Goal: Transaction & Acquisition: Purchase product/service

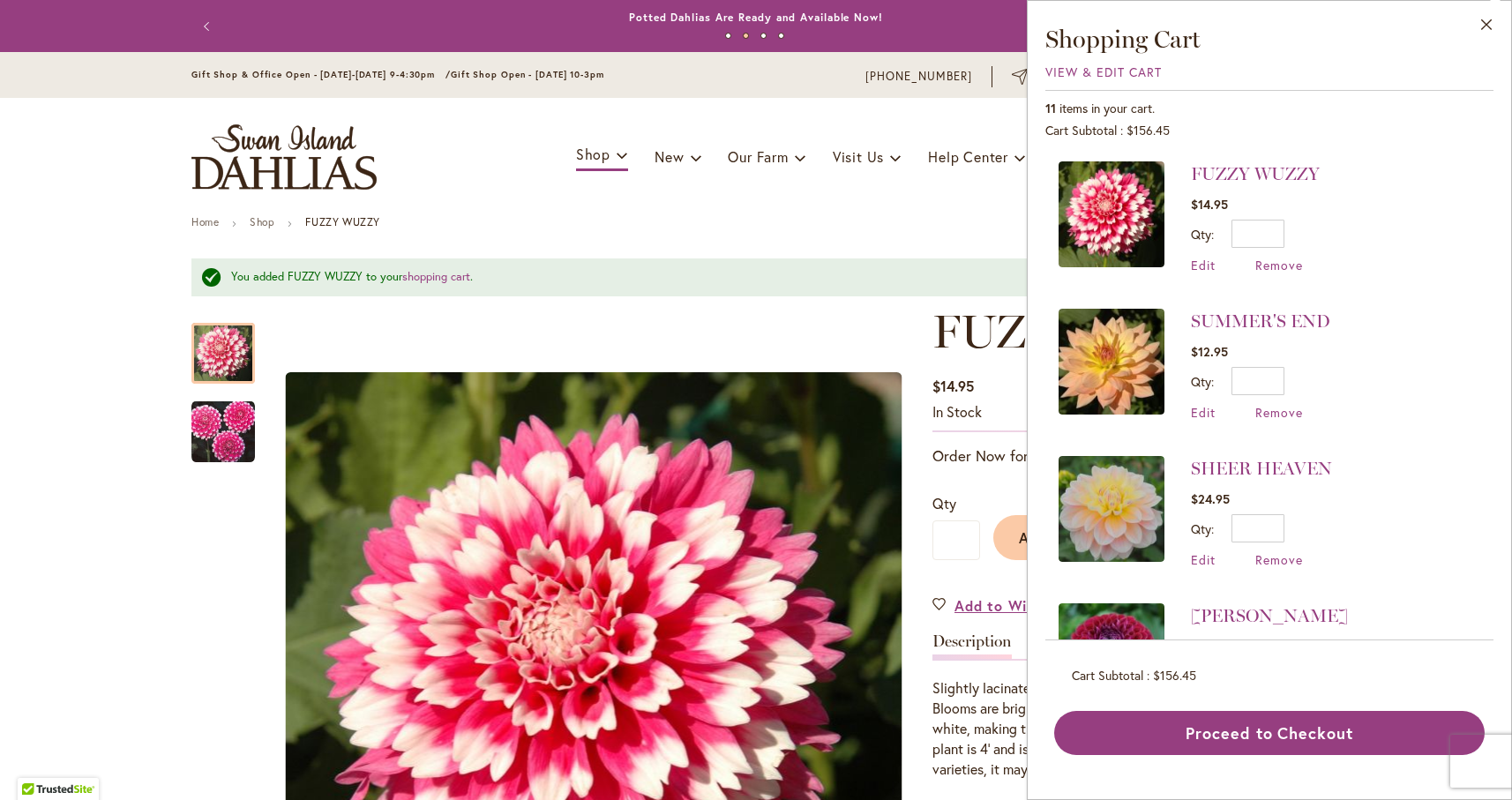
click at [1402, 344] on li "SUMMER'S END $12.95 Qty * Update Edit Remove" at bounding box center [1270, 365] width 422 height 147
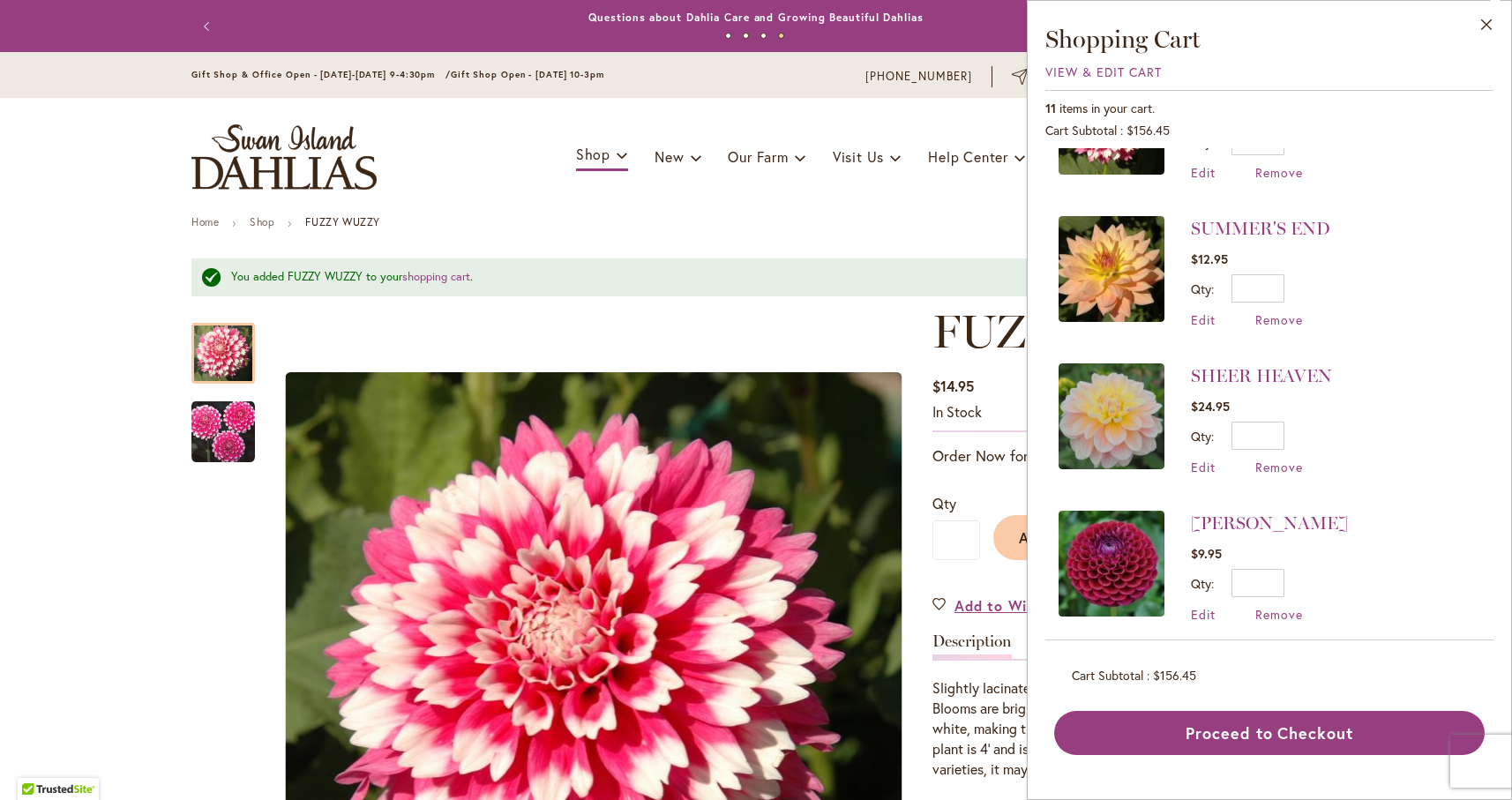
scroll to position [92, 0]
click at [1410, 527] on li "IVANETTI $9.95 Qty * Update Edit Remove" at bounding box center [1270, 568] width 422 height 147
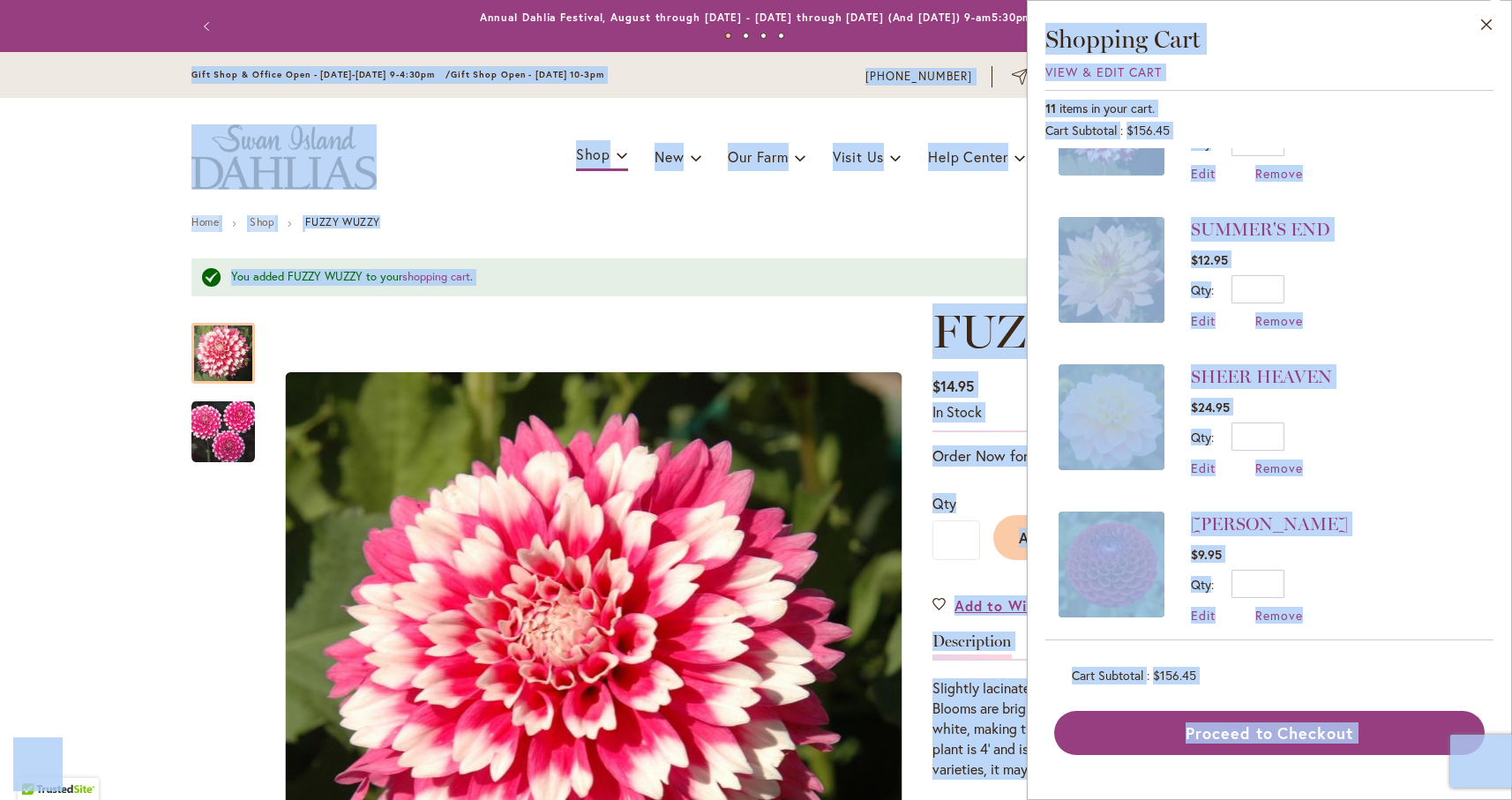
click at [1442, 520] on li "IVANETTI $9.95 Qty * Update Edit Remove" at bounding box center [1270, 568] width 422 height 147
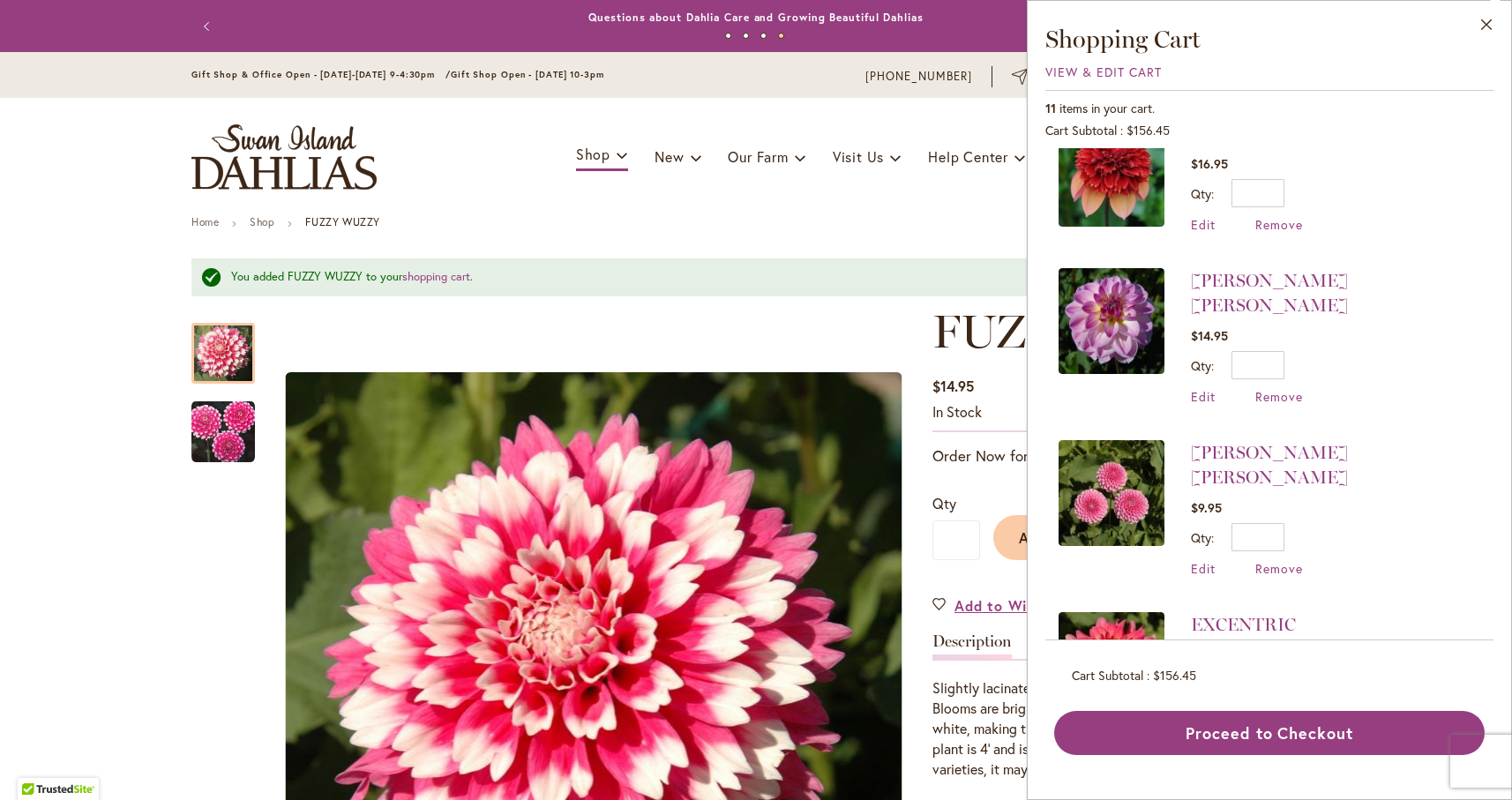
scroll to position [1124, 0]
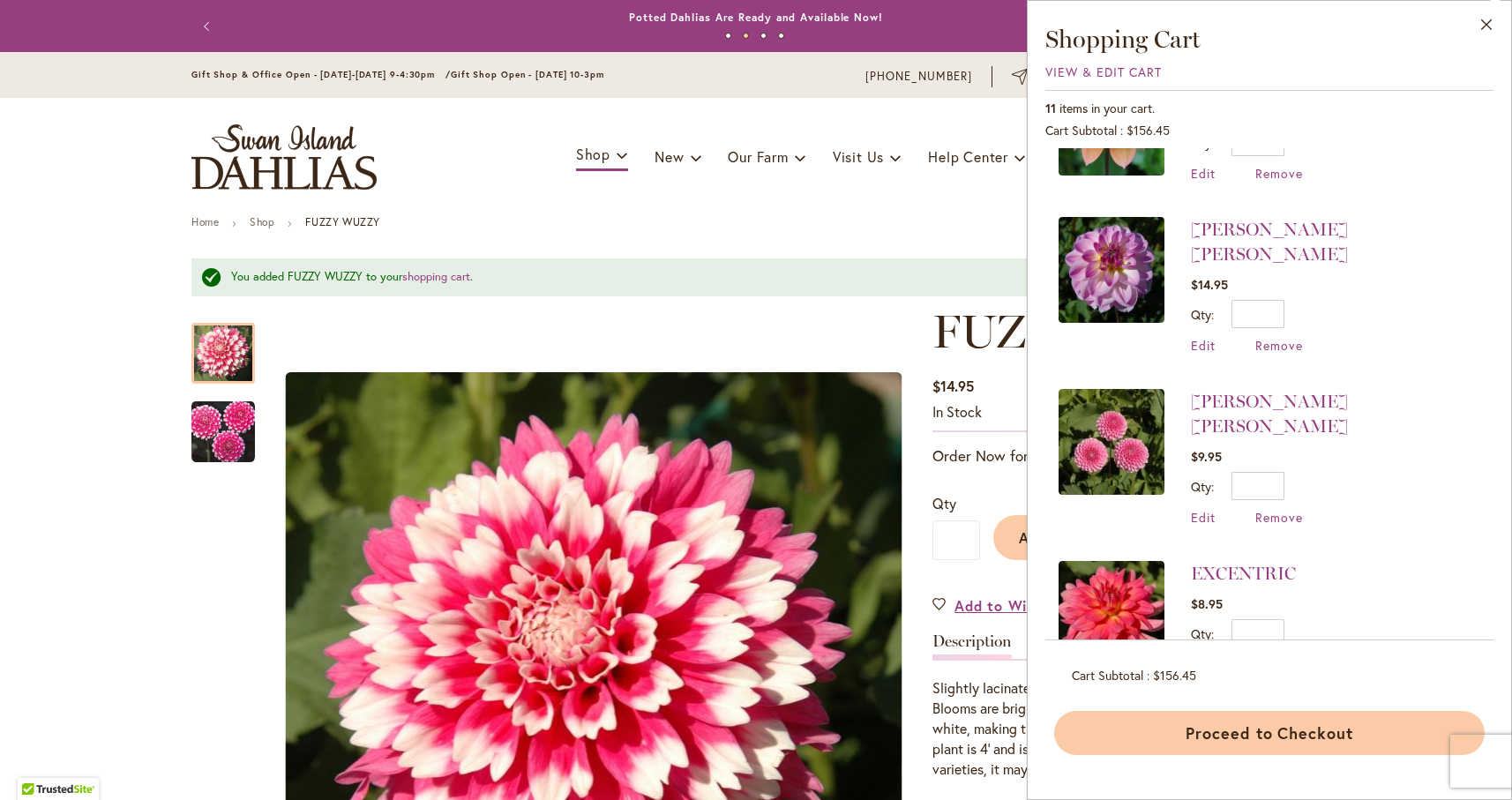
click at [1240, 735] on button "Proceed to Checkout" at bounding box center [1269, 734] width 430 height 44
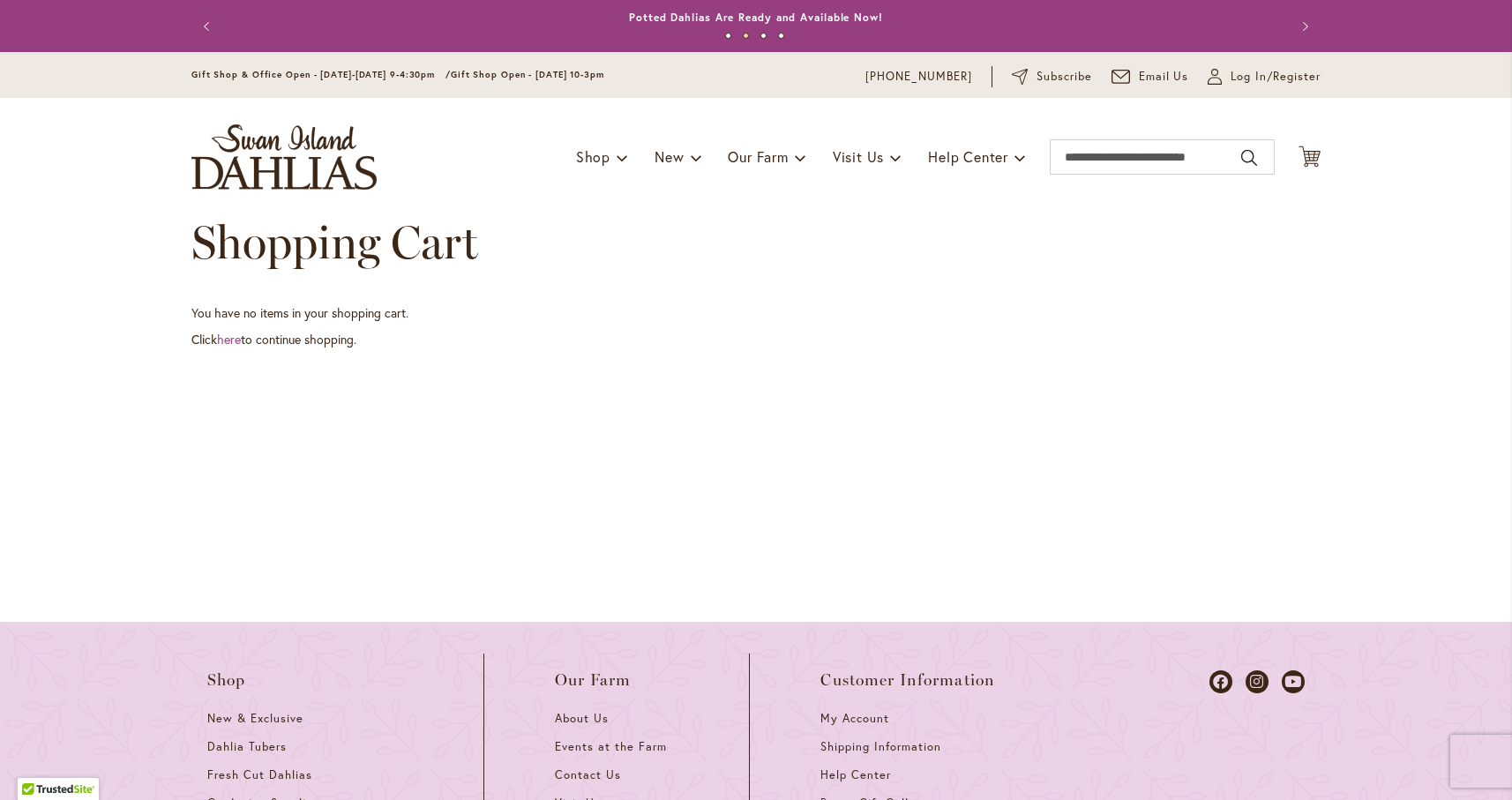
click at [206, 25] on button "Previous" at bounding box center [209, 27] width 35 height 35
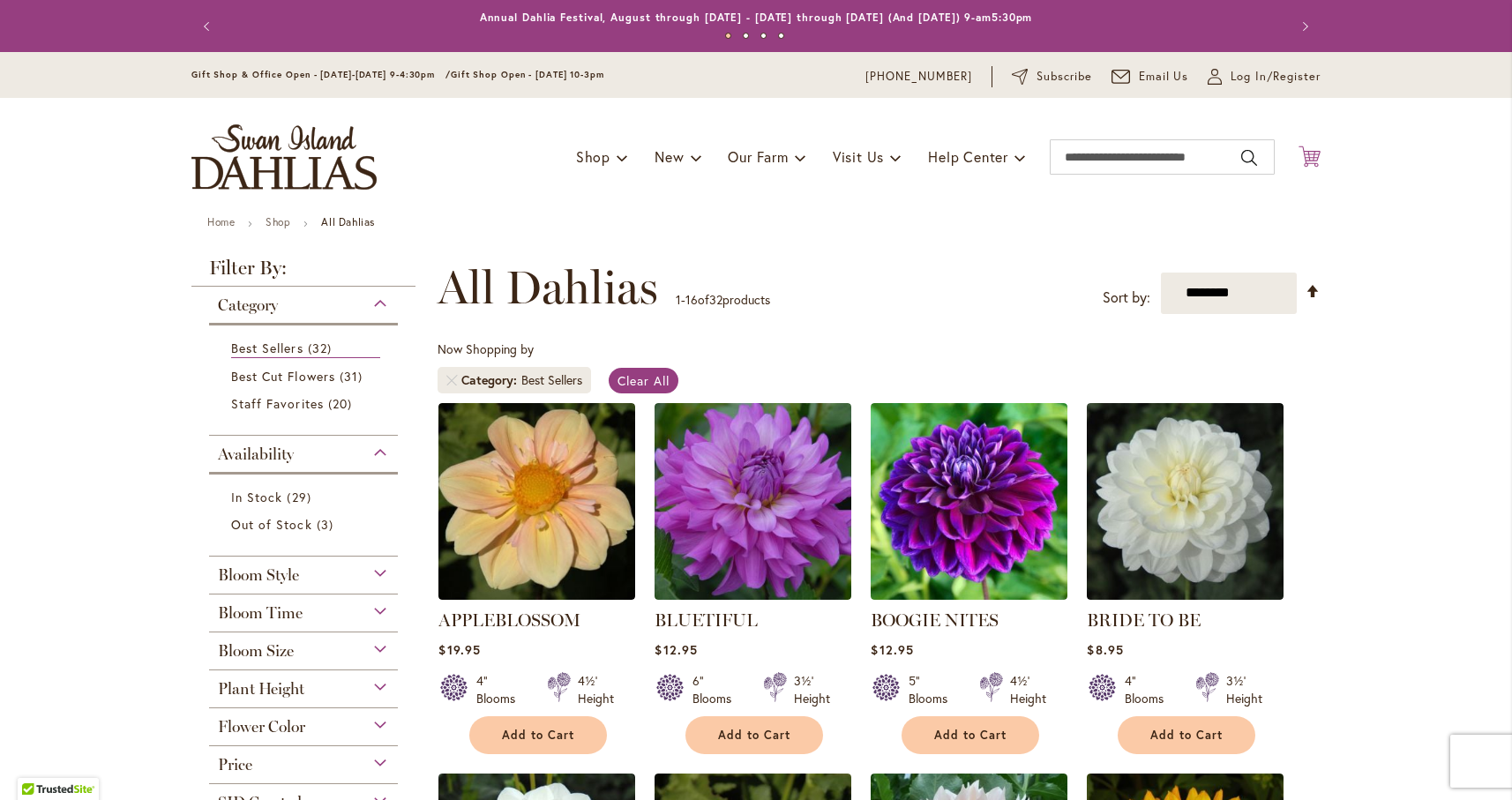
click at [1309, 155] on icon "Cart .cls-1 { fill: #231f20; }" at bounding box center [1309, 157] width 22 height 22
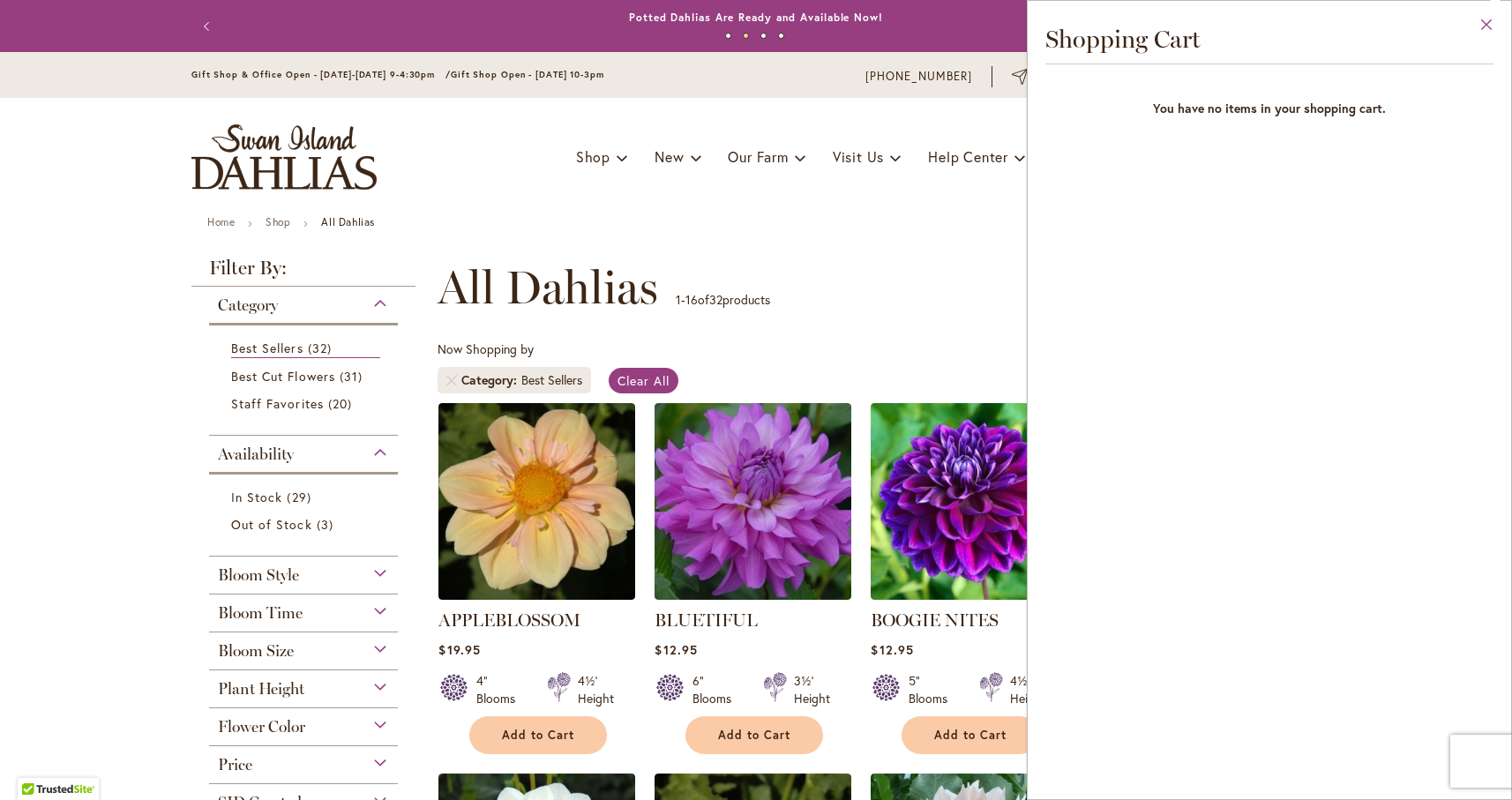
click at [1491, 13] on button "Close" at bounding box center [1486, 29] width 49 height 55
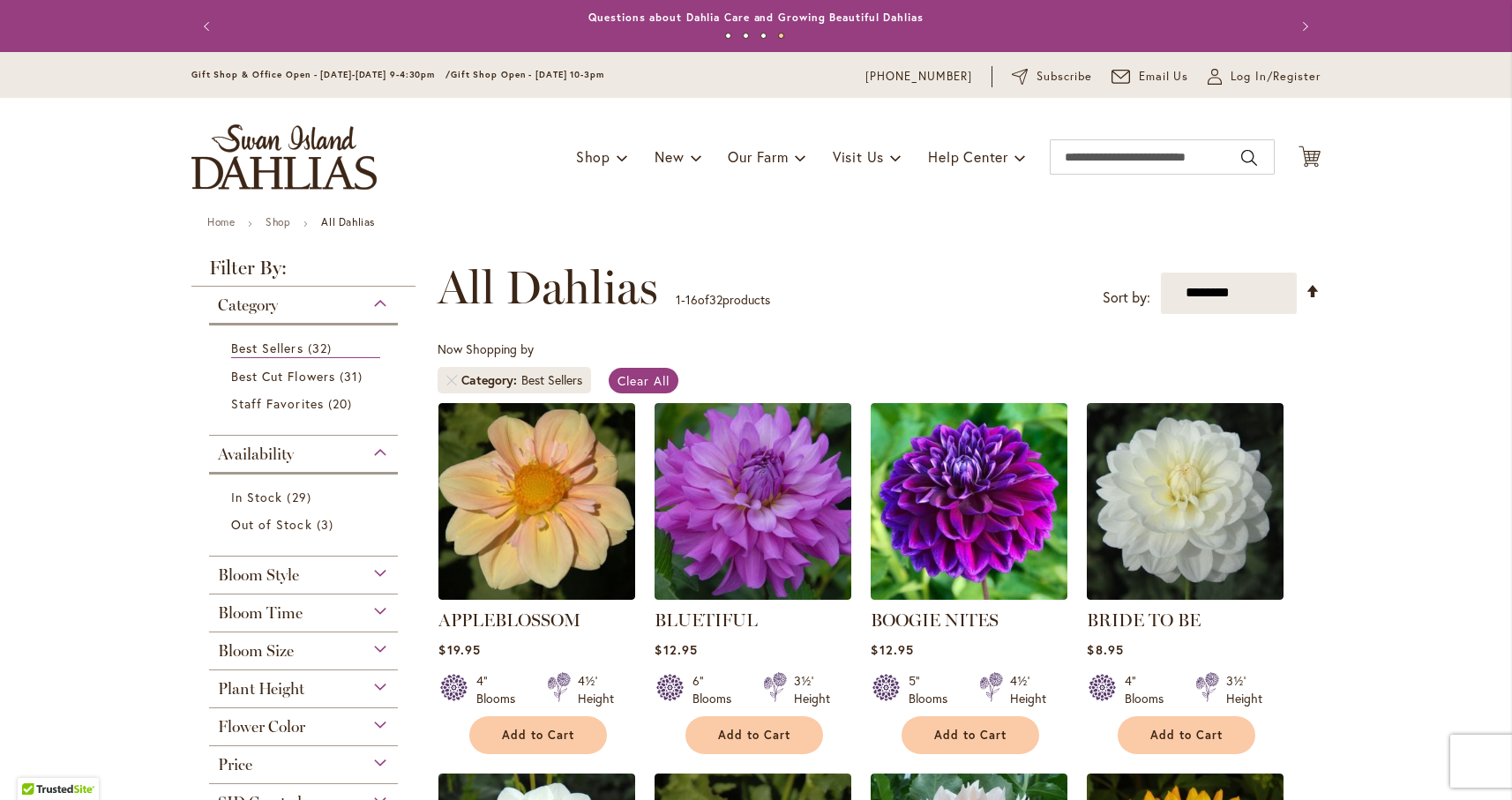
click at [290, 686] on span "Plant Height" at bounding box center [261, 688] width 87 height 19
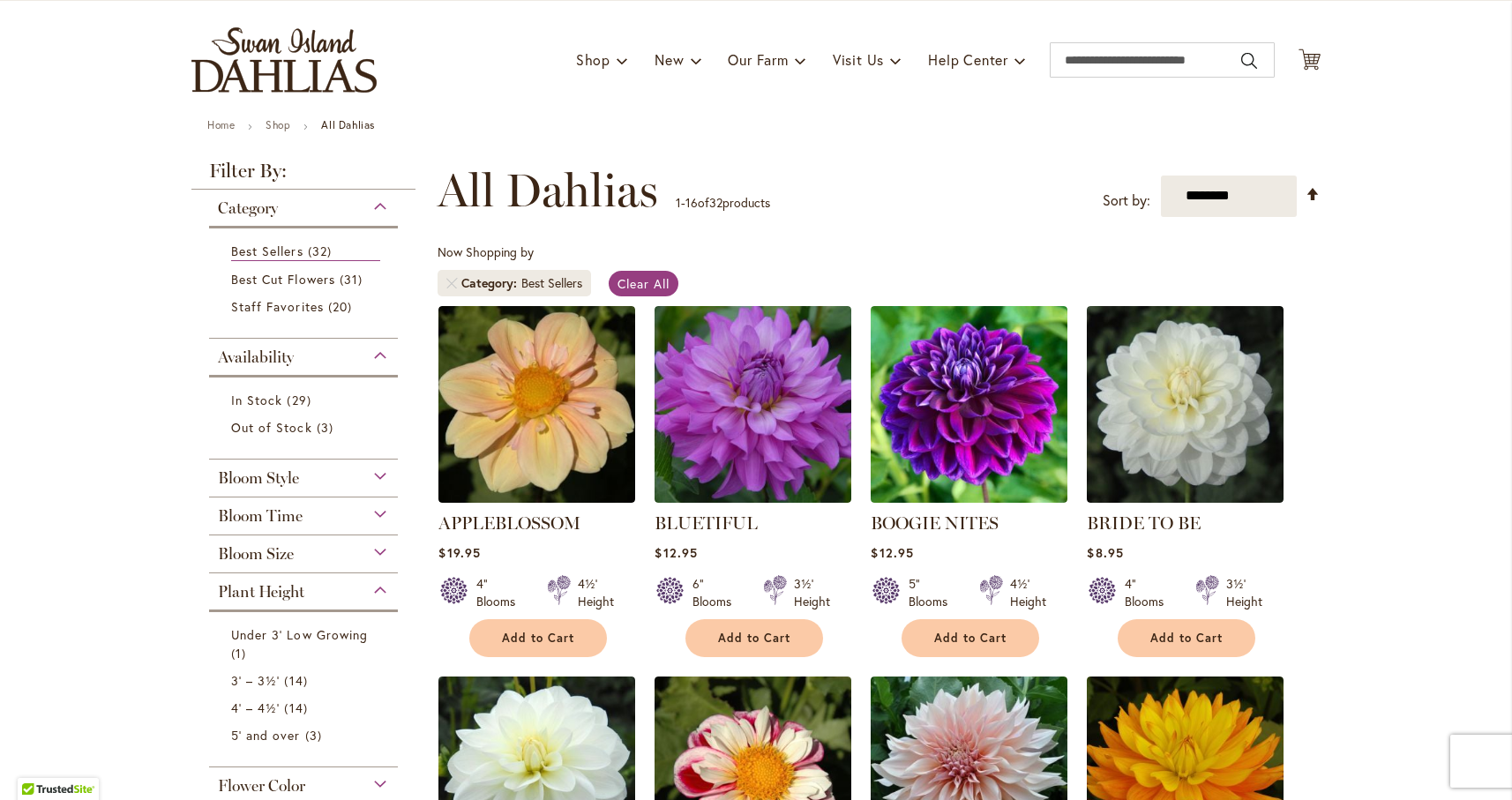
scroll to position [99, 0]
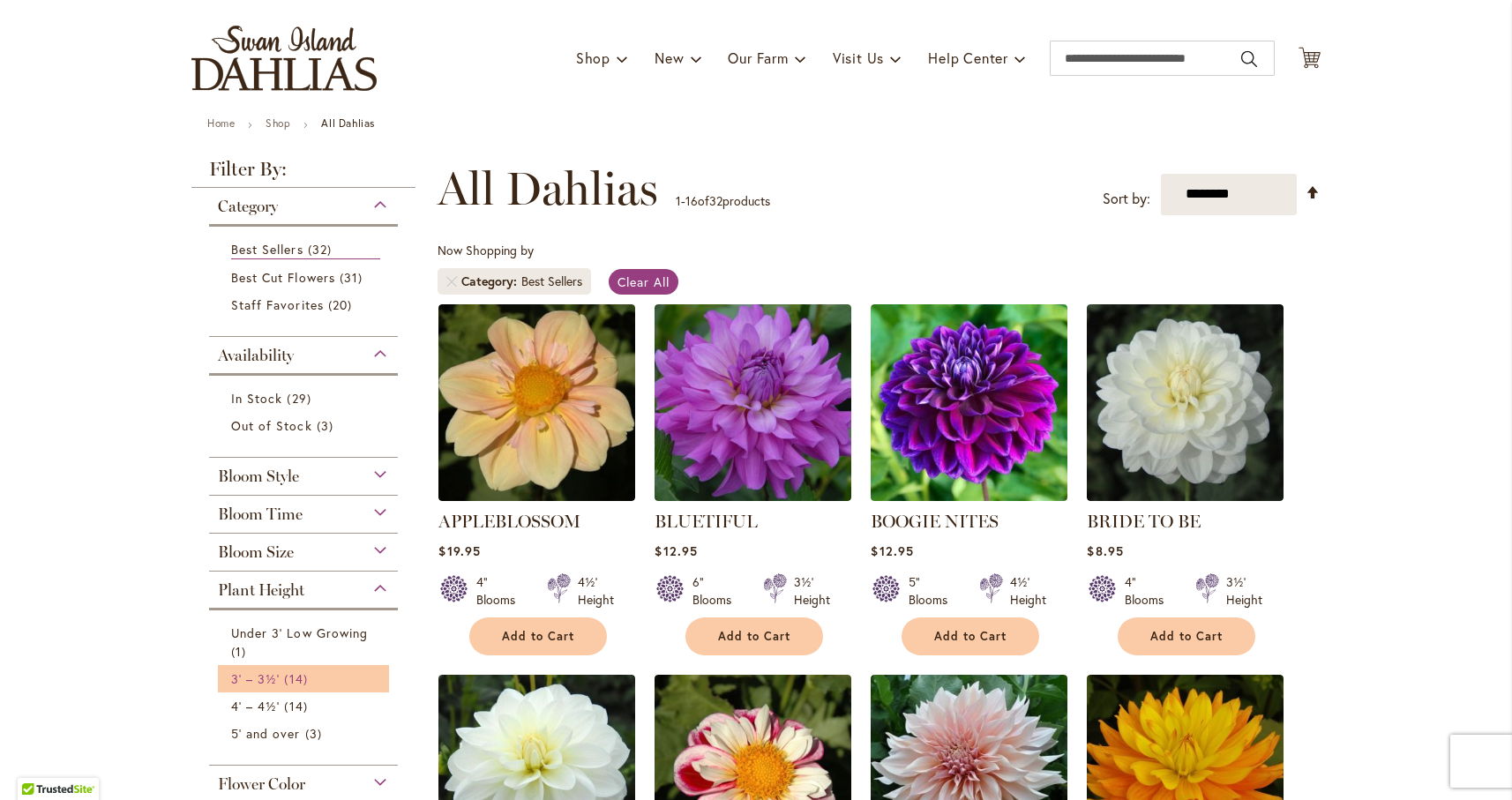
click at [270, 675] on span "3' – 3½'" at bounding box center [255, 678] width 49 height 17
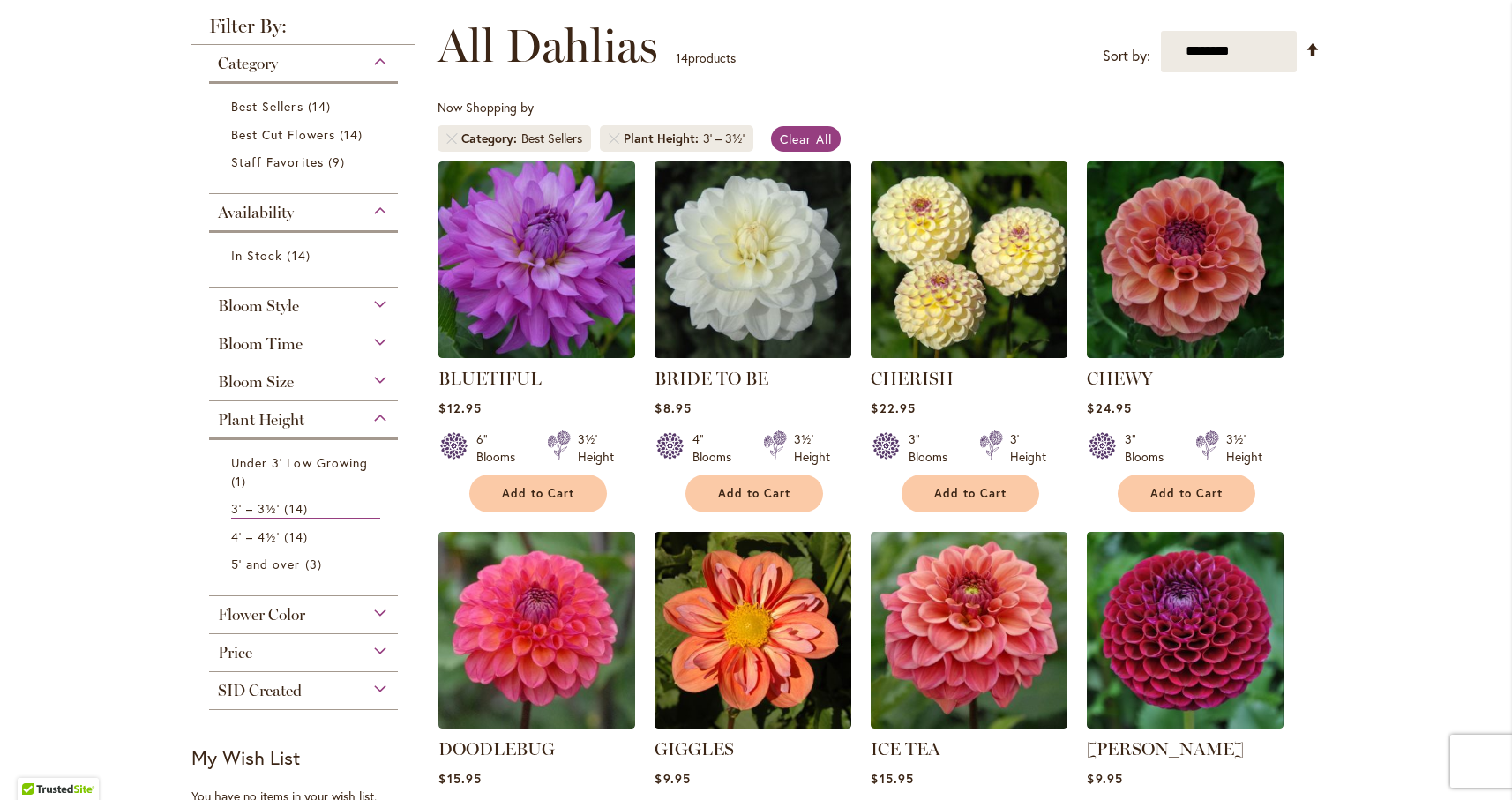
scroll to position [244, 0]
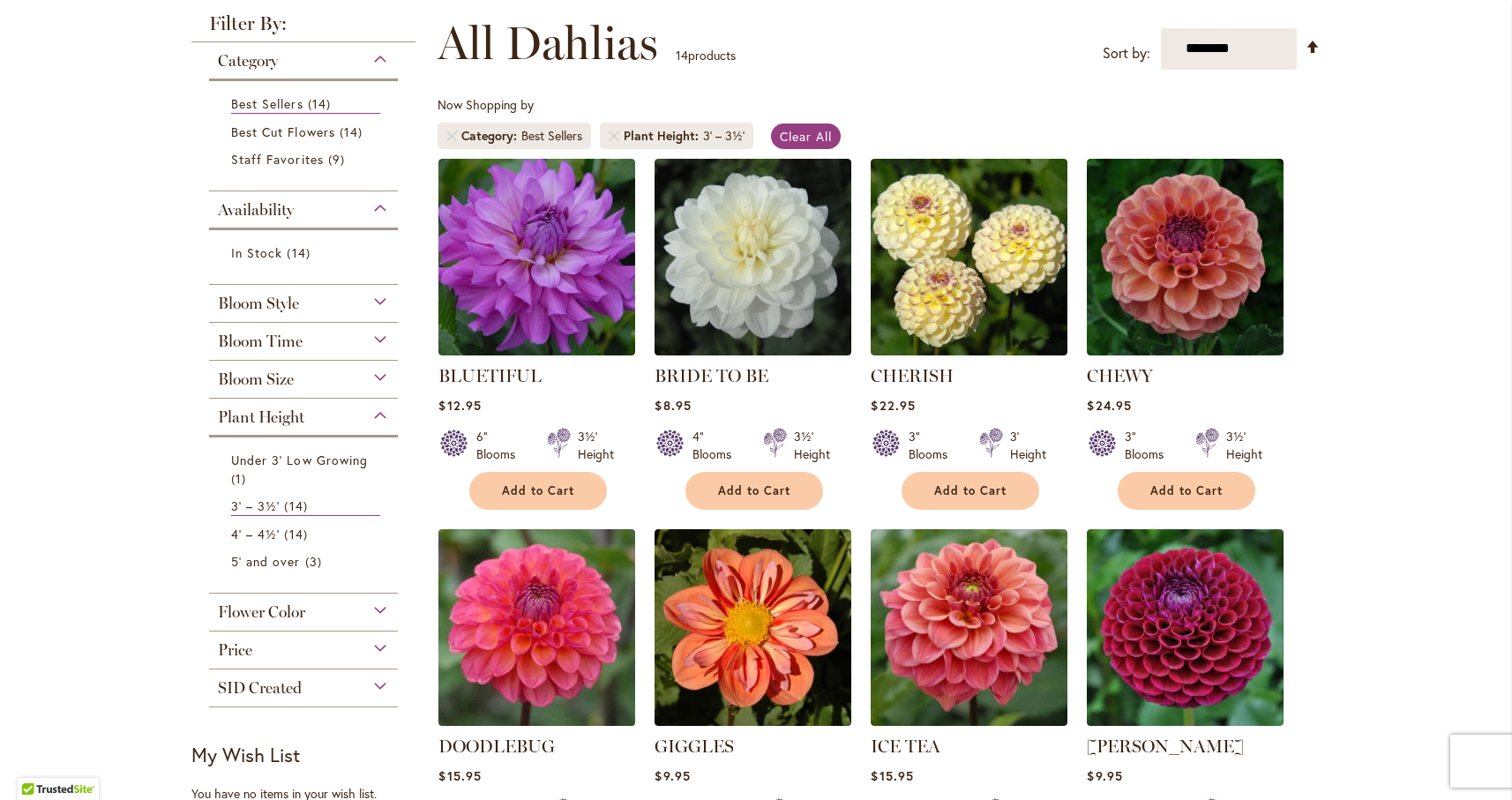
click at [549, 680] on img at bounding box center [537, 628] width 206 height 206
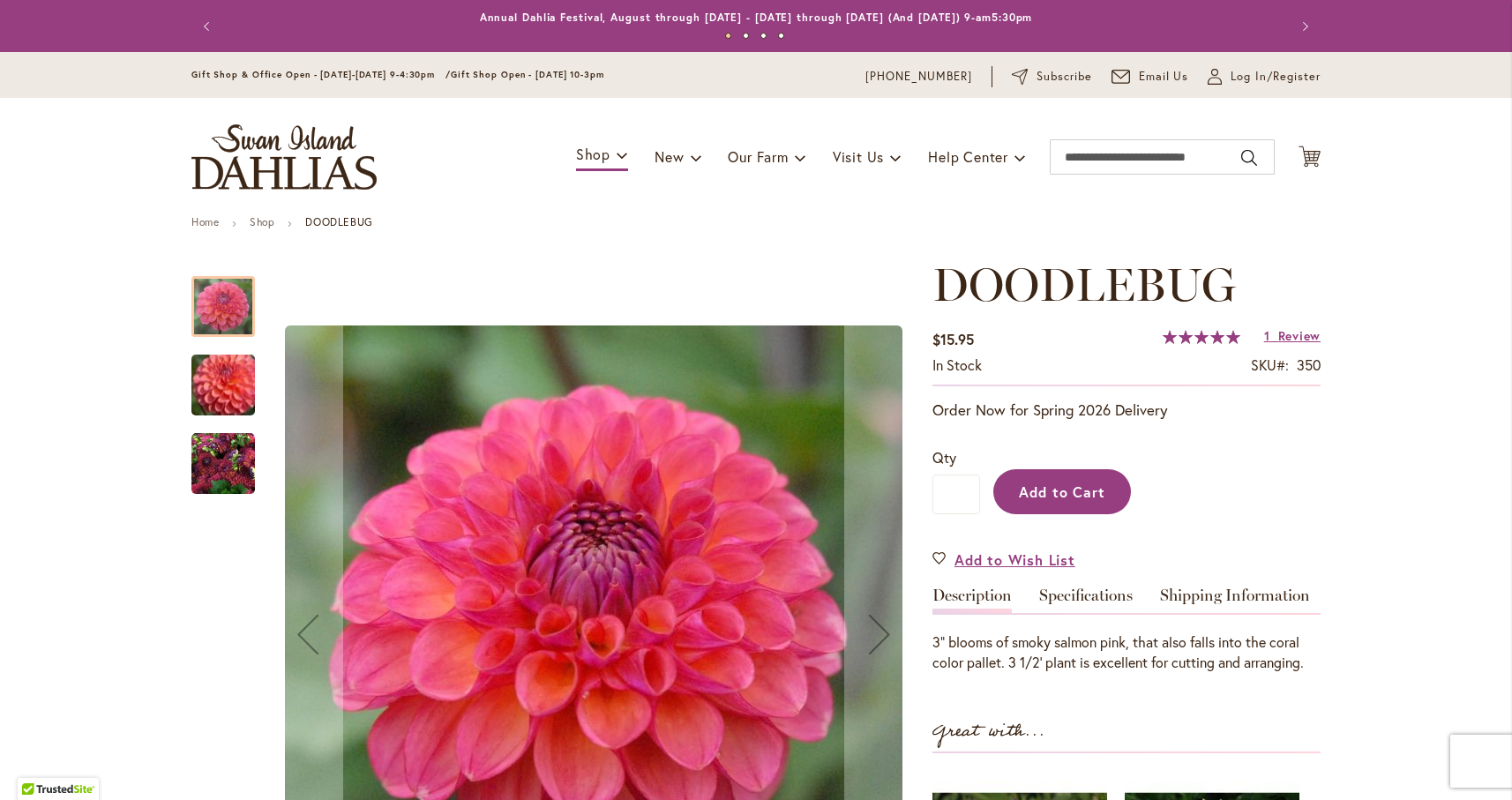
click at [1064, 493] on span "Add to Cart" at bounding box center [1062, 492] width 88 height 18
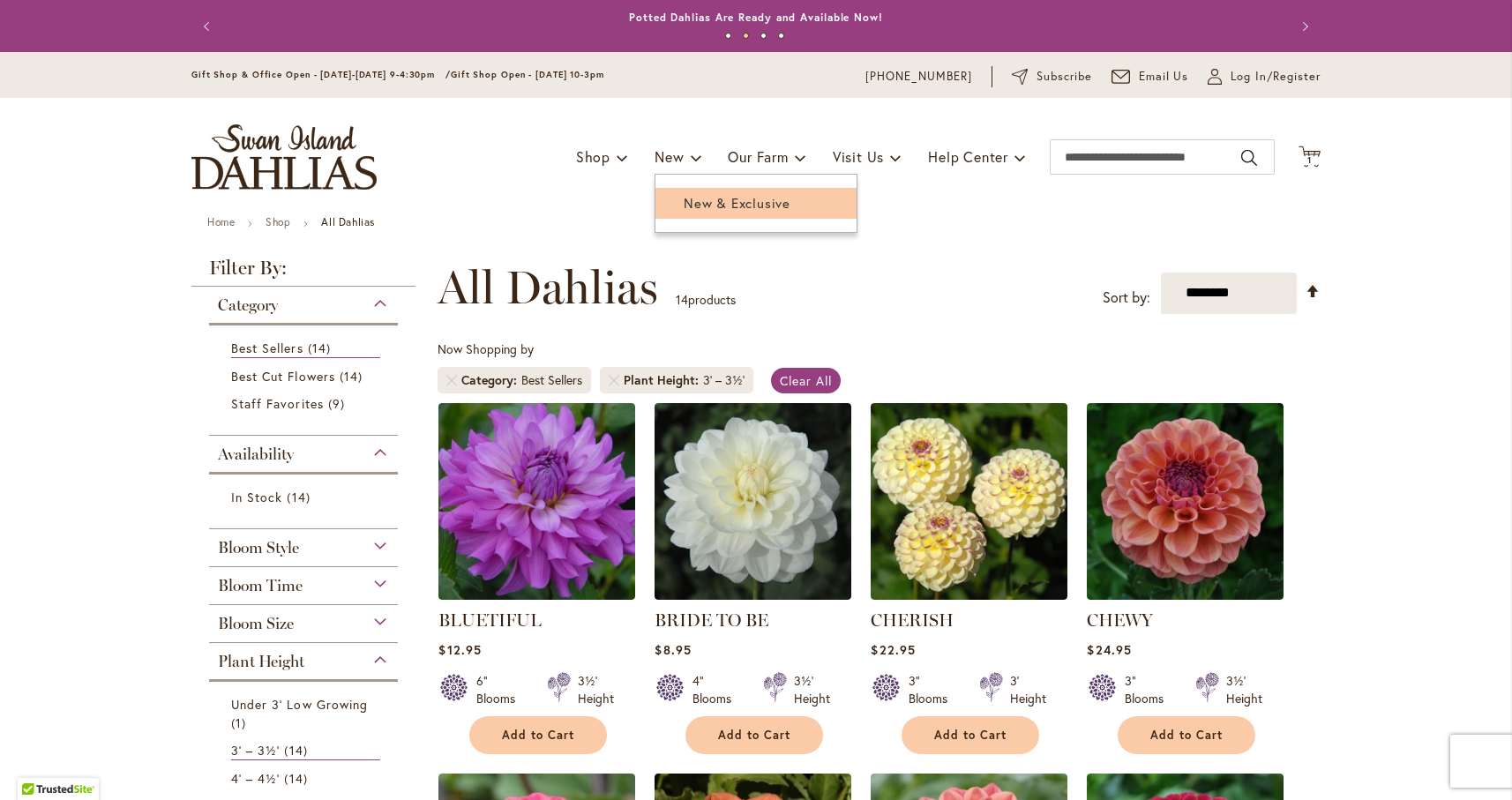
click at [686, 197] on span "New & Exclusive" at bounding box center [737, 203] width 107 height 18
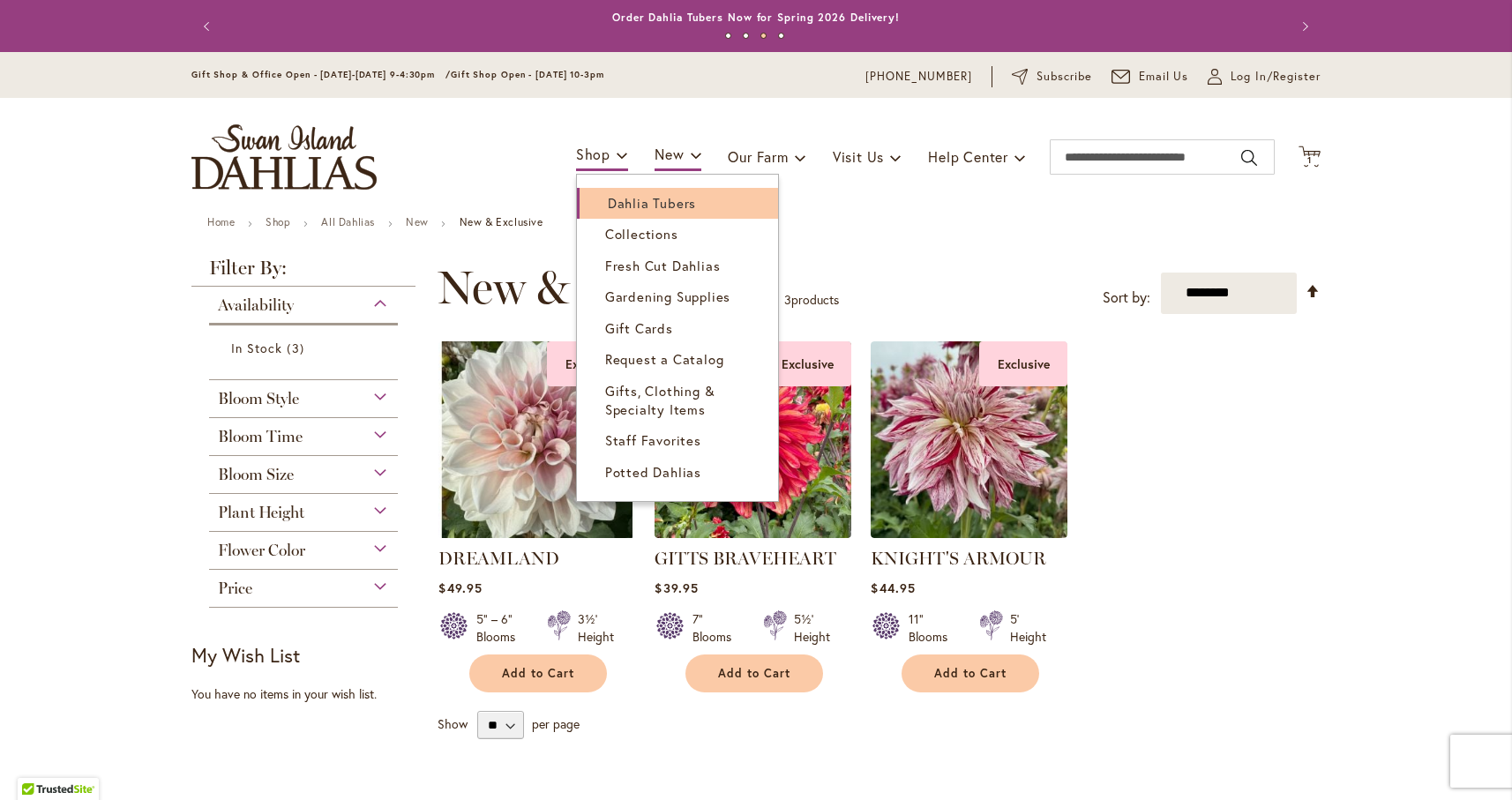
click at [621, 204] on span "Dahlia Tubers" at bounding box center [652, 203] width 88 height 18
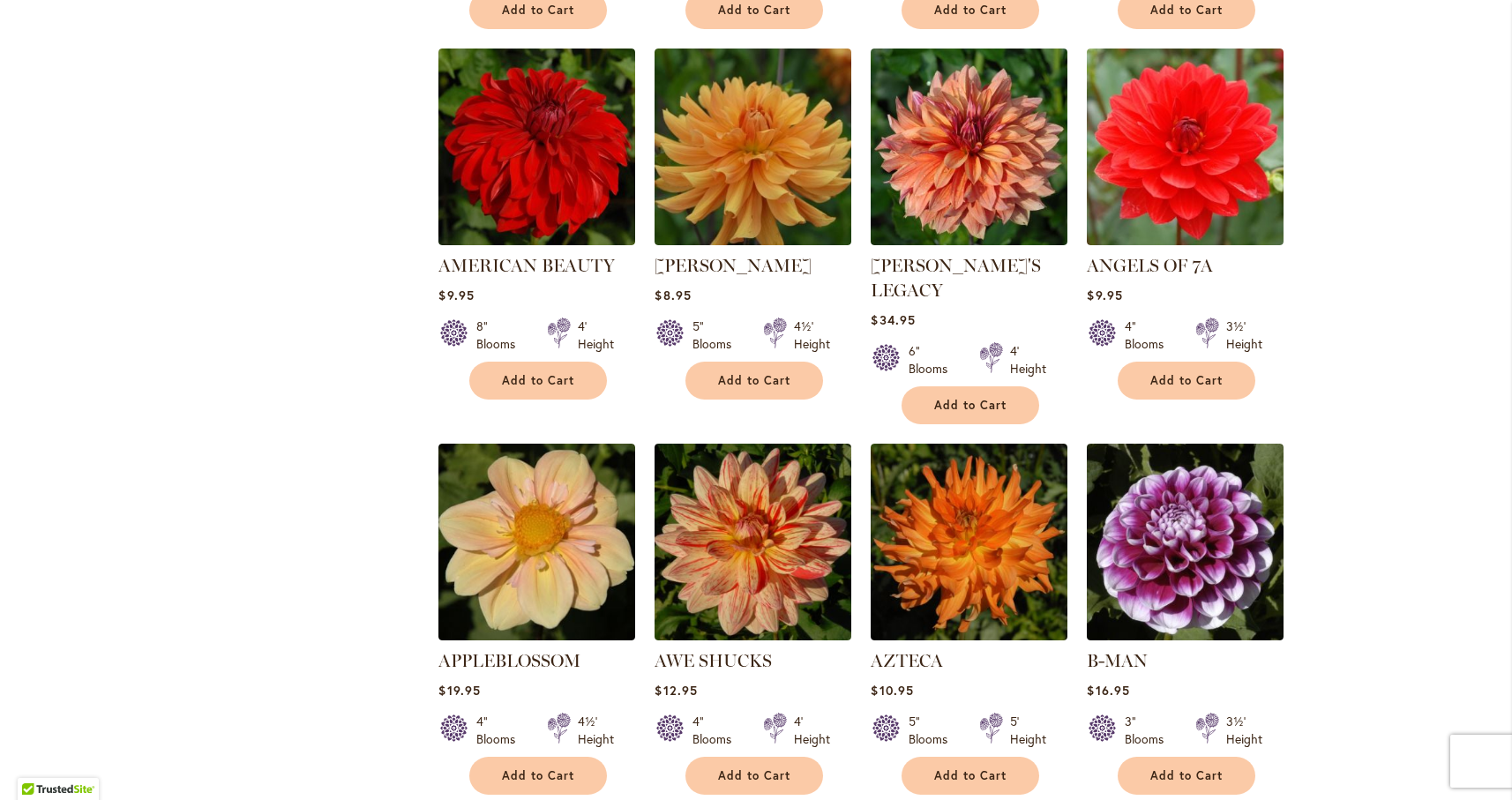
scroll to position [1131, 0]
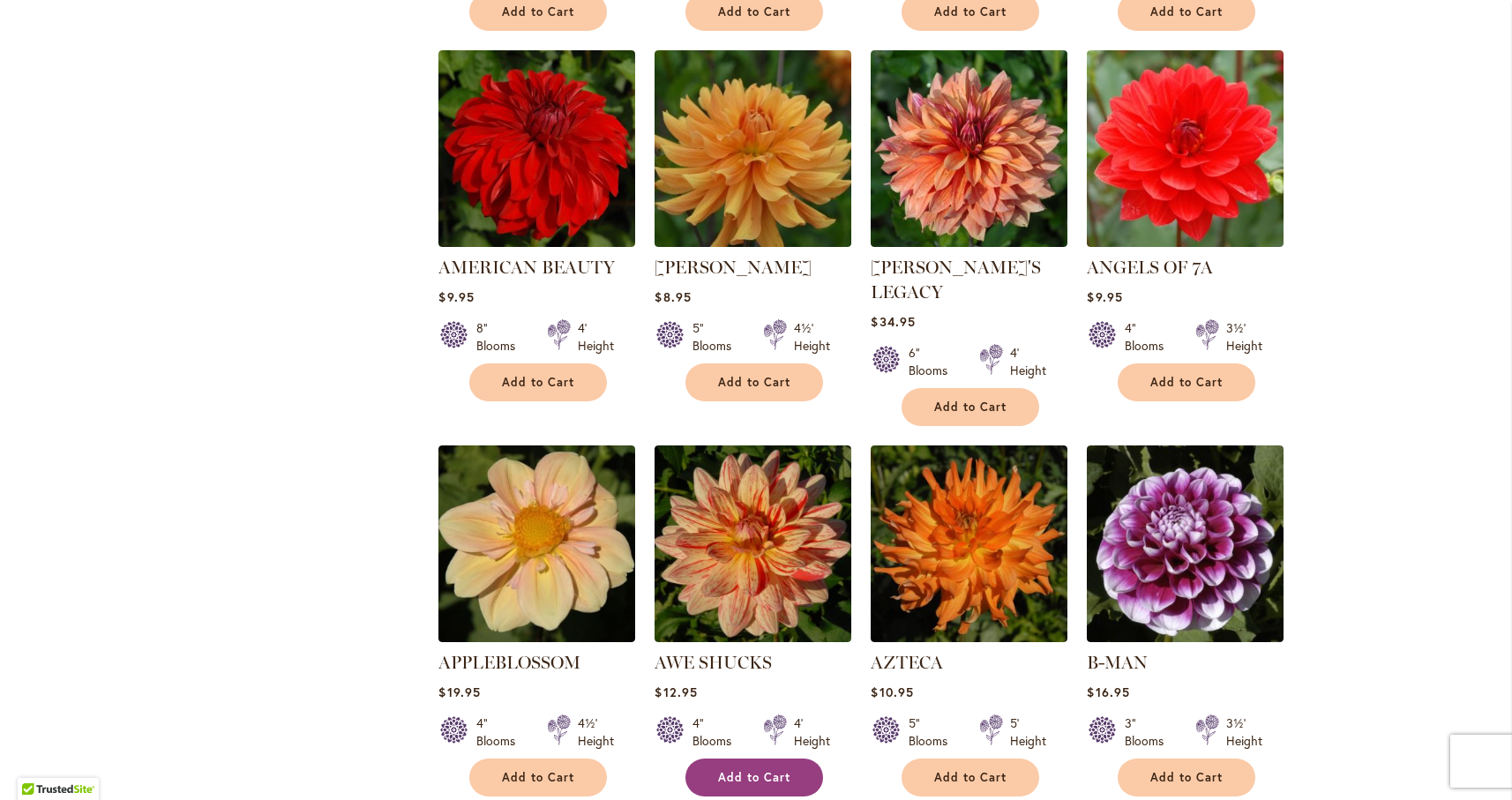
click at [752, 771] on span "Add to Cart" at bounding box center [754, 778] width 72 height 15
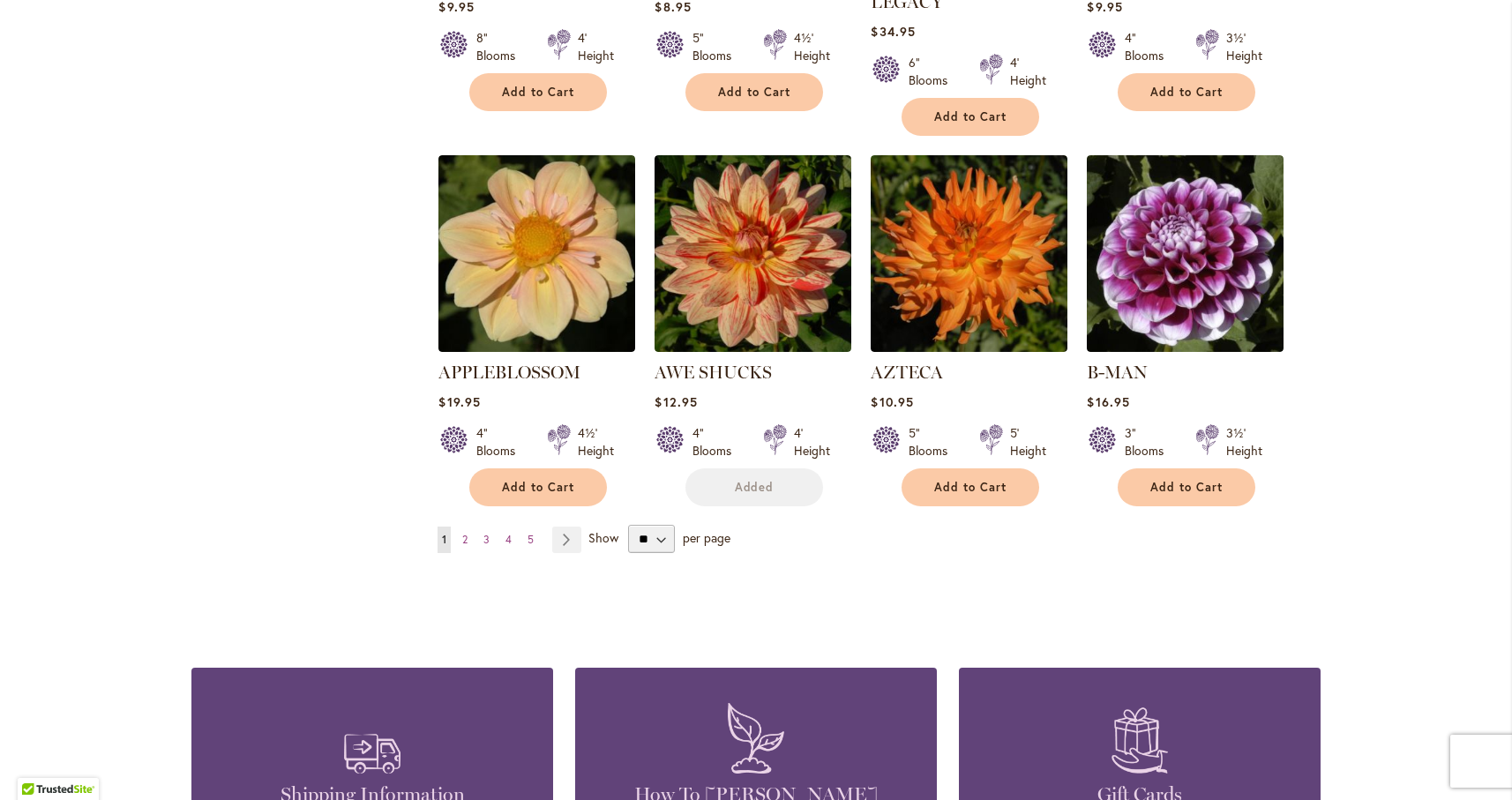
scroll to position [1467, 0]
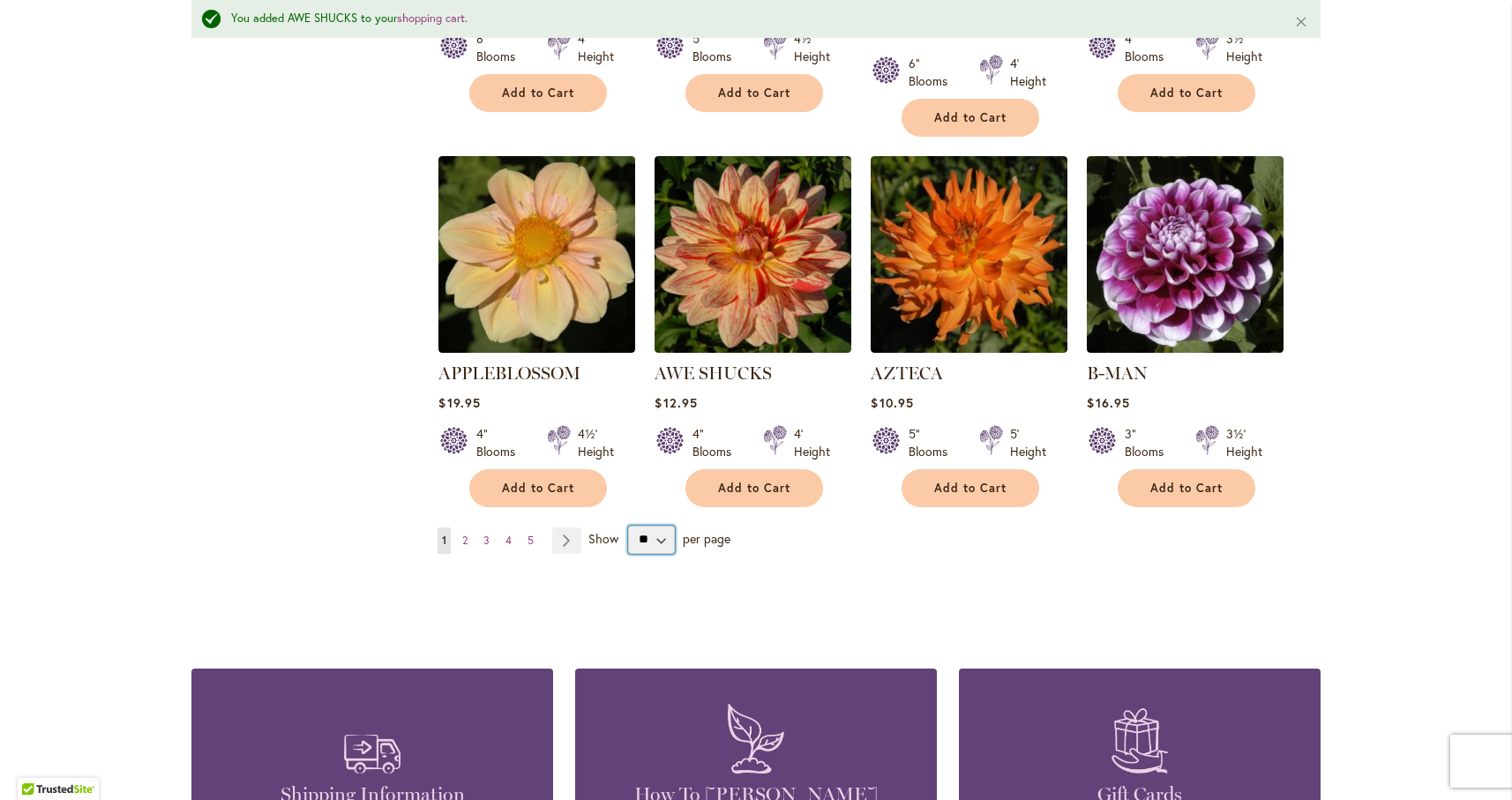
click at [652, 525] on select "** ** ** **" at bounding box center [651, 539] width 47 height 29
select select "**"
click at [628, 525] on select "** ** ** **" at bounding box center [651, 539] width 47 height 29
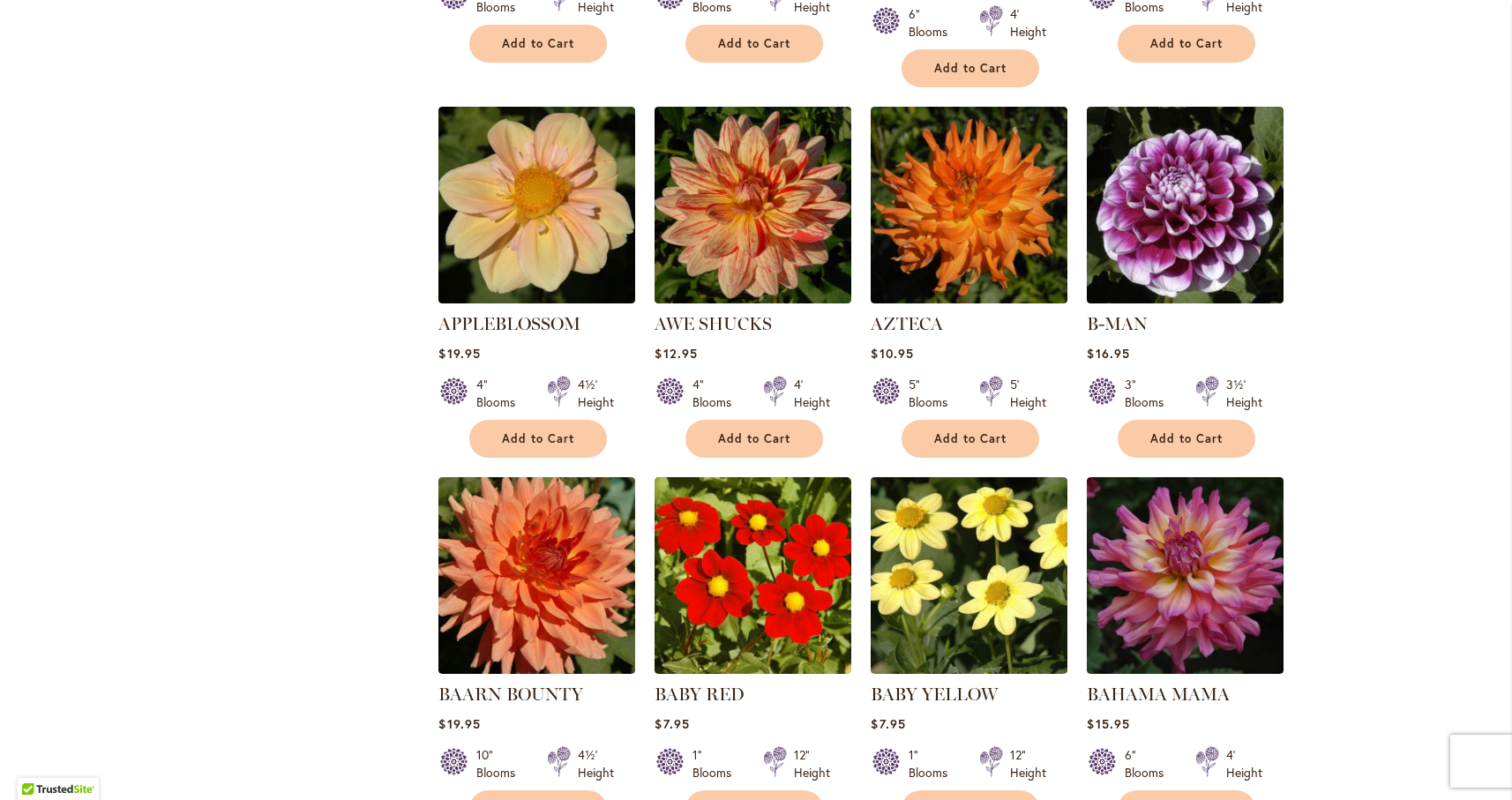
scroll to position [1471, 0]
click at [1196, 799] on span "Add to Cart" at bounding box center [1186, 808] width 72 height 15
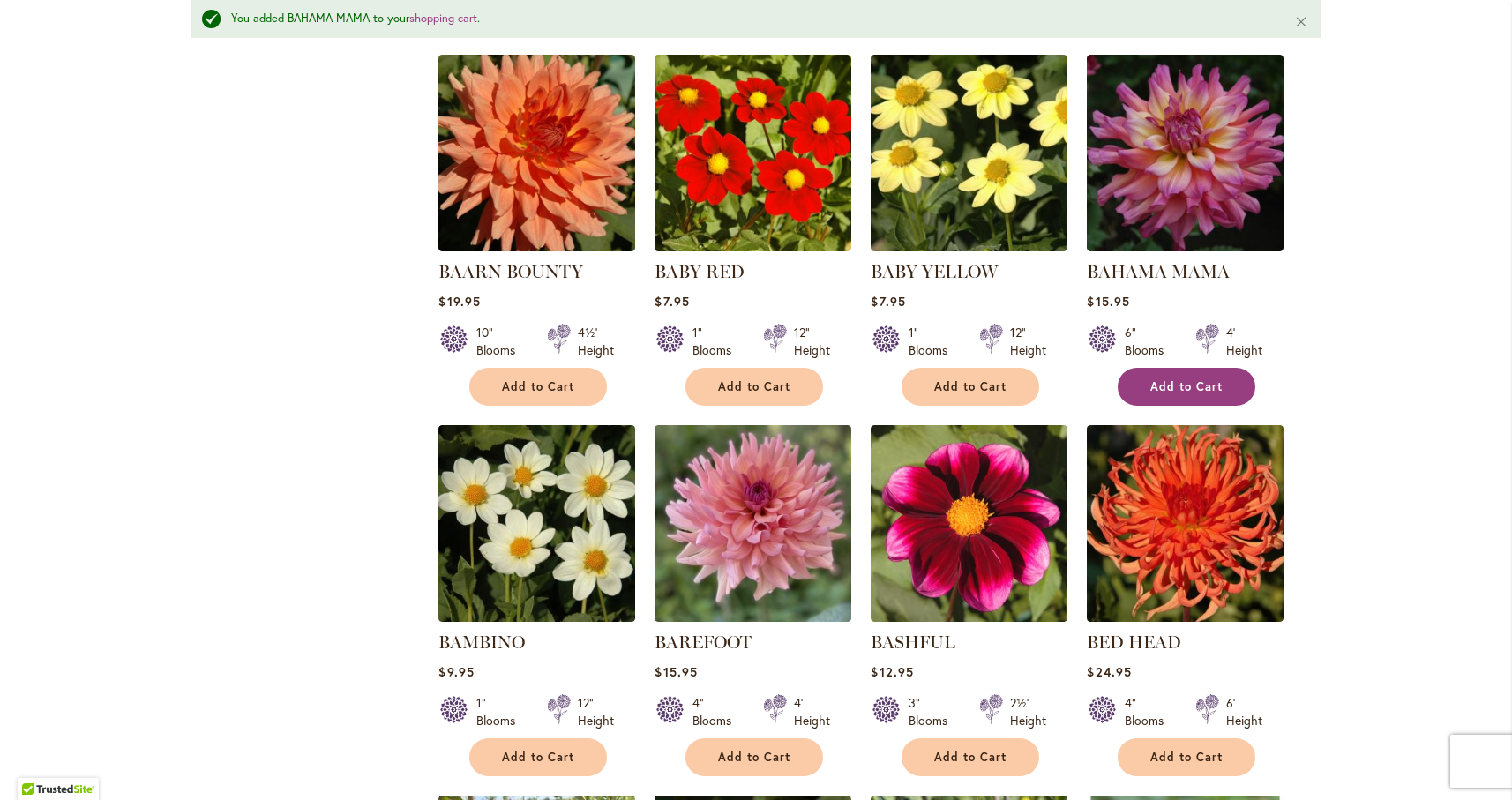
scroll to position [1941, 0]
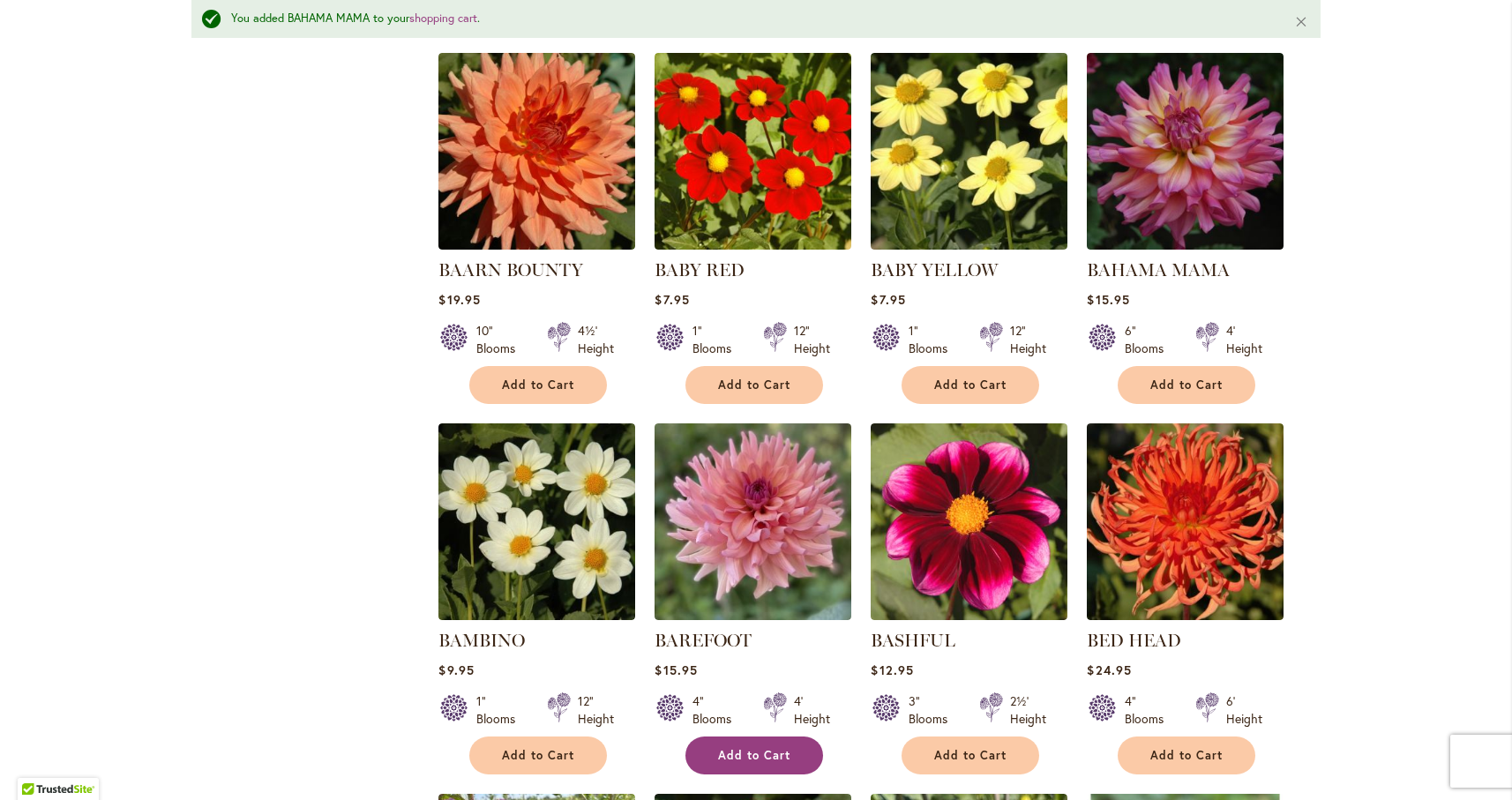
click at [751, 748] on span "Add to Cart" at bounding box center [754, 756] width 72 height 15
click at [766, 748] on span "Add to Cart" at bounding box center [754, 756] width 72 height 15
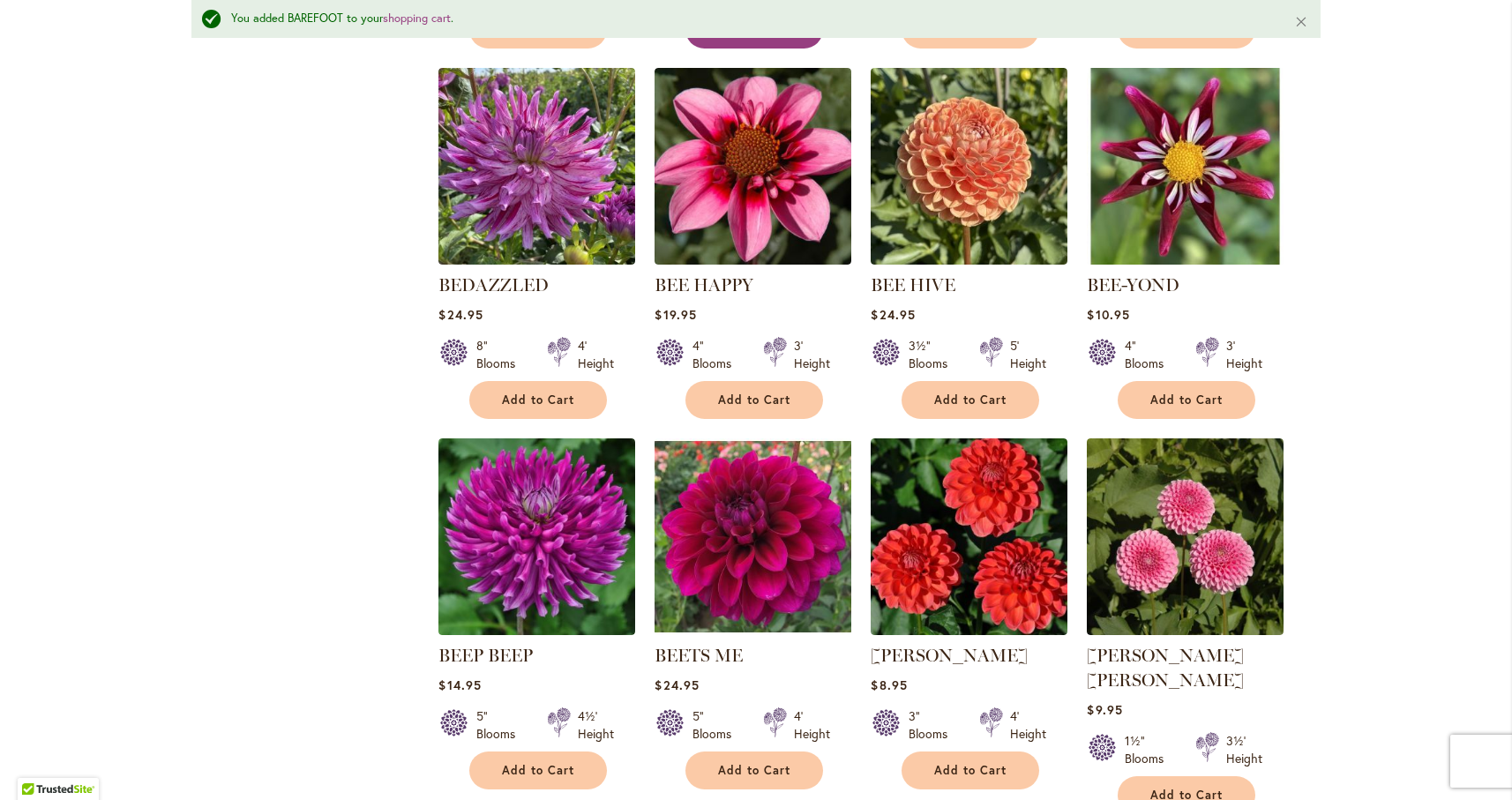
scroll to position [2669, 0]
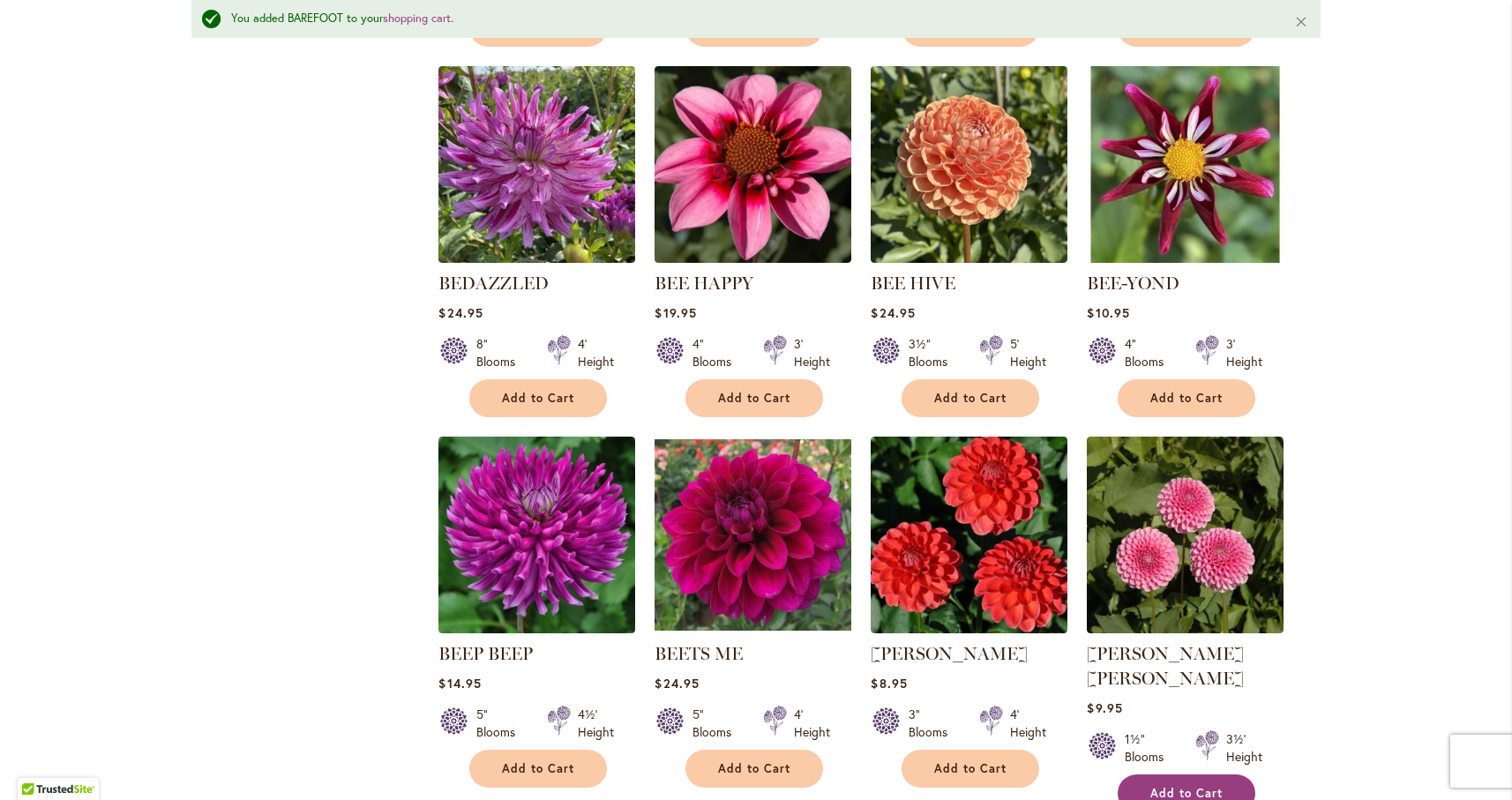
click at [1201, 786] on span "Add to Cart" at bounding box center [1186, 794] width 72 height 15
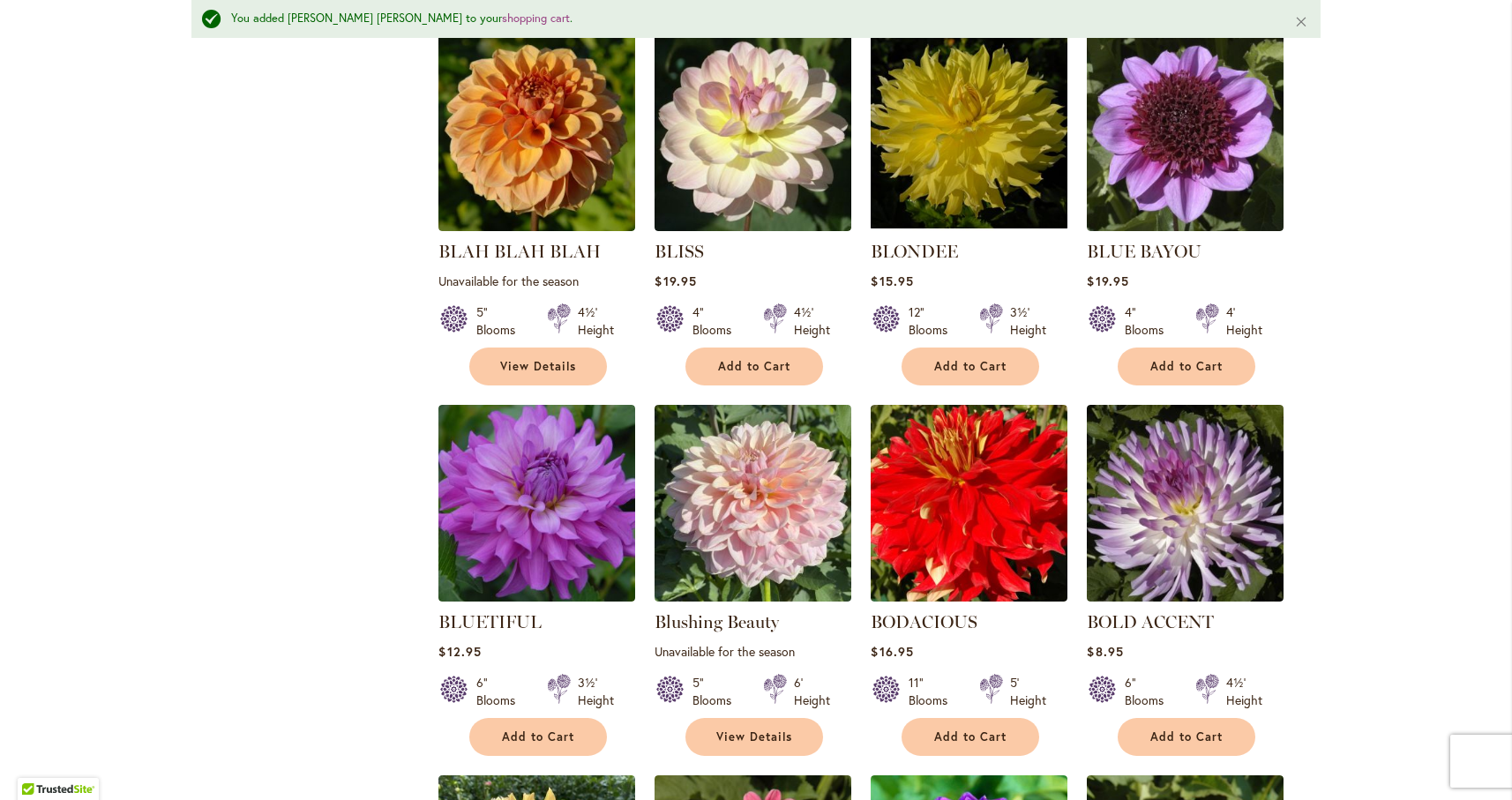
scroll to position [3838, 0]
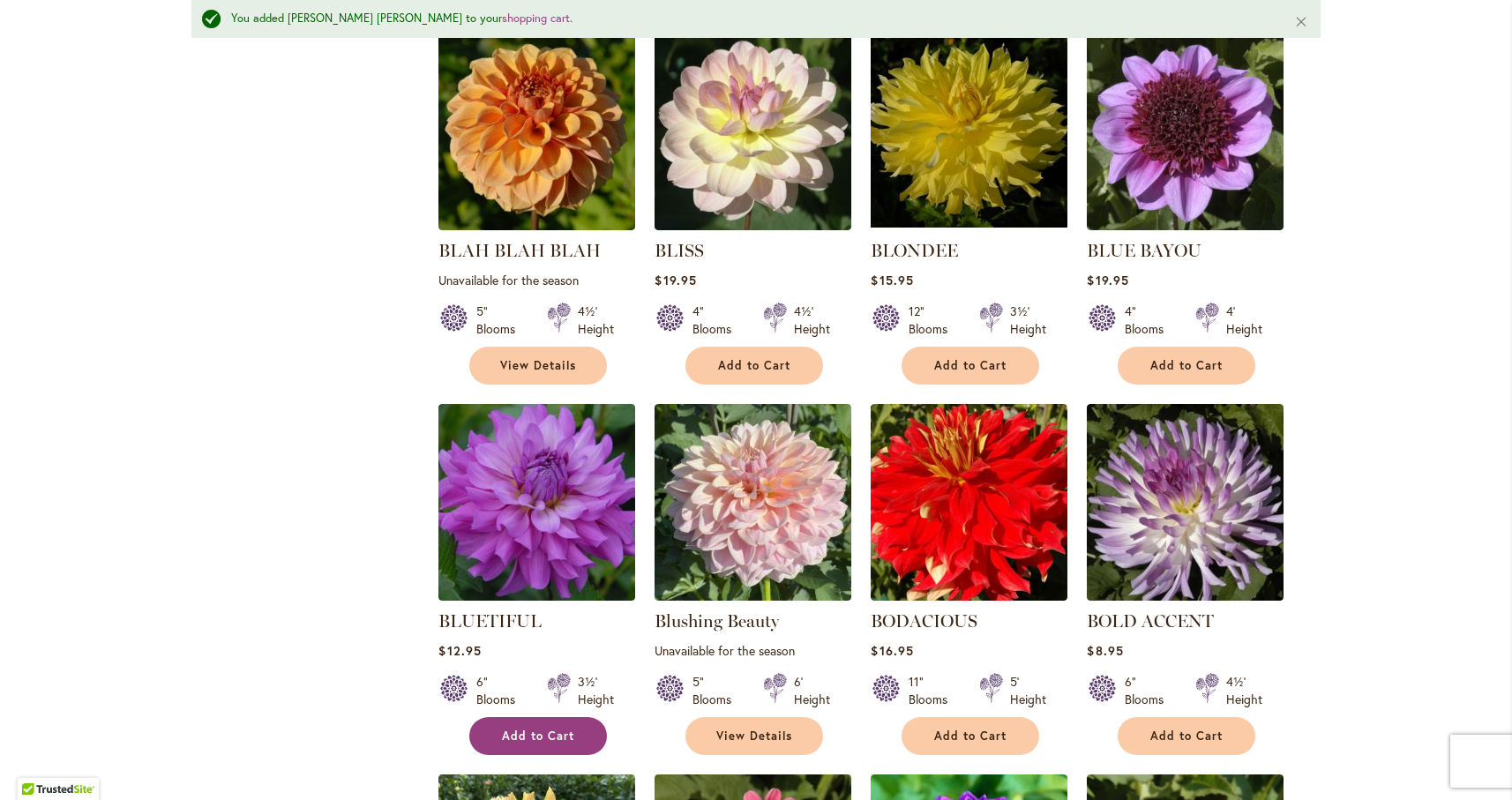
click at [529, 729] on span "Add to Cart" at bounding box center [538, 736] width 72 height 15
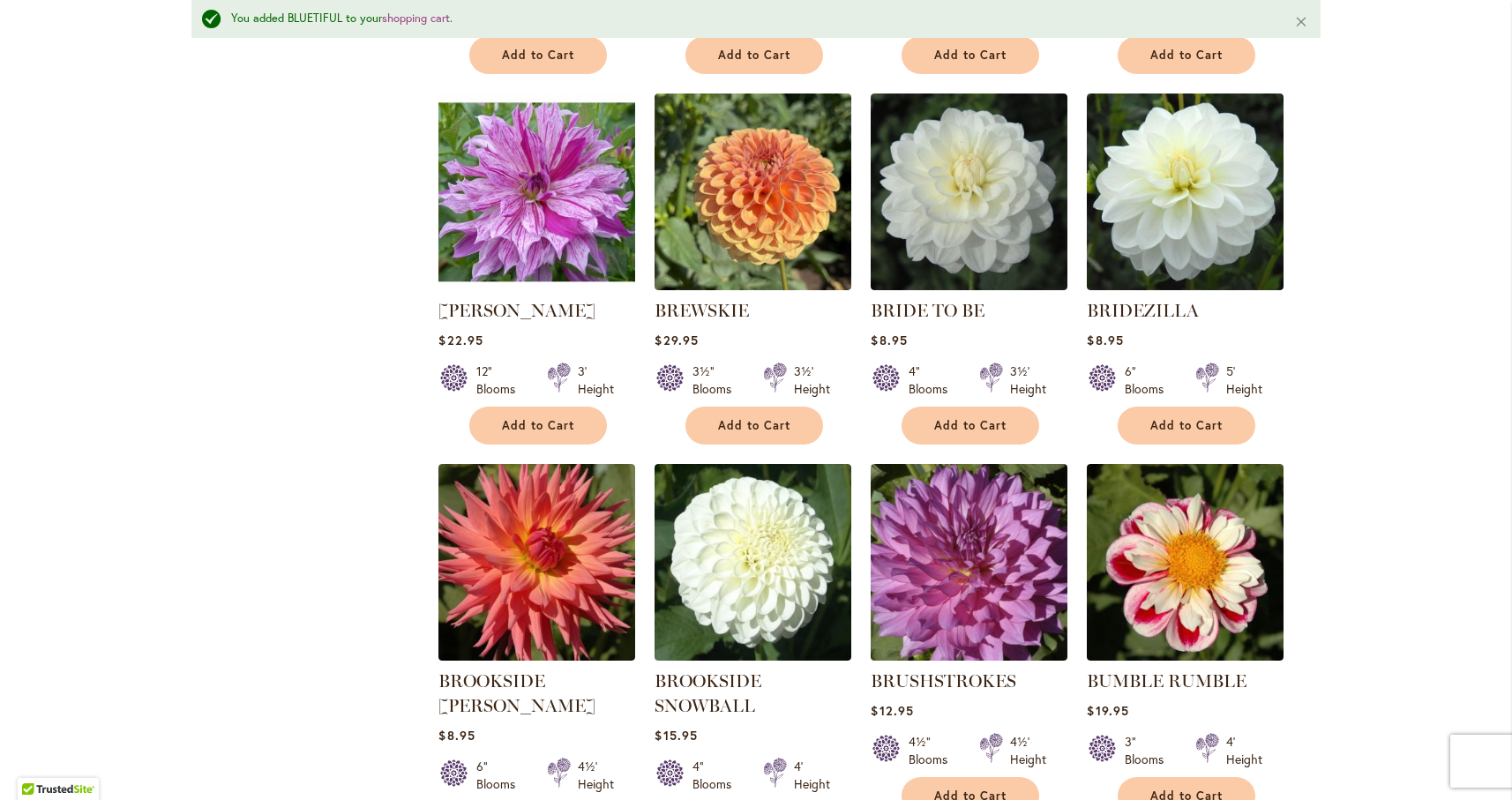
scroll to position [4907, 0]
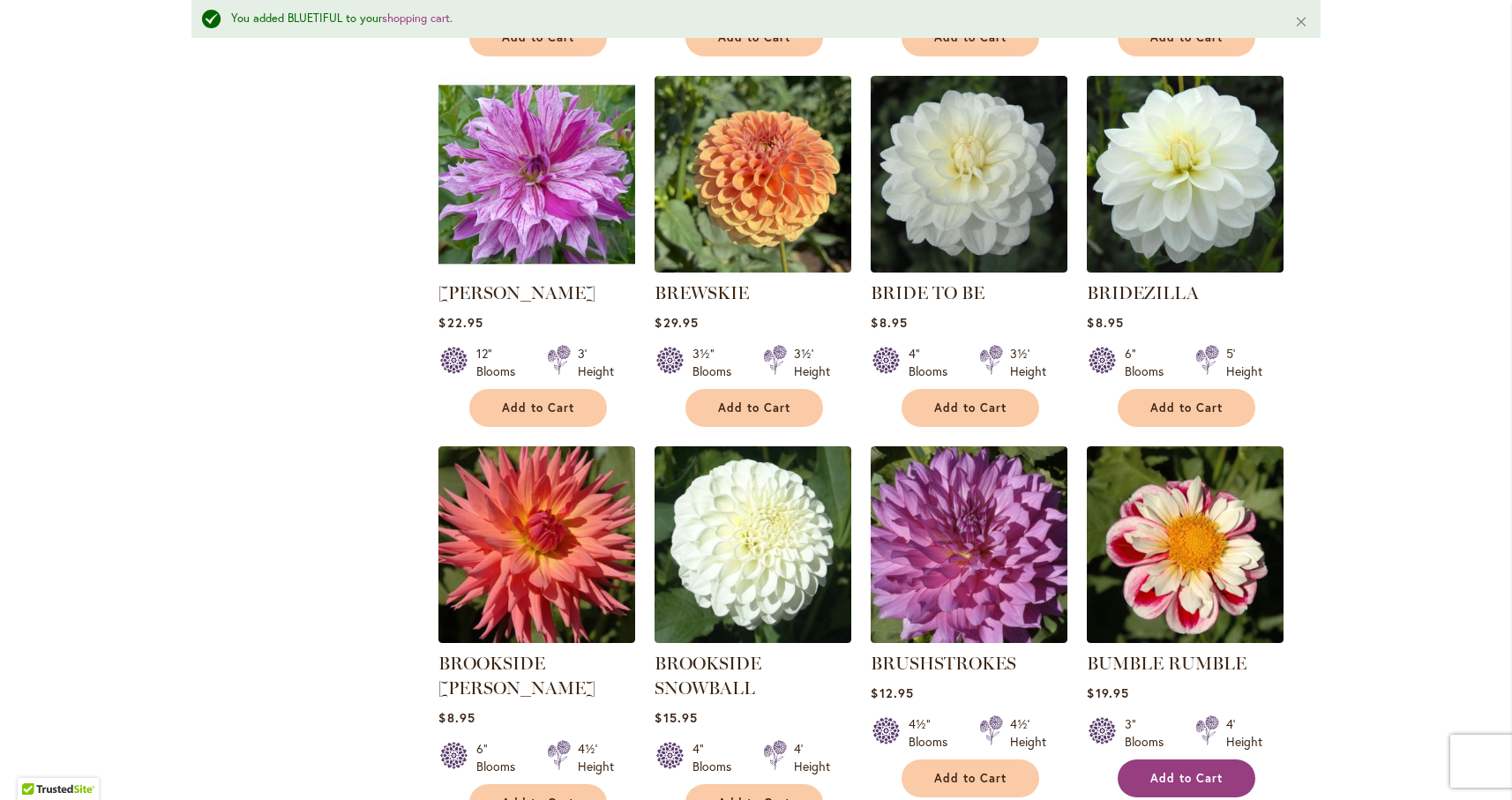
click at [1199, 771] on span "Add to Cart" at bounding box center [1186, 779] width 72 height 15
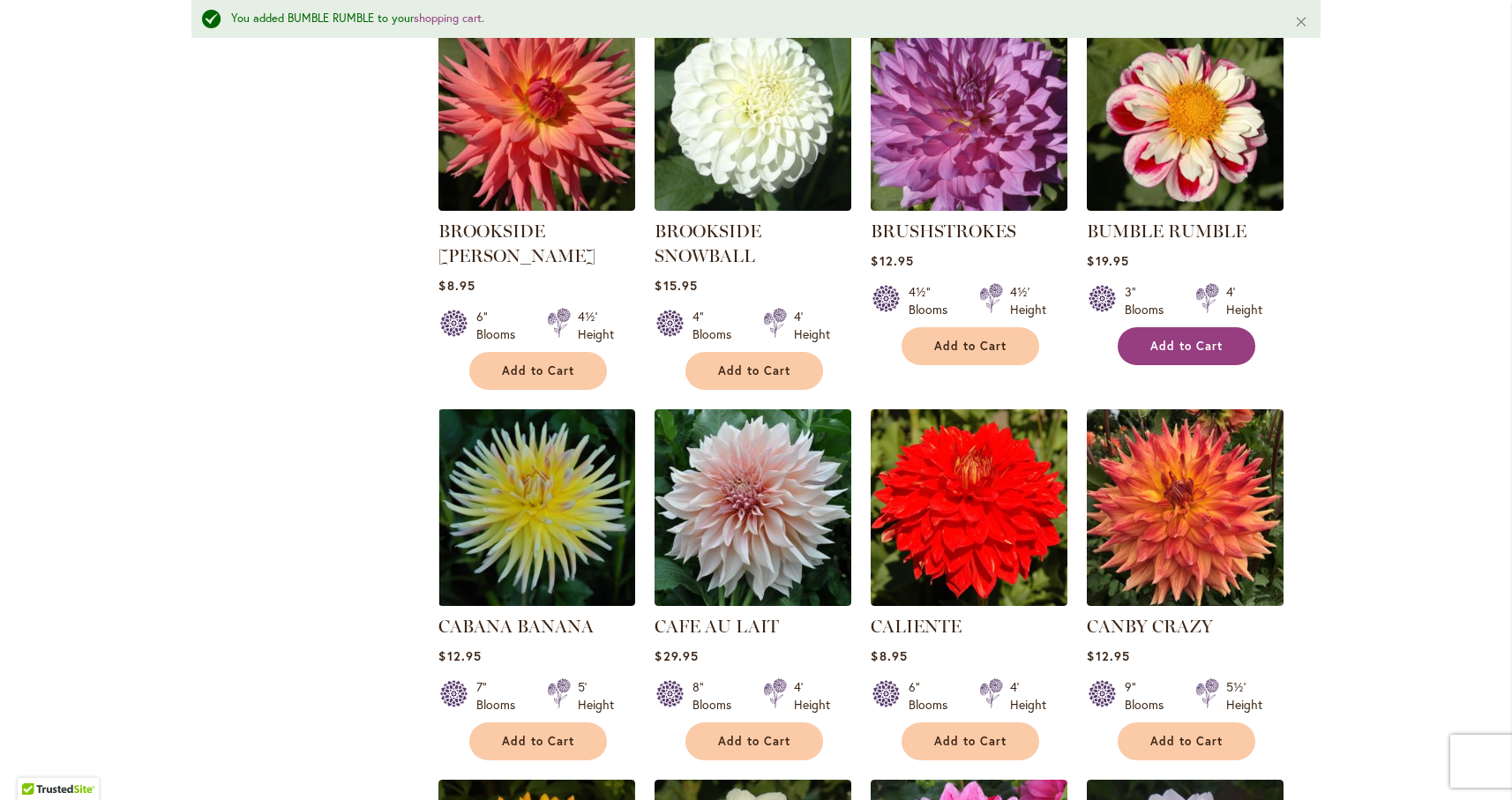
scroll to position [5345, 0]
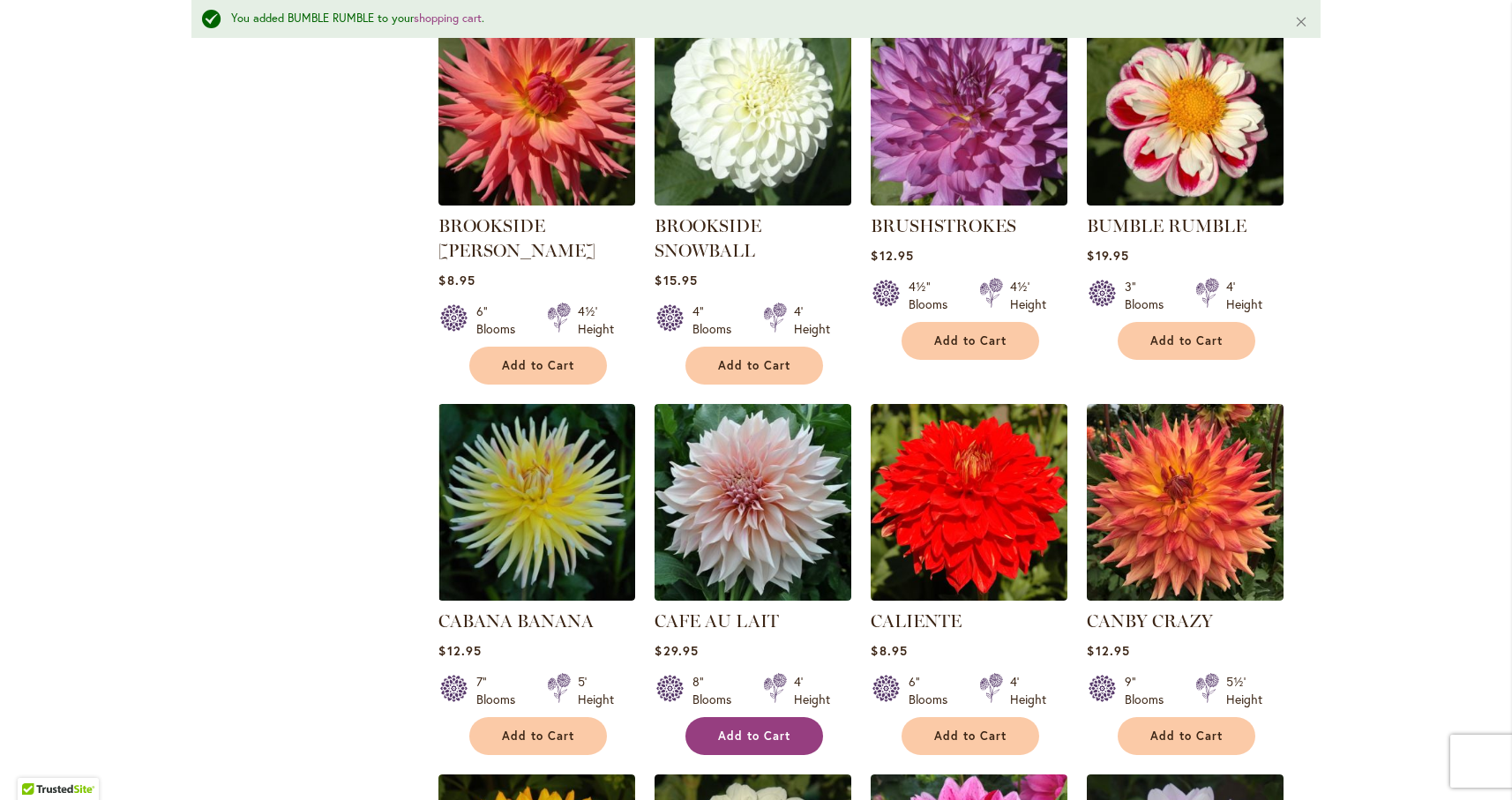
click at [769, 729] on span "Add to Cart" at bounding box center [754, 736] width 72 height 15
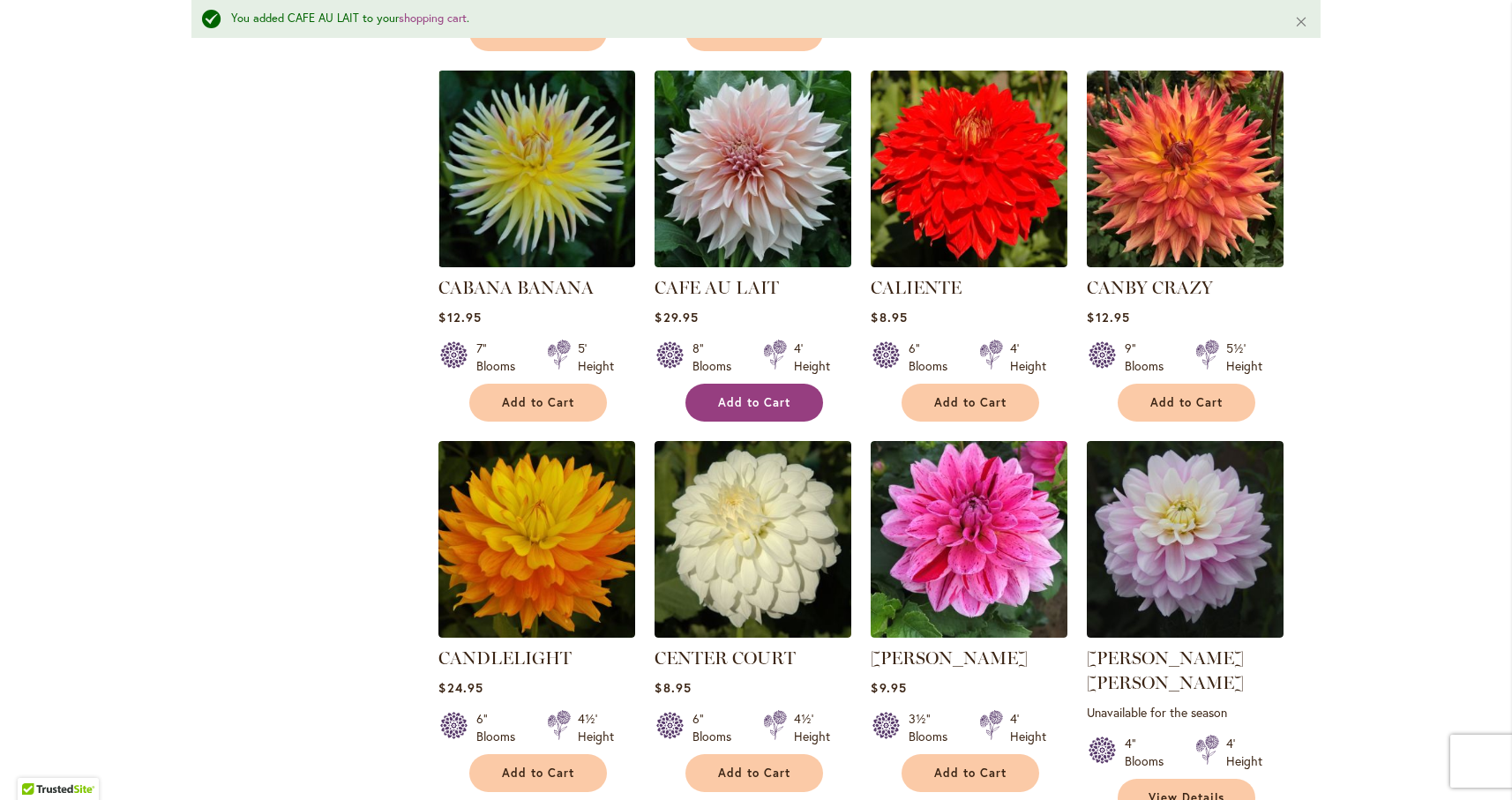
scroll to position [5681, 0]
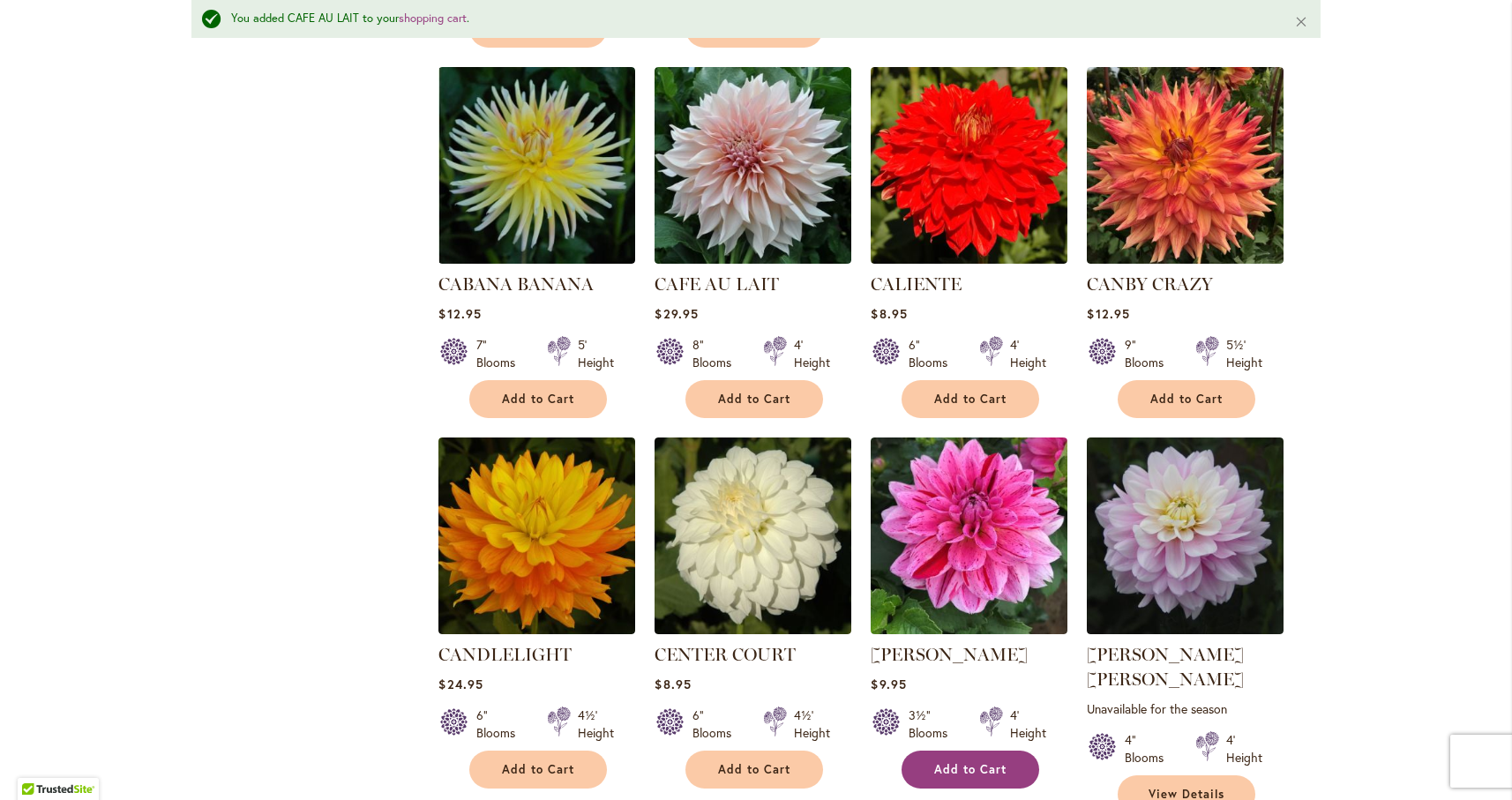
click at [985, 762] on span "Add to Cart" at bounding box center [970, 770] width 72 height 15
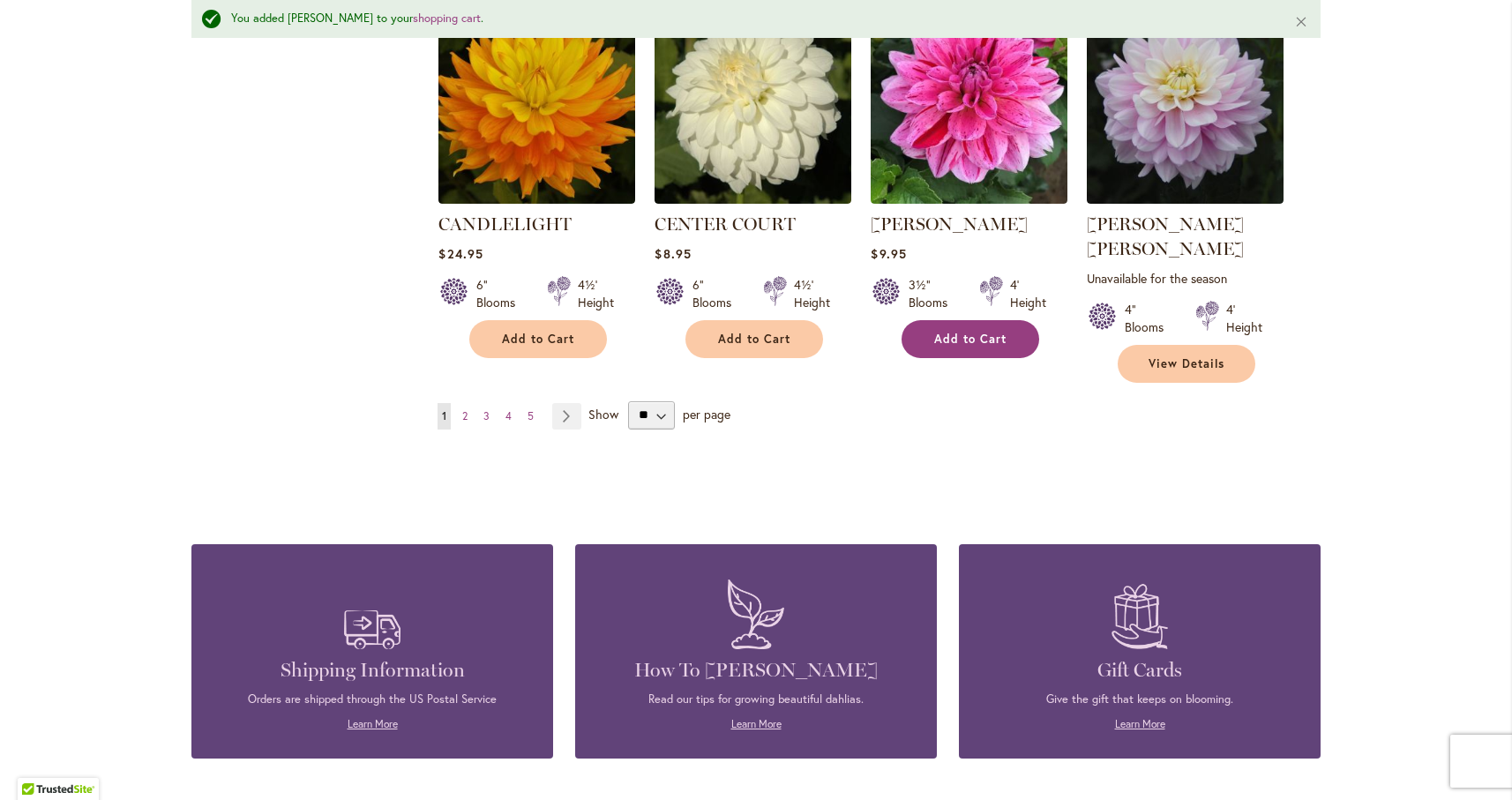
scroll to position [6126, 0]
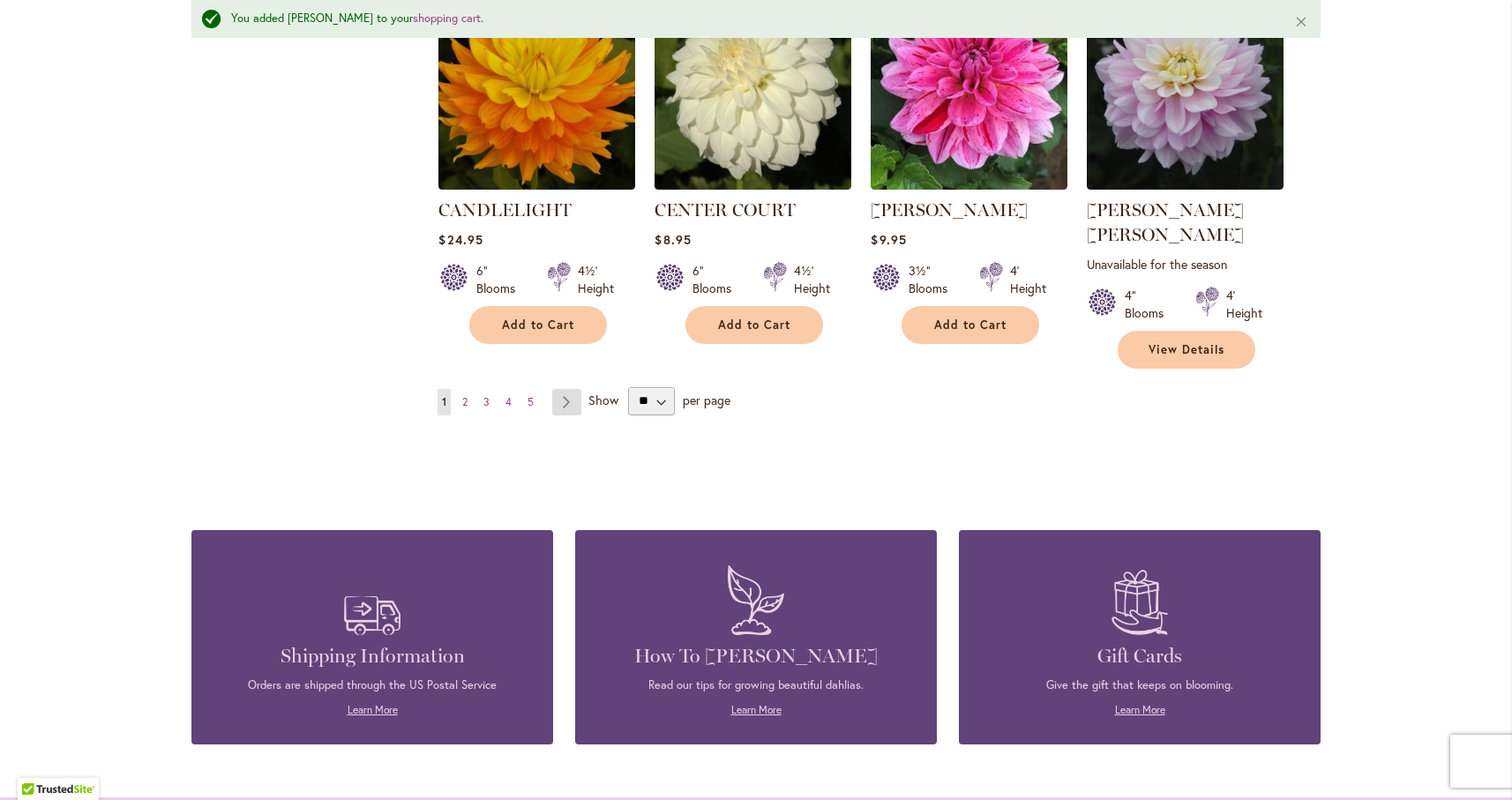
click at [566, 389] on link "Page Next" at bounding box center [567, 402] width 29 height 27
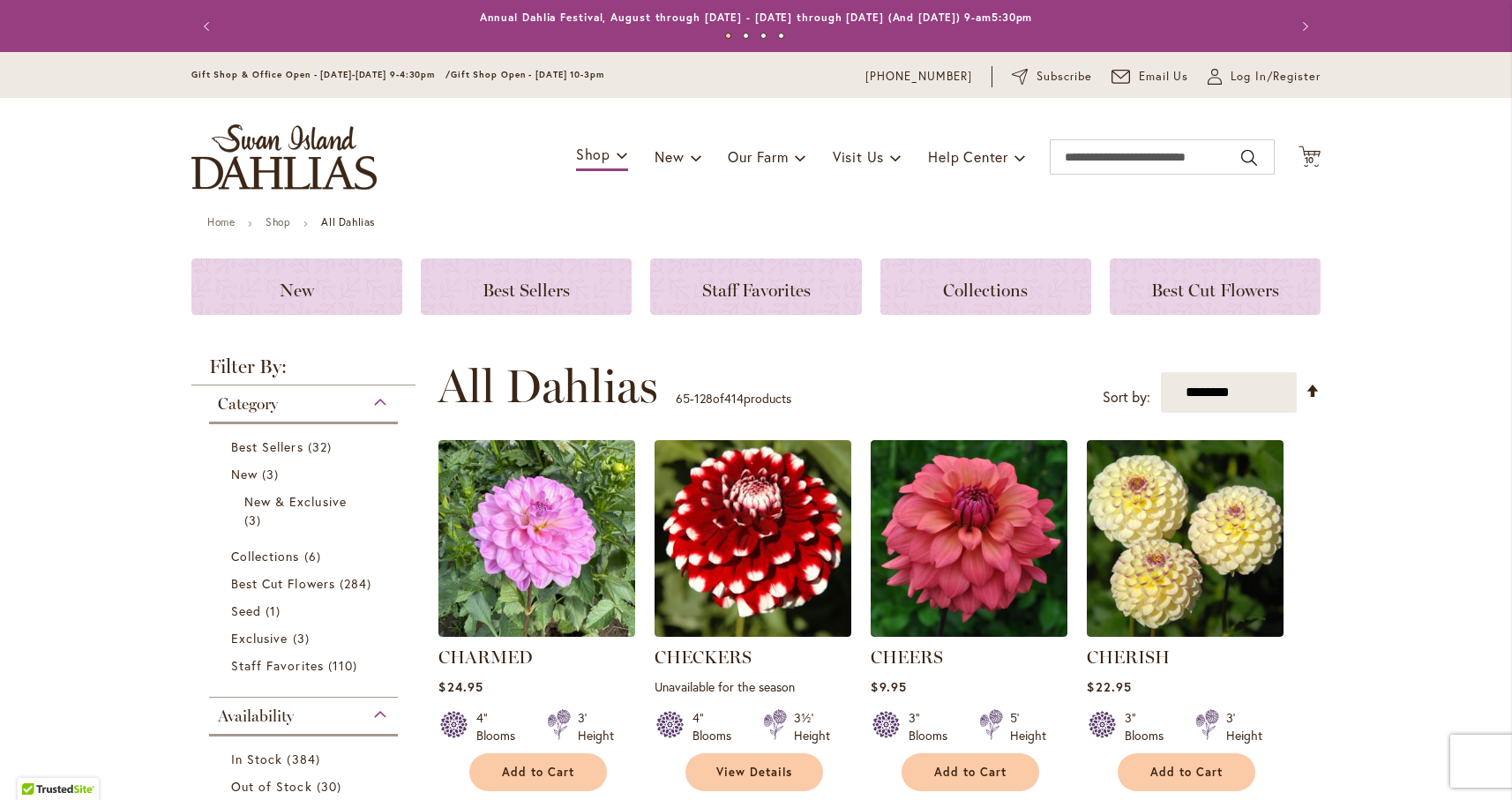
scroll to position [373, 0]
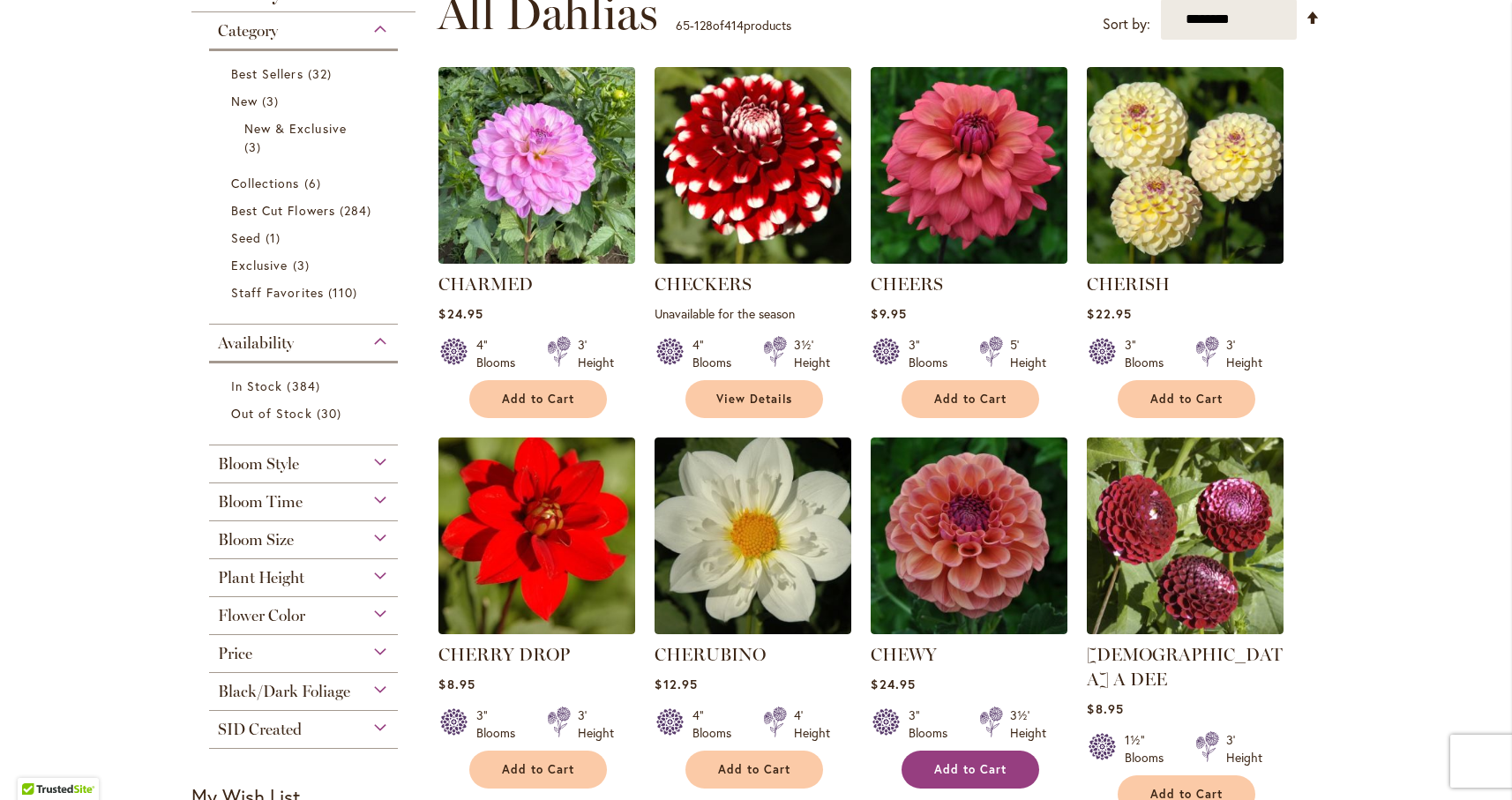
click at [962, 763] on span "Add to Cart" at bounding box center [970, 770] width 72 height 15
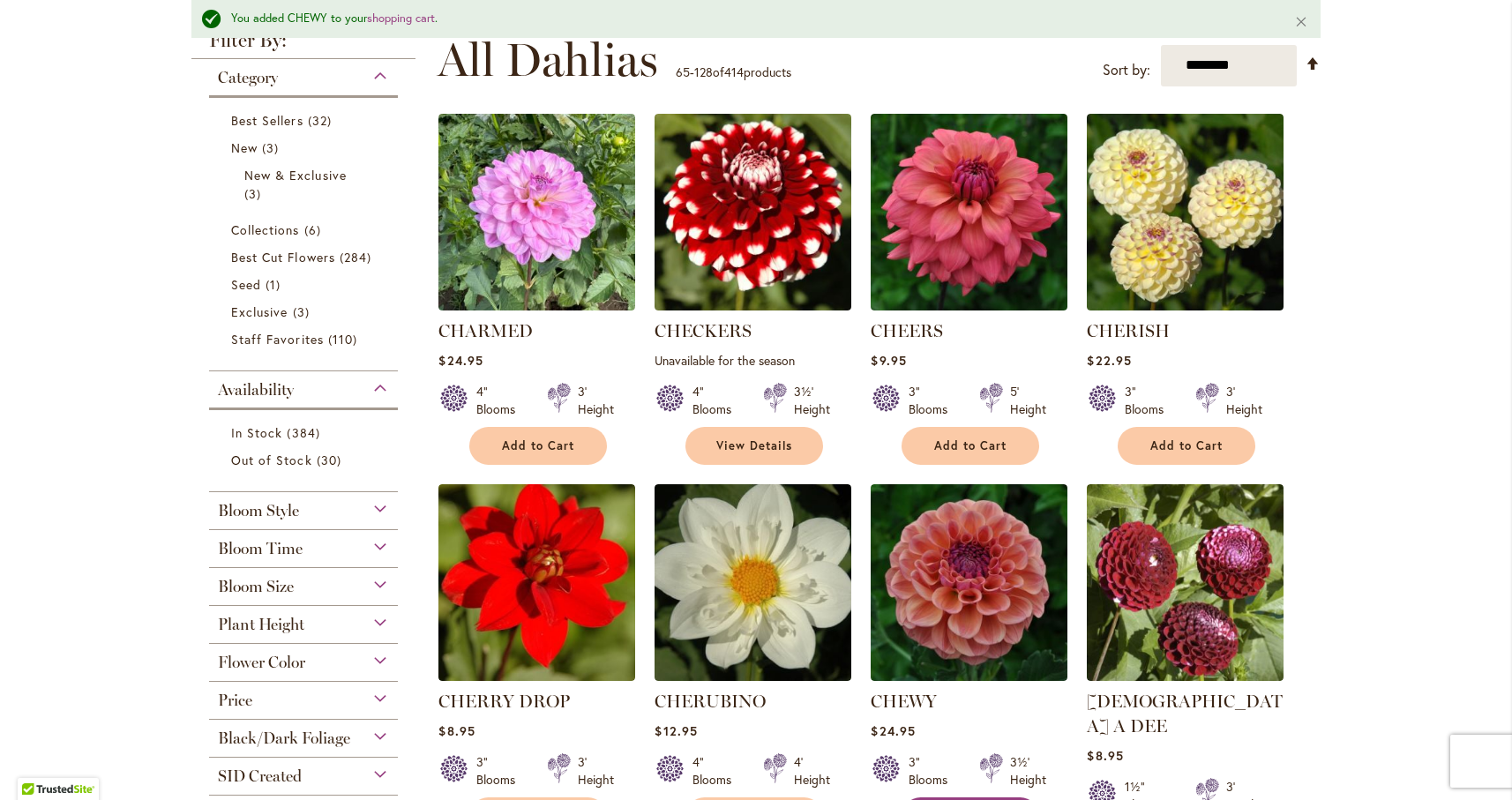
scroll to position [613, 0]
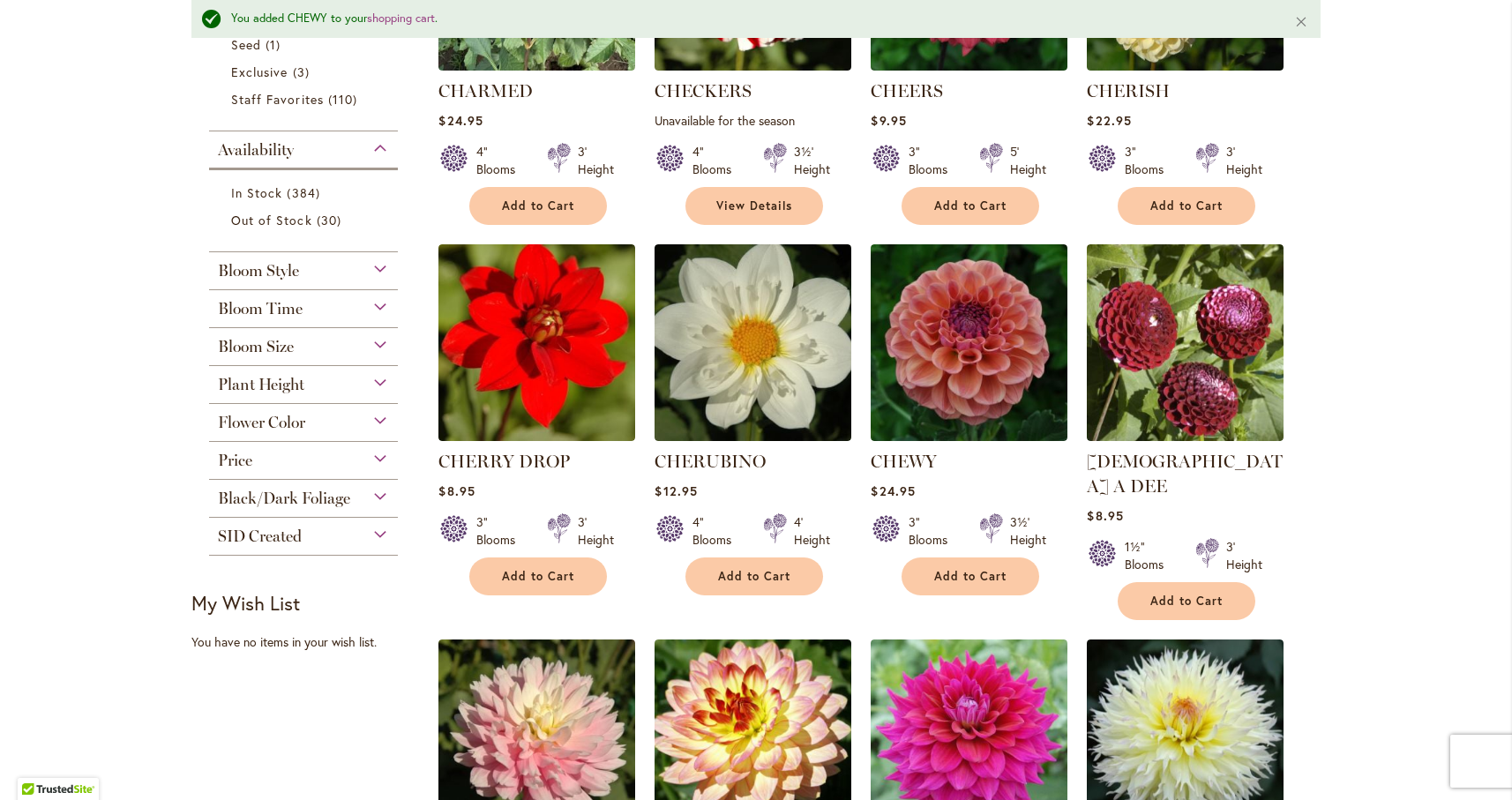
click at [269, 382] on span "Plant Height" at bounding box center [261, 384] width 87 height 19
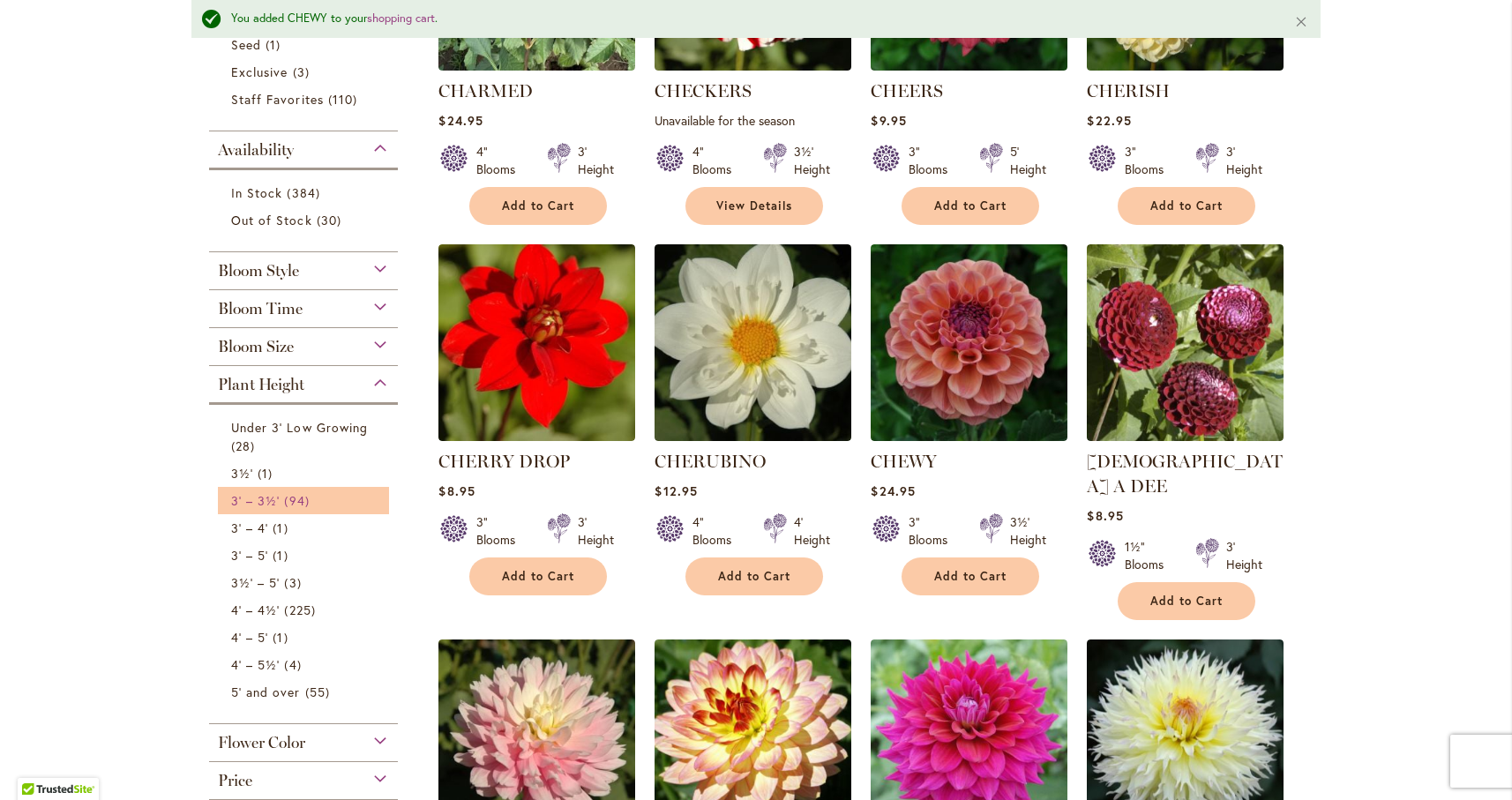
click at [246, 499] on span "3' – 3½'" at bounding box center [255, 500] width 49 height 17
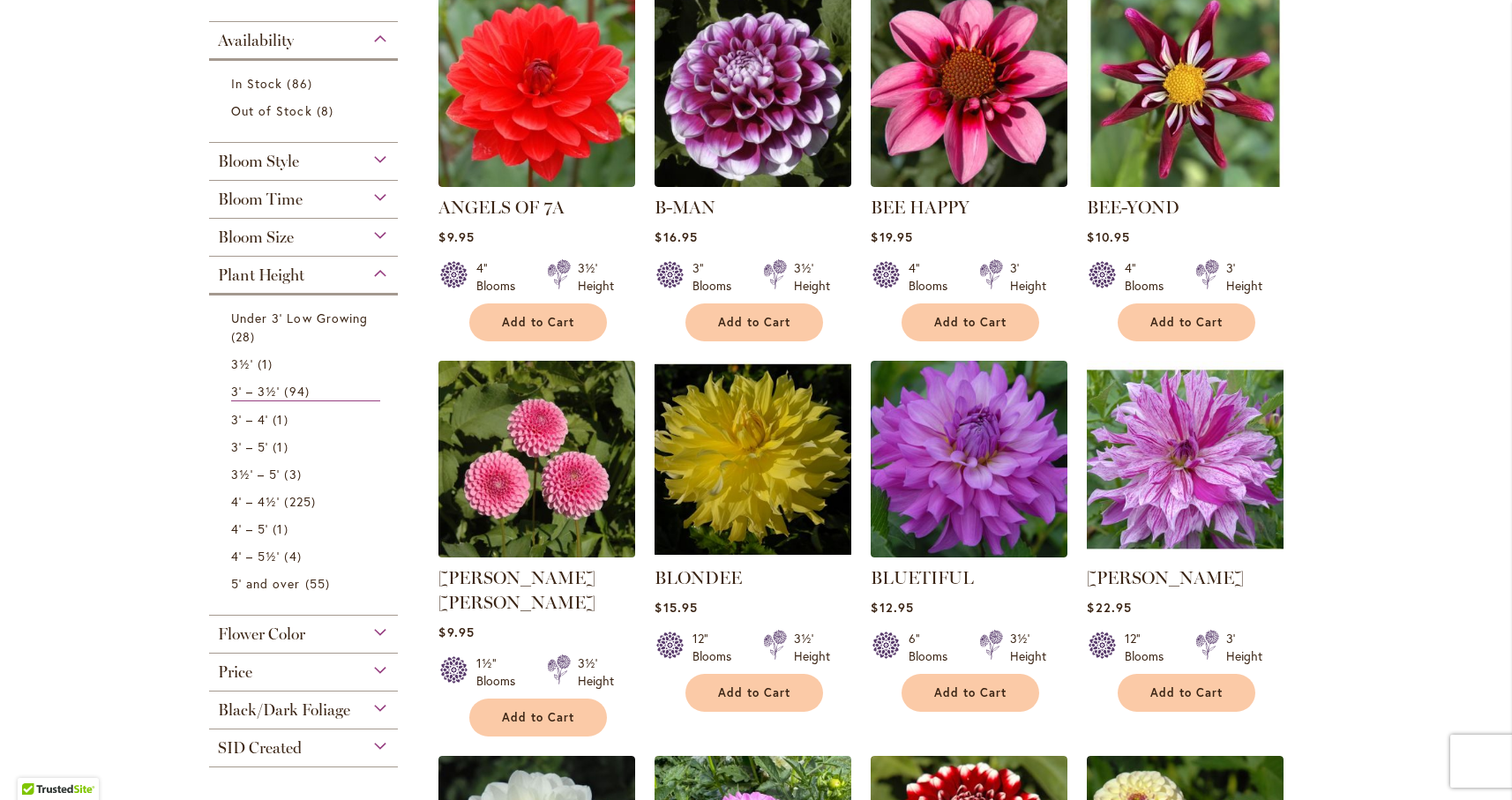
scroll to position [414, 0]
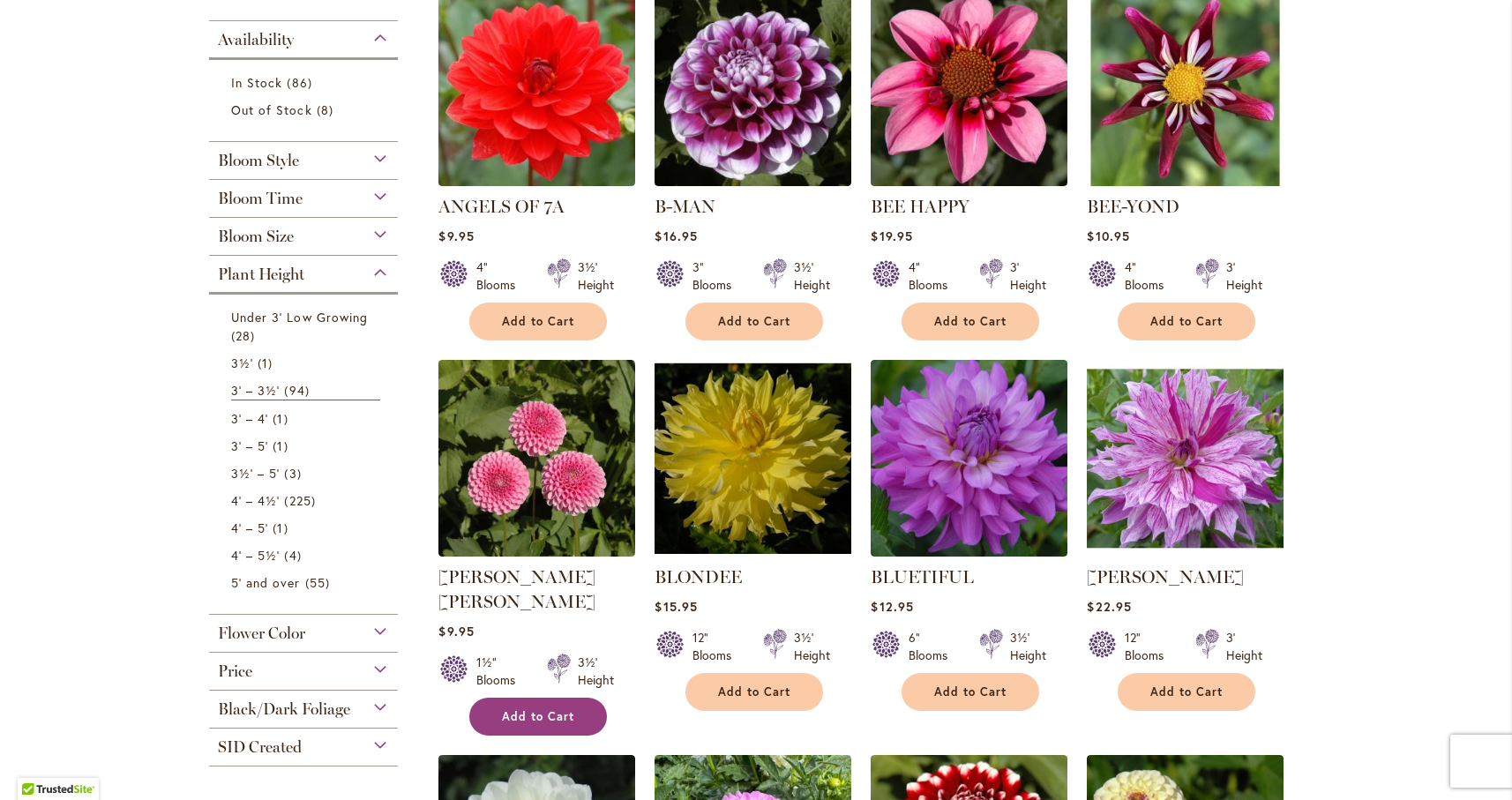
click at [530, 710] on span "Add to Cart" at bounding box center [538, 717] width 72 height 15
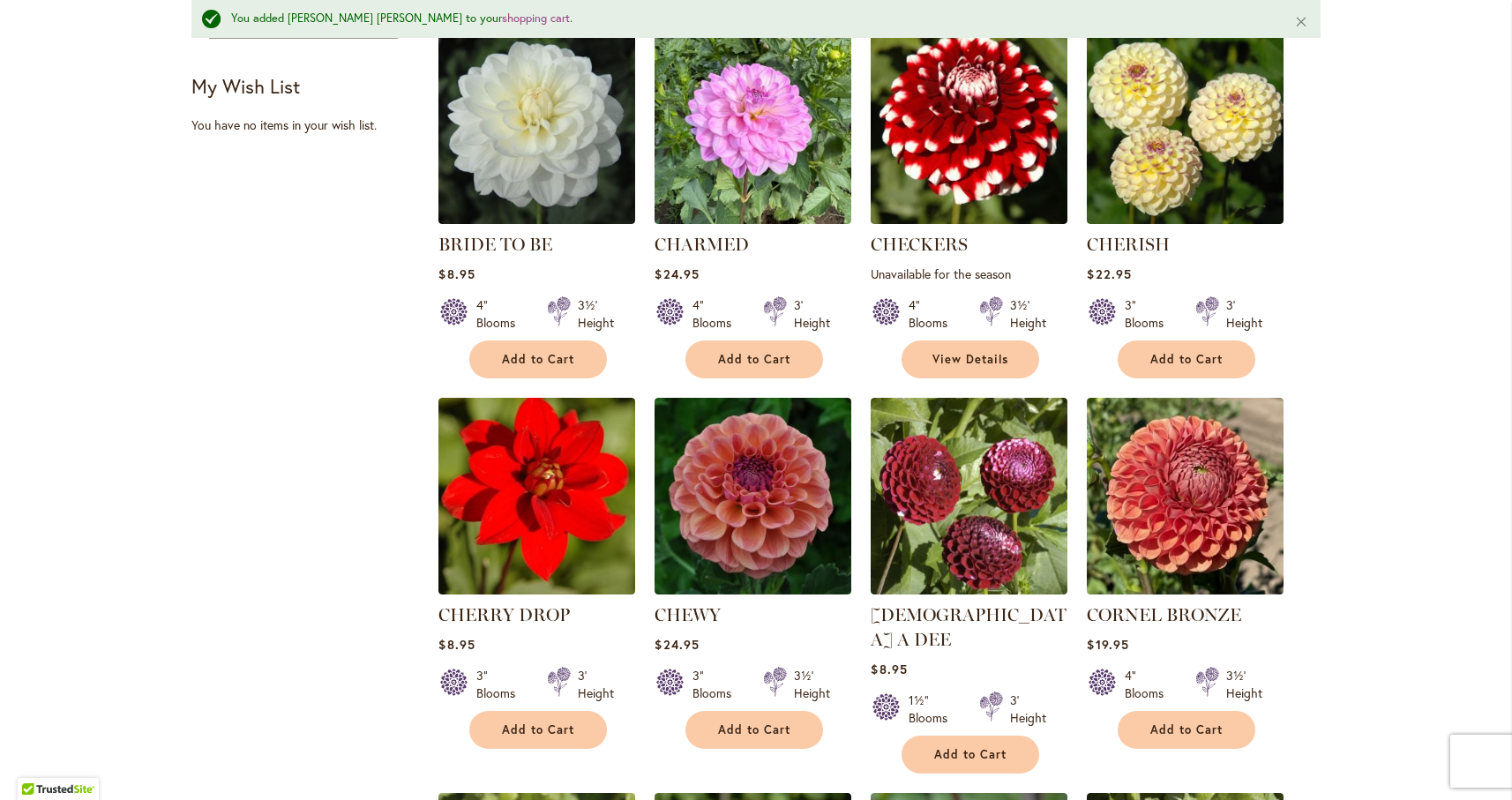
scroll to position [1194, 0]
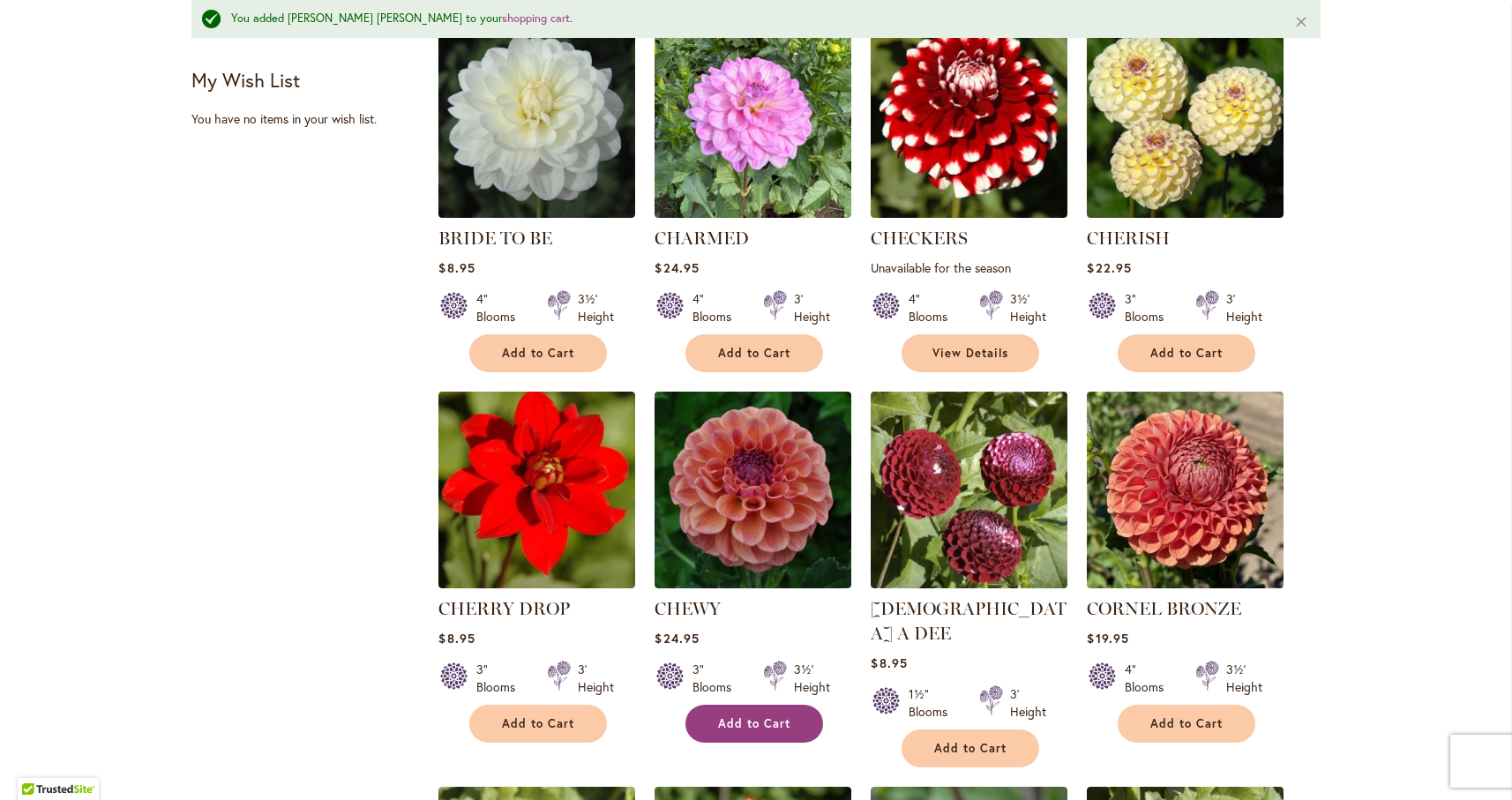
click at [744, 716] on span "Add to Cart" at bounding box center [754, 724] width 72 height 15
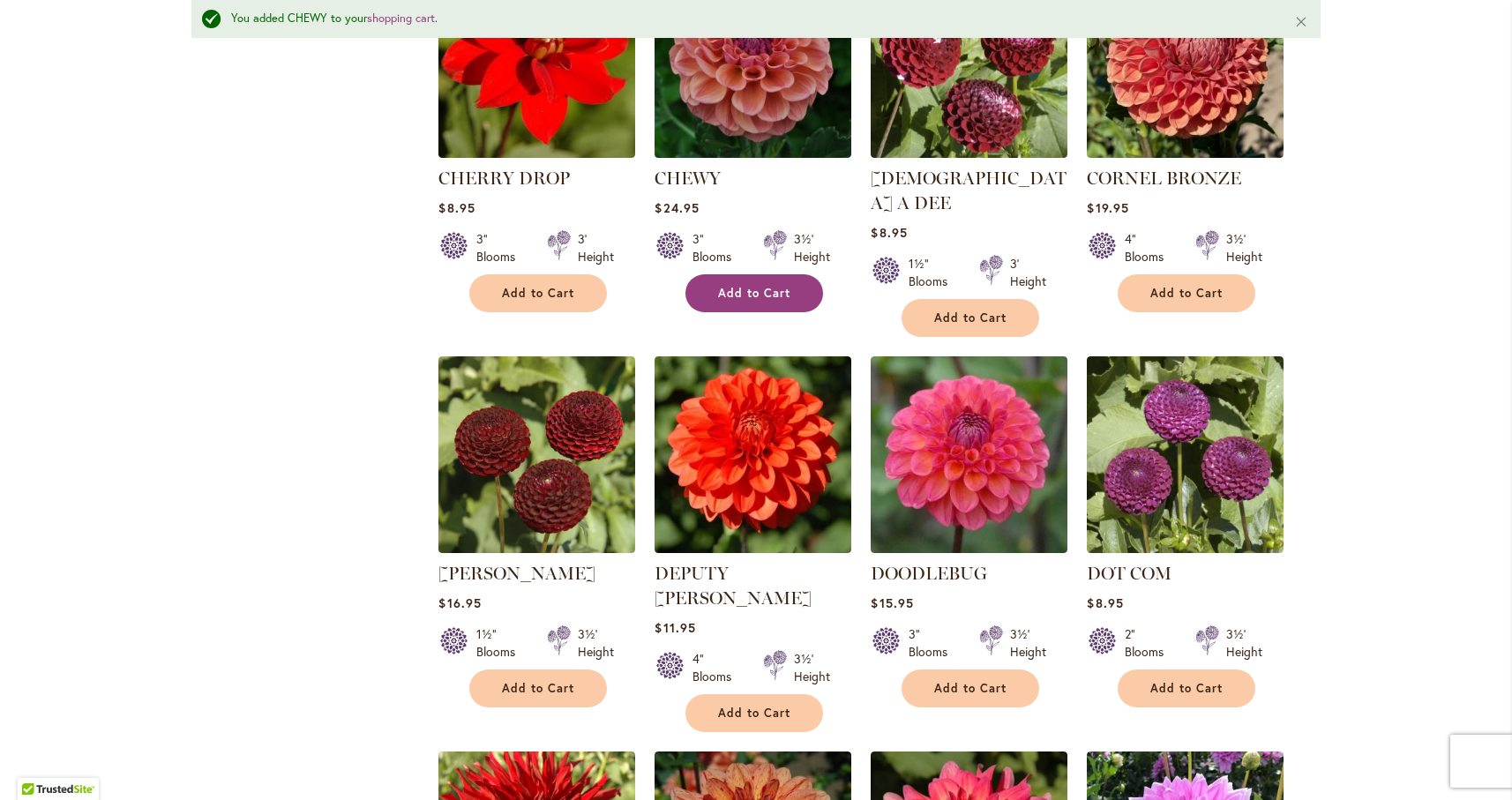
scroll to position [1626, 0]
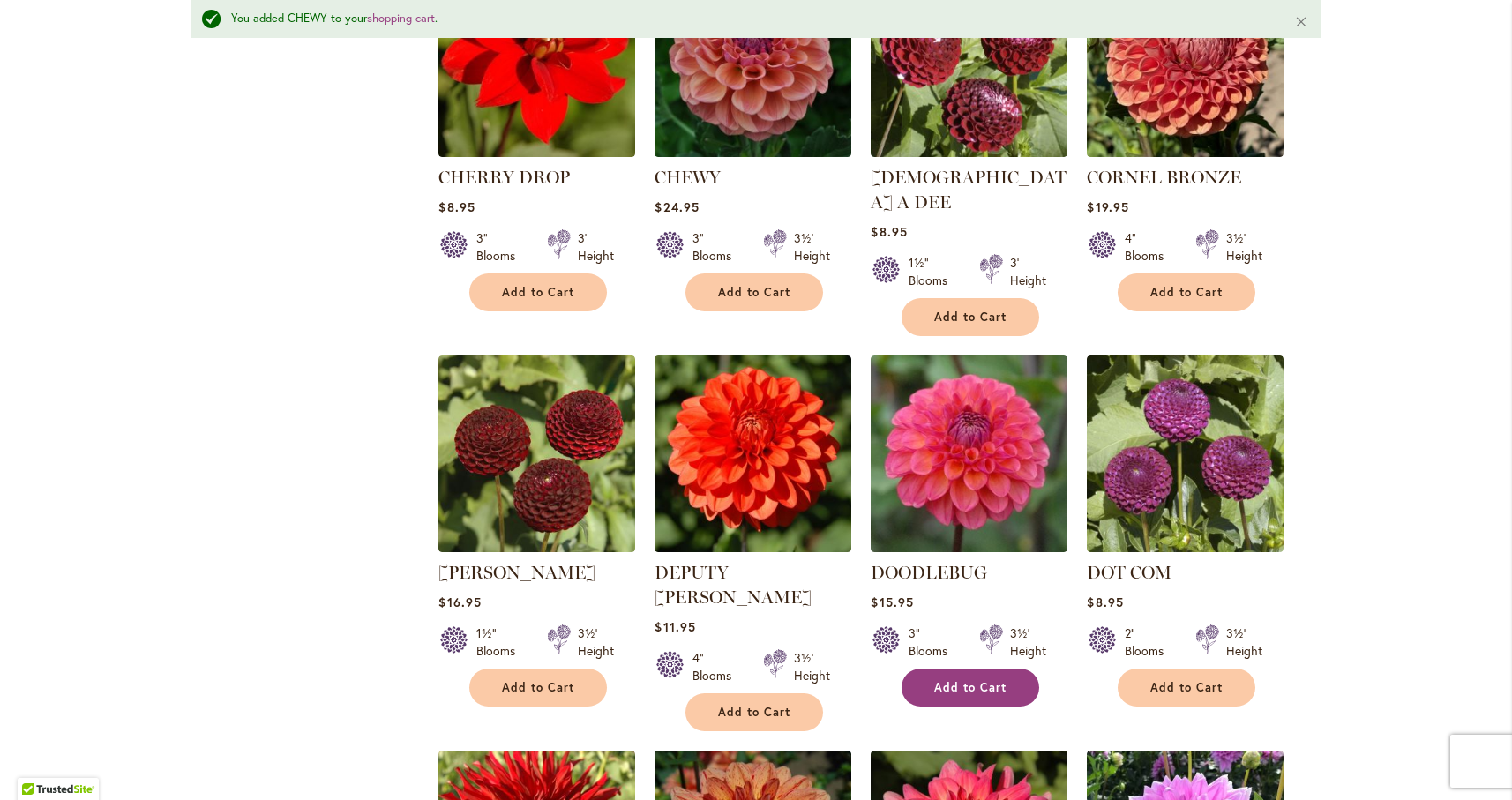
click at [986, 669] on button "Add to Cart" at bounding box center [969, 688] width 137 height 38
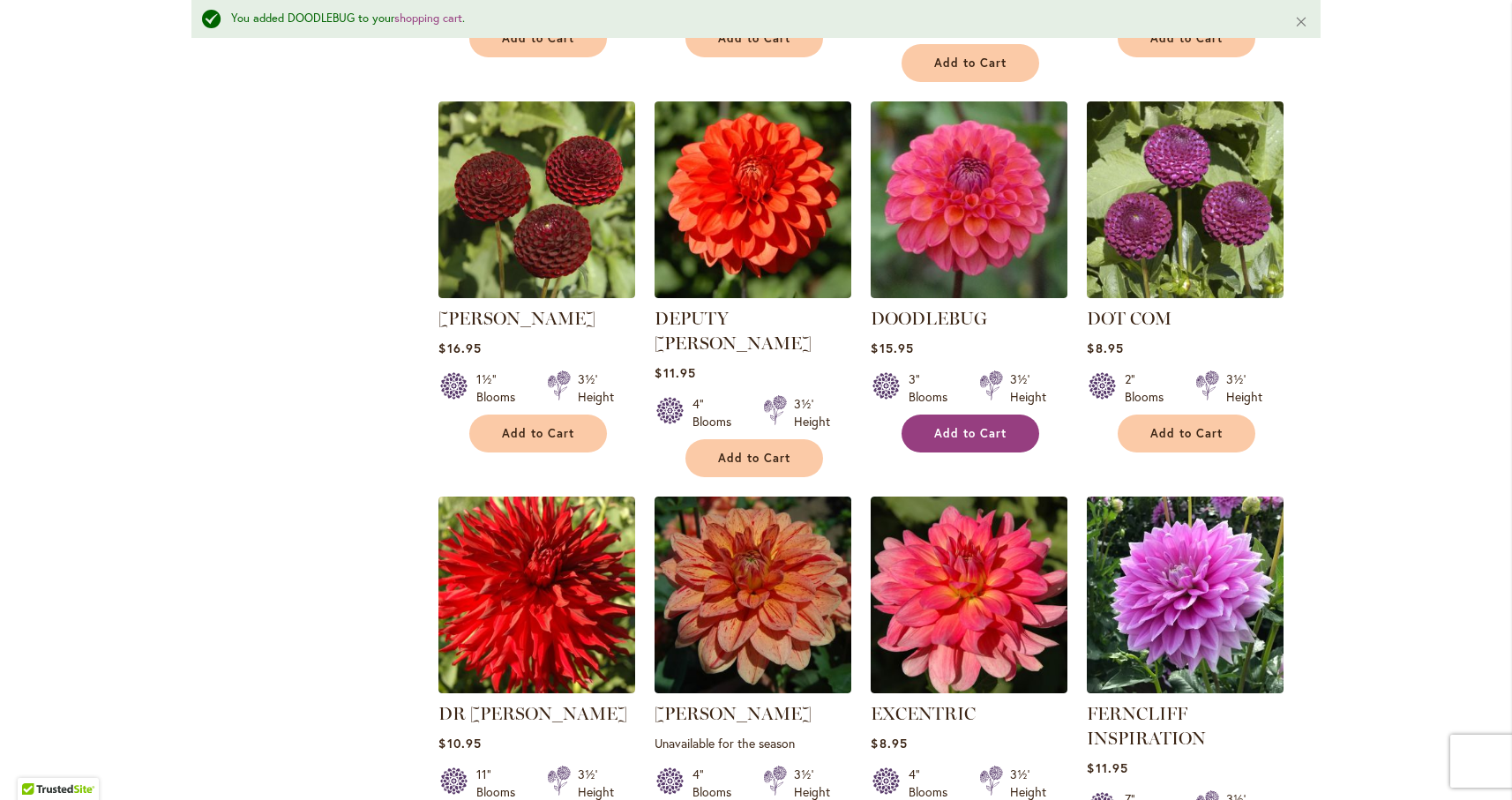
scroll to position [1881, 0]
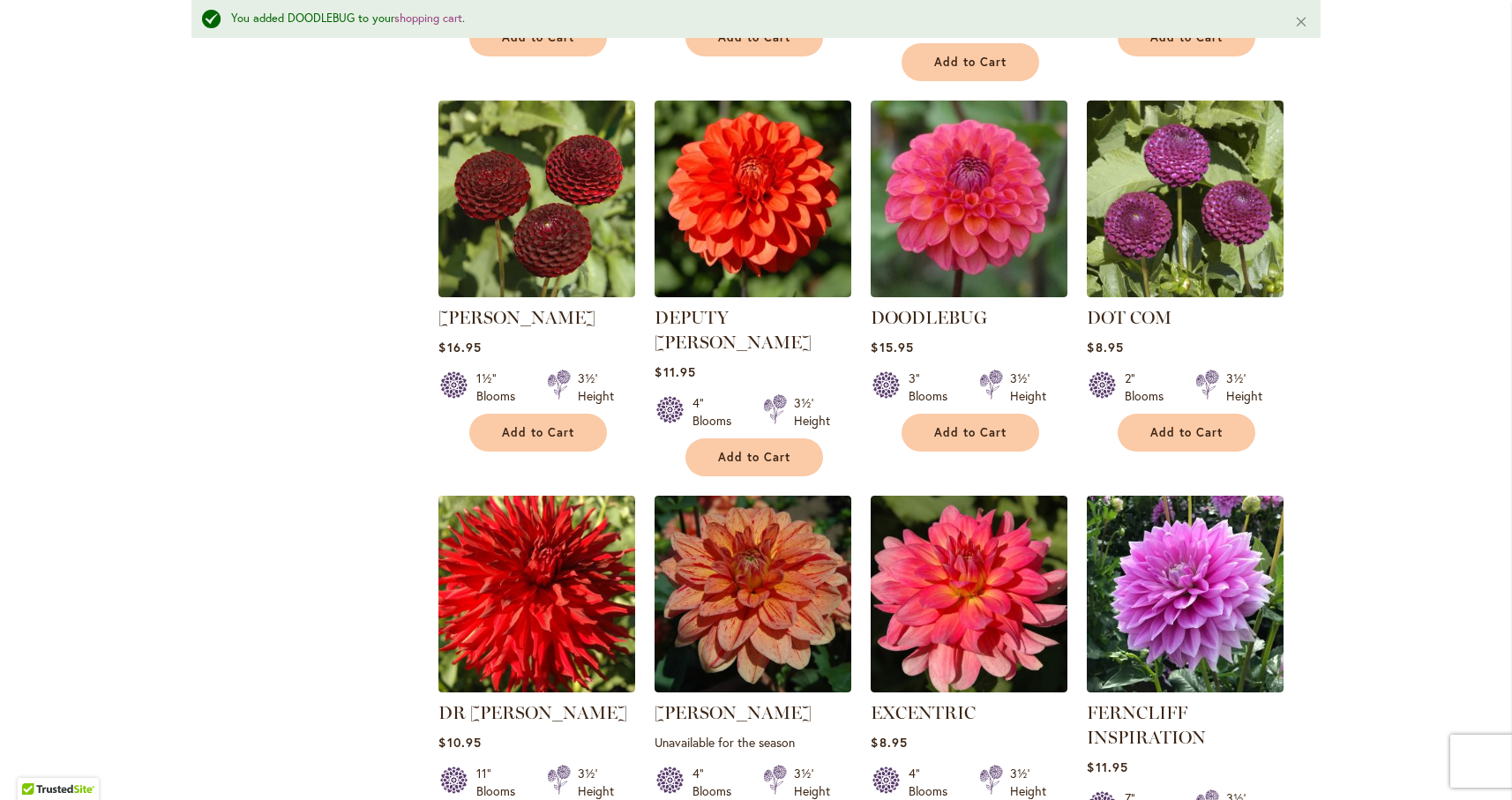
click at [1178, 425] on span "Add to Cart" at bounding box center [1186, 432] width 72 height 15
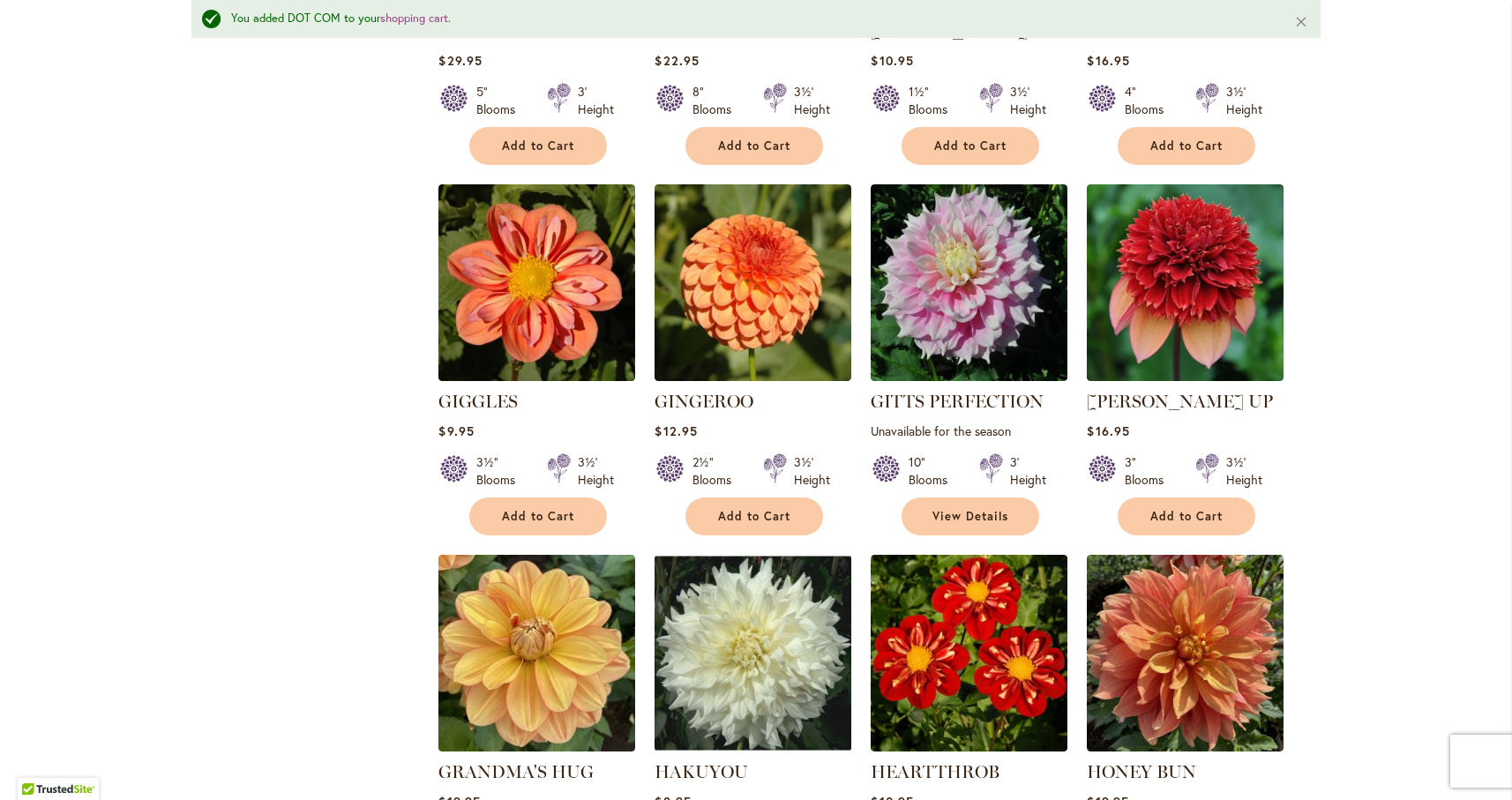
scroll to position [2959, 0]
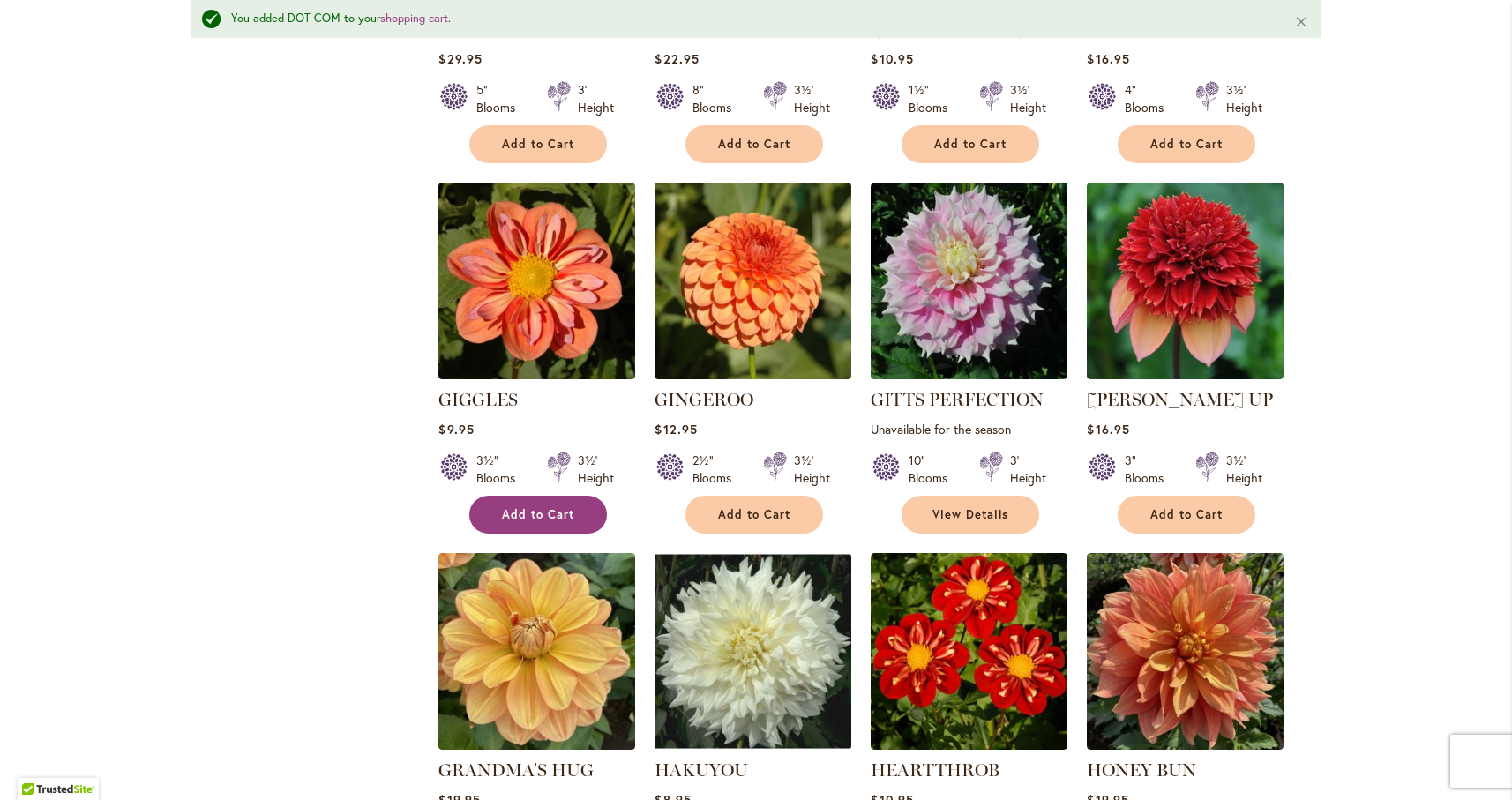
click at [529, 507] on span "Add to Cart" at bounding box center [538, 514] width 72 height 15
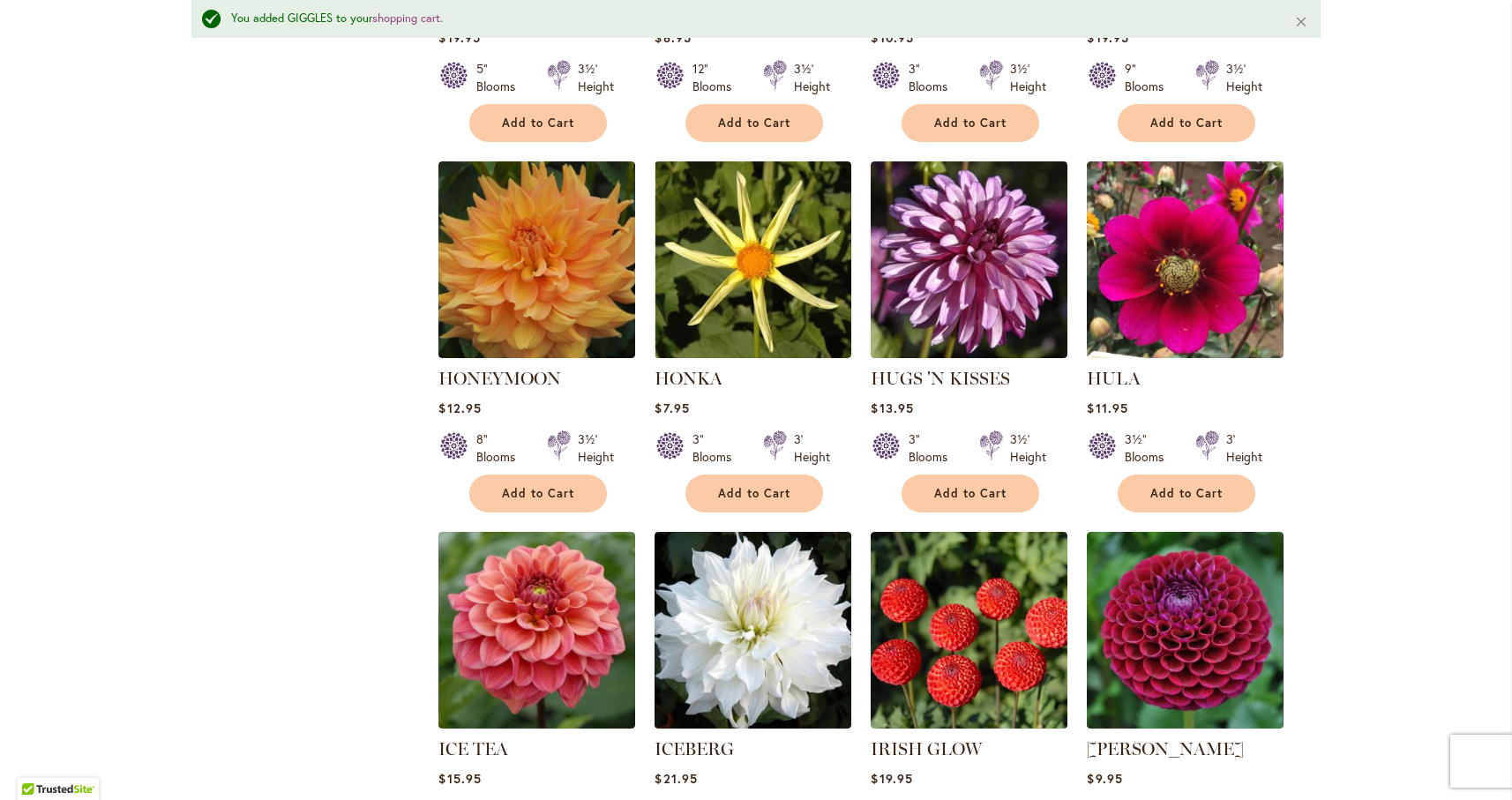
scroll to position [3724, 0]
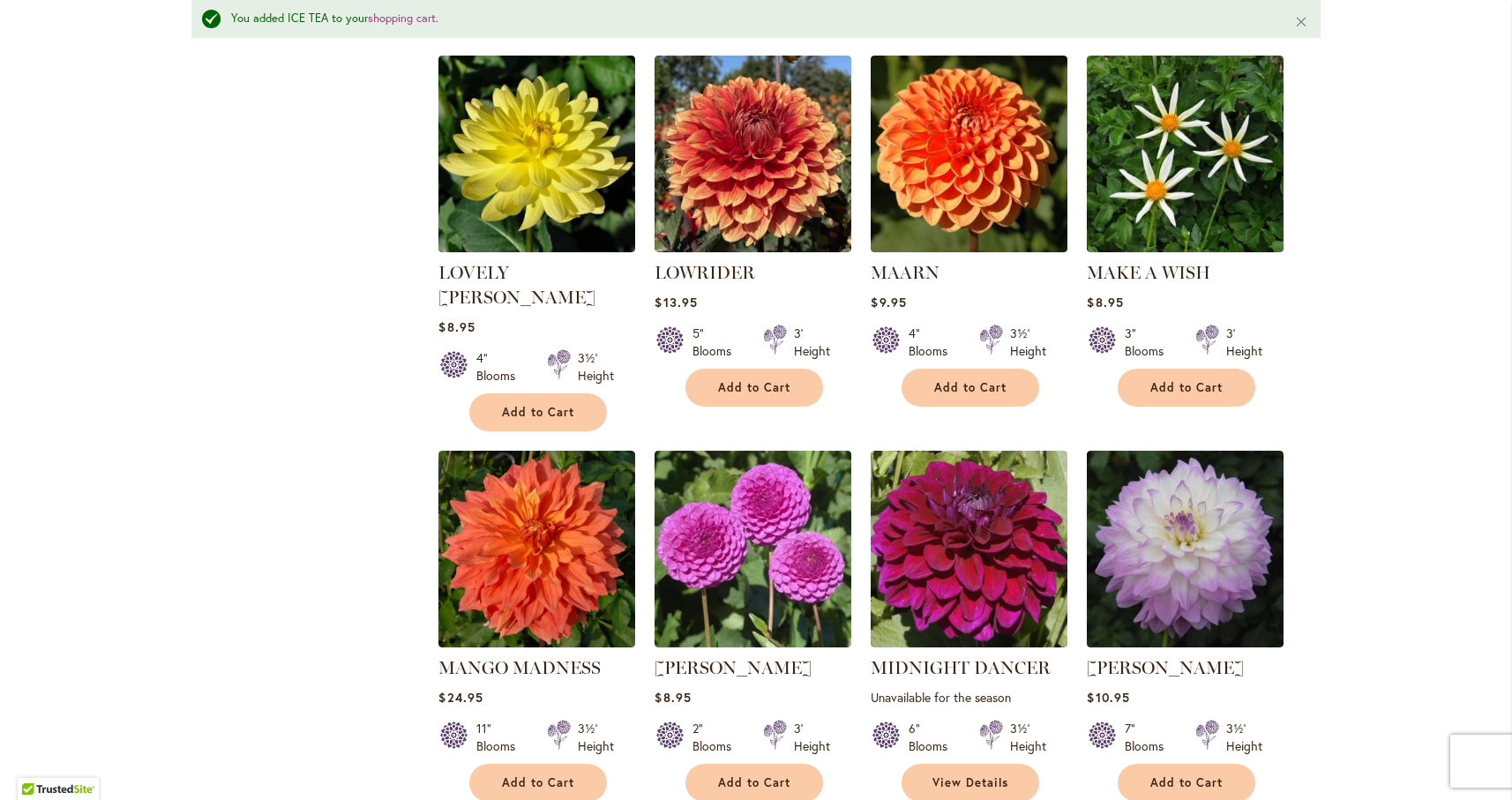
scroll to position [5733, 0]
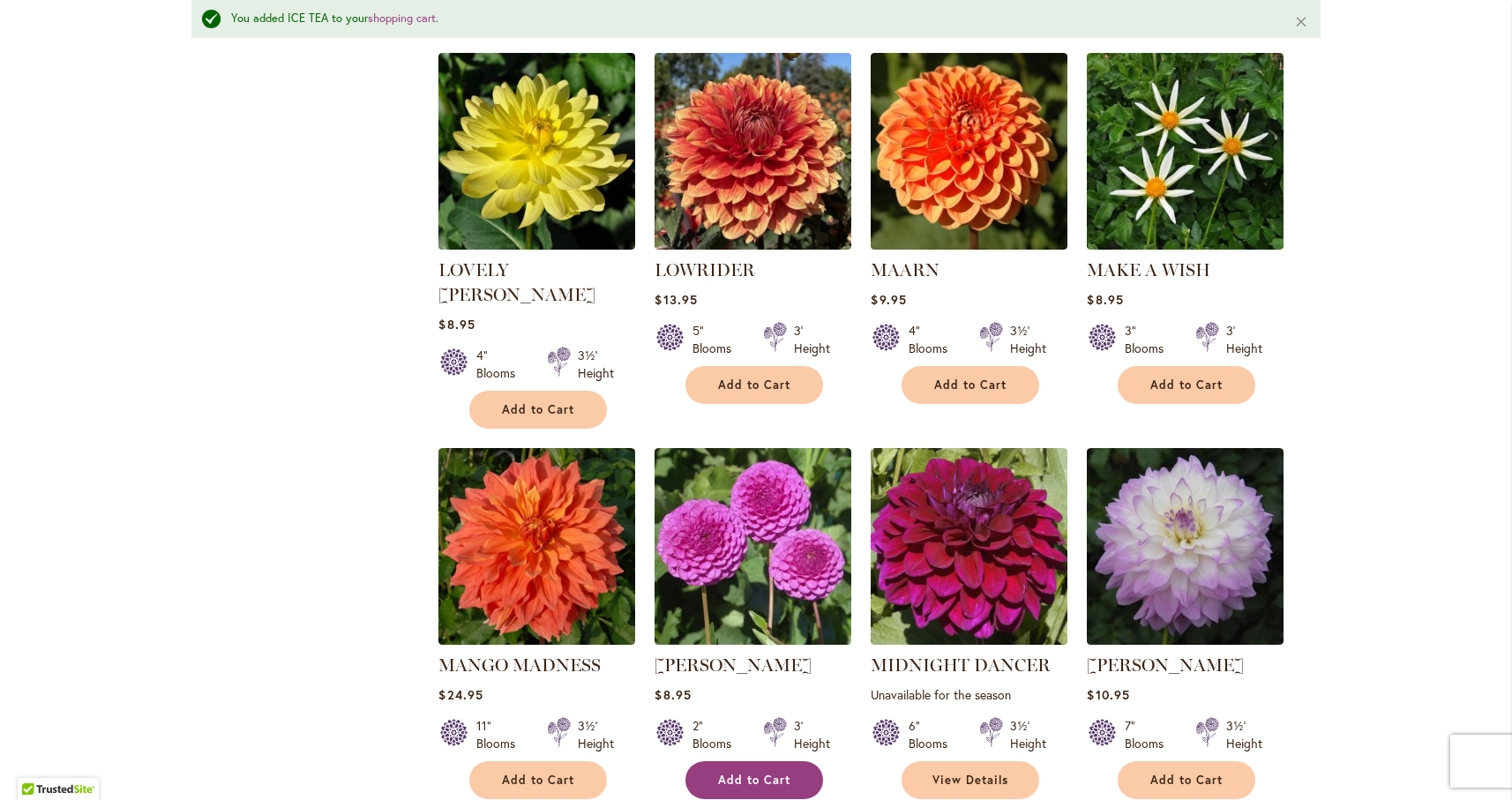
click at [788, 773] on span "Add to Cart" at bounding box center [754, 781] width 72 height 15
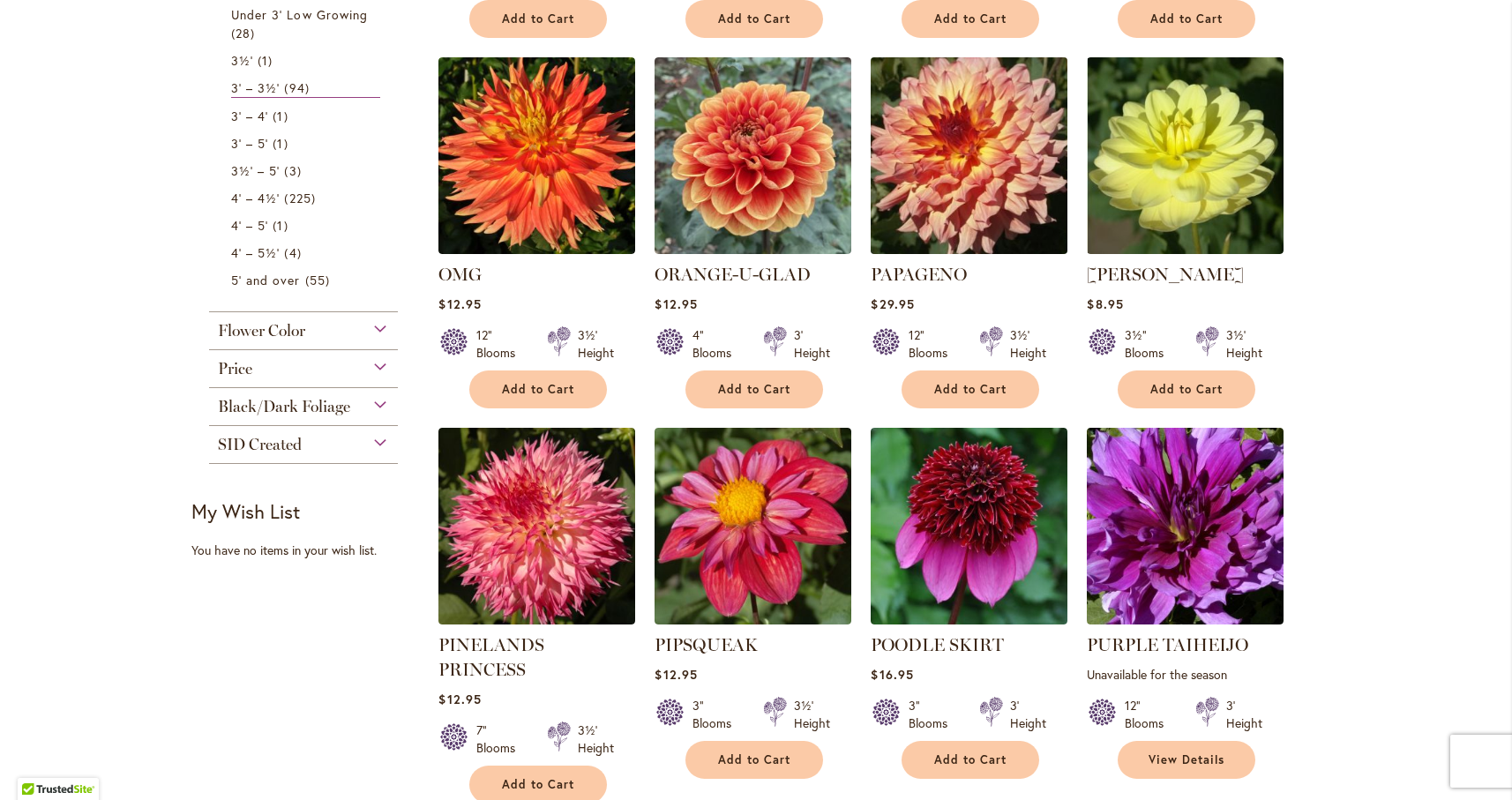
scroll to position [718, 0]
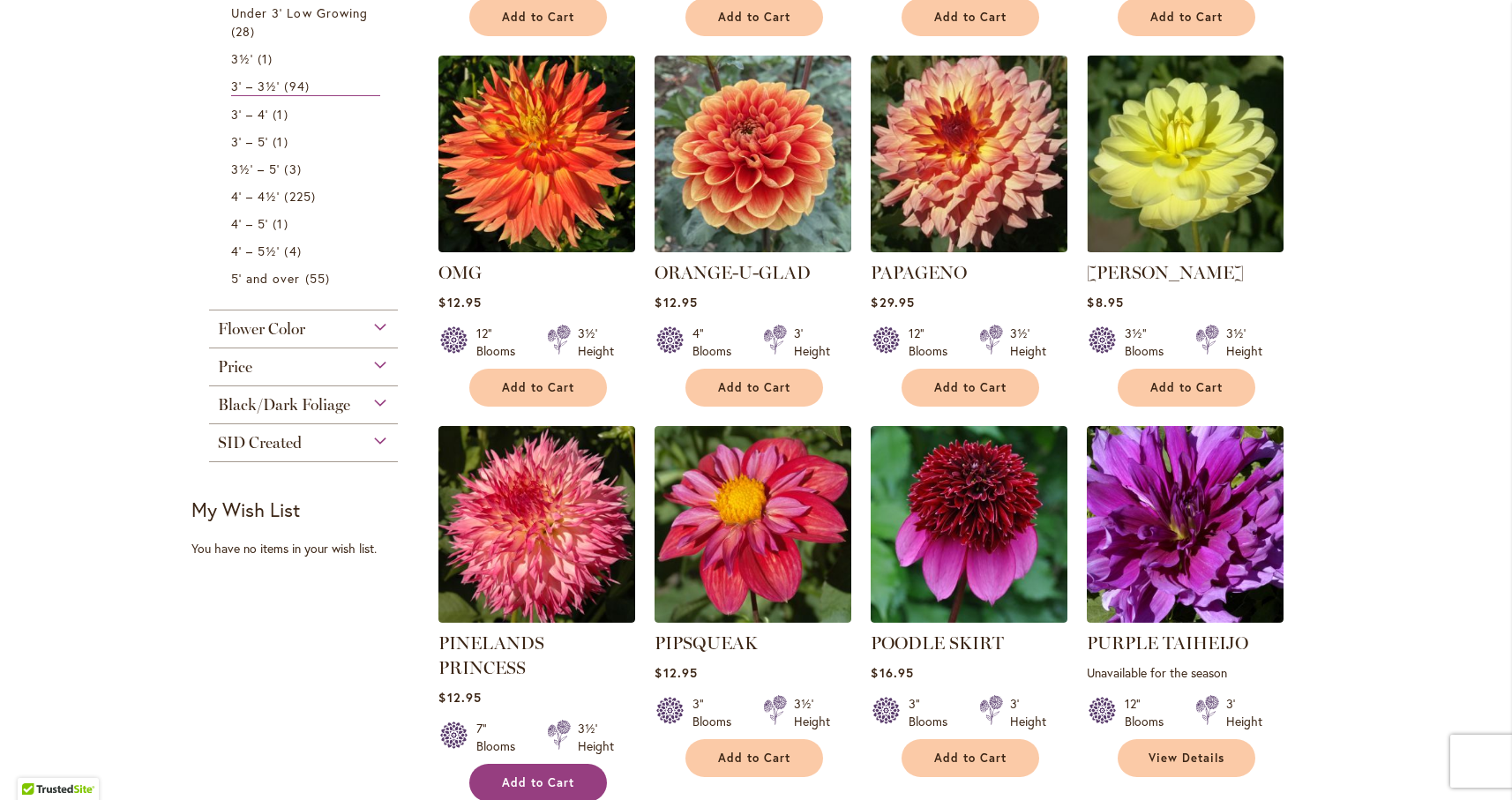
click at [532, 775] on span "Add to Cart" at bounding box center [538, 782] width 72 height 15
click at [968, 758] on span "Add to Cart" at bounding box center [970, 759] width 72 height 15
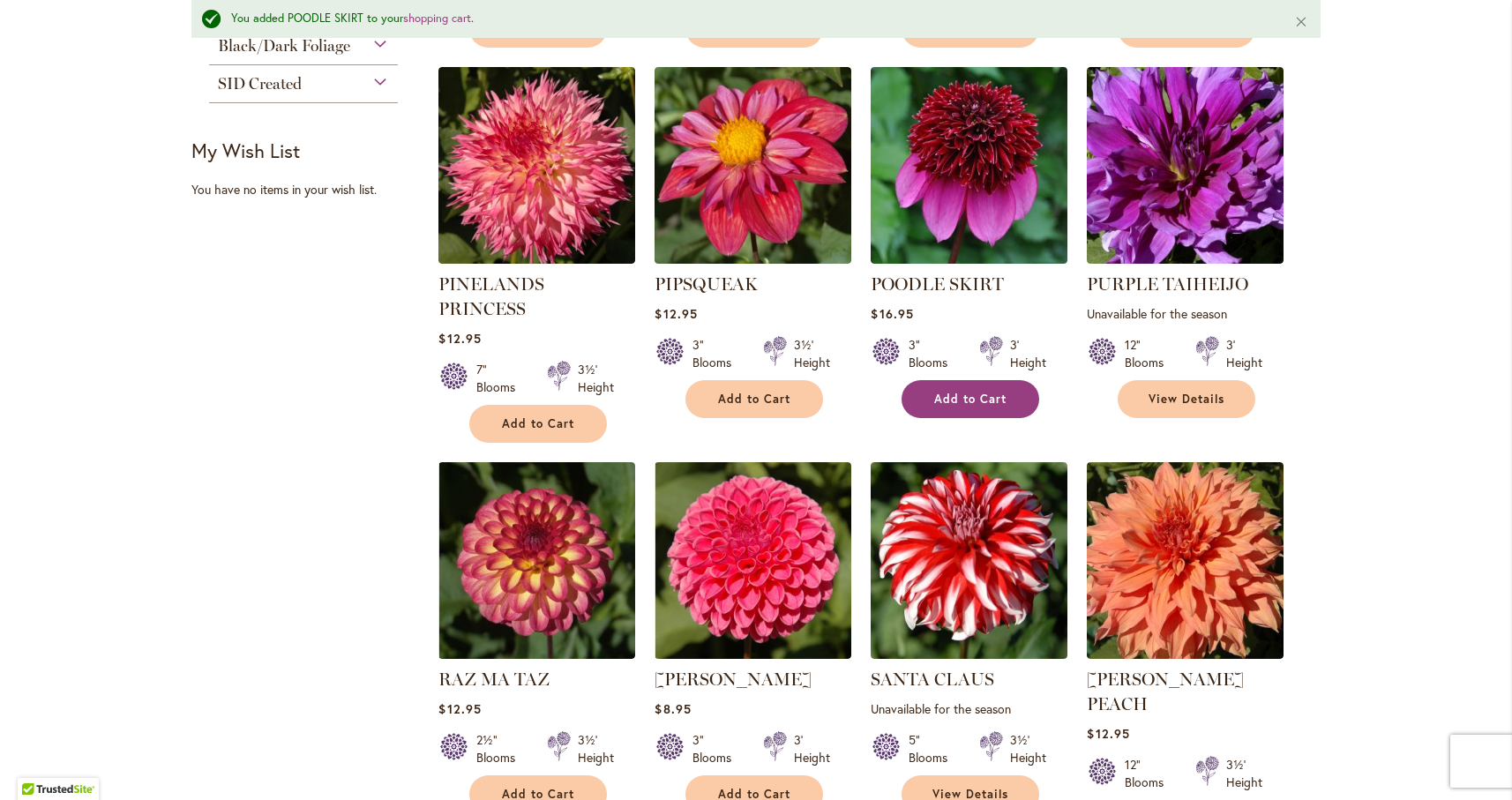
scroll to position [1124, 0]
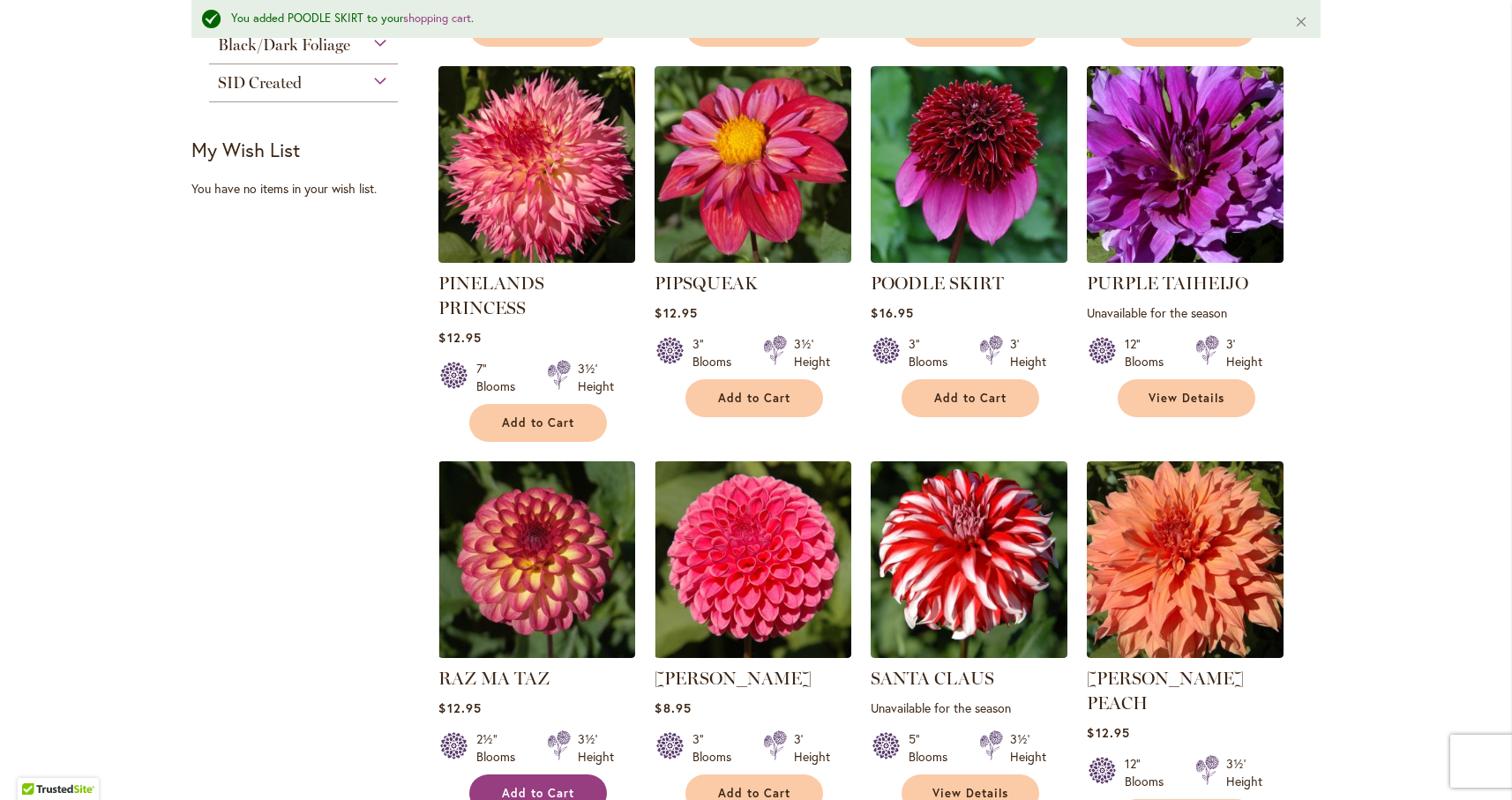
click at [535, 786] on span "Add to Cart" at bounding box center [538, 794] width 72 height 15
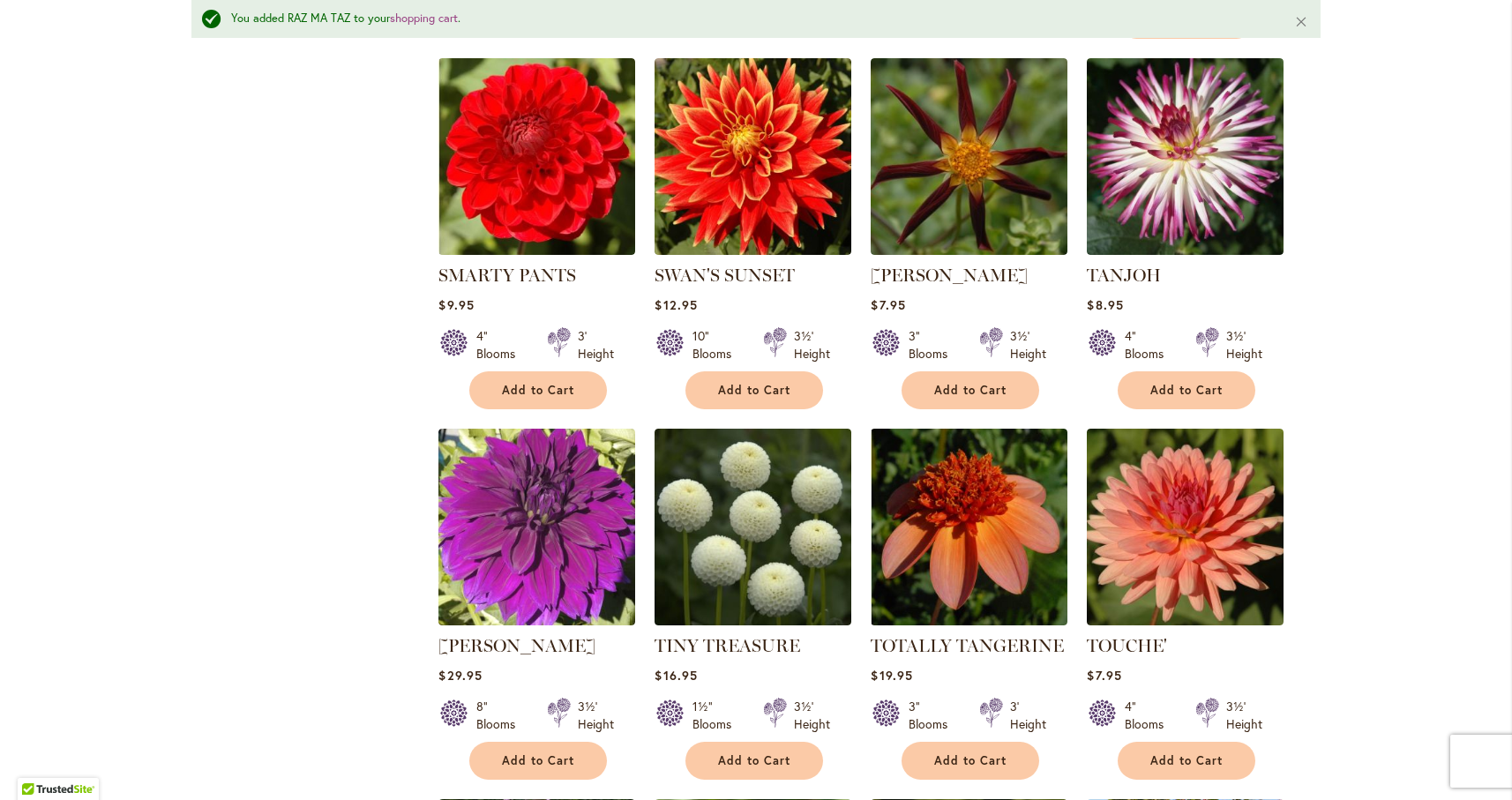
scroll to position [1977, 0]
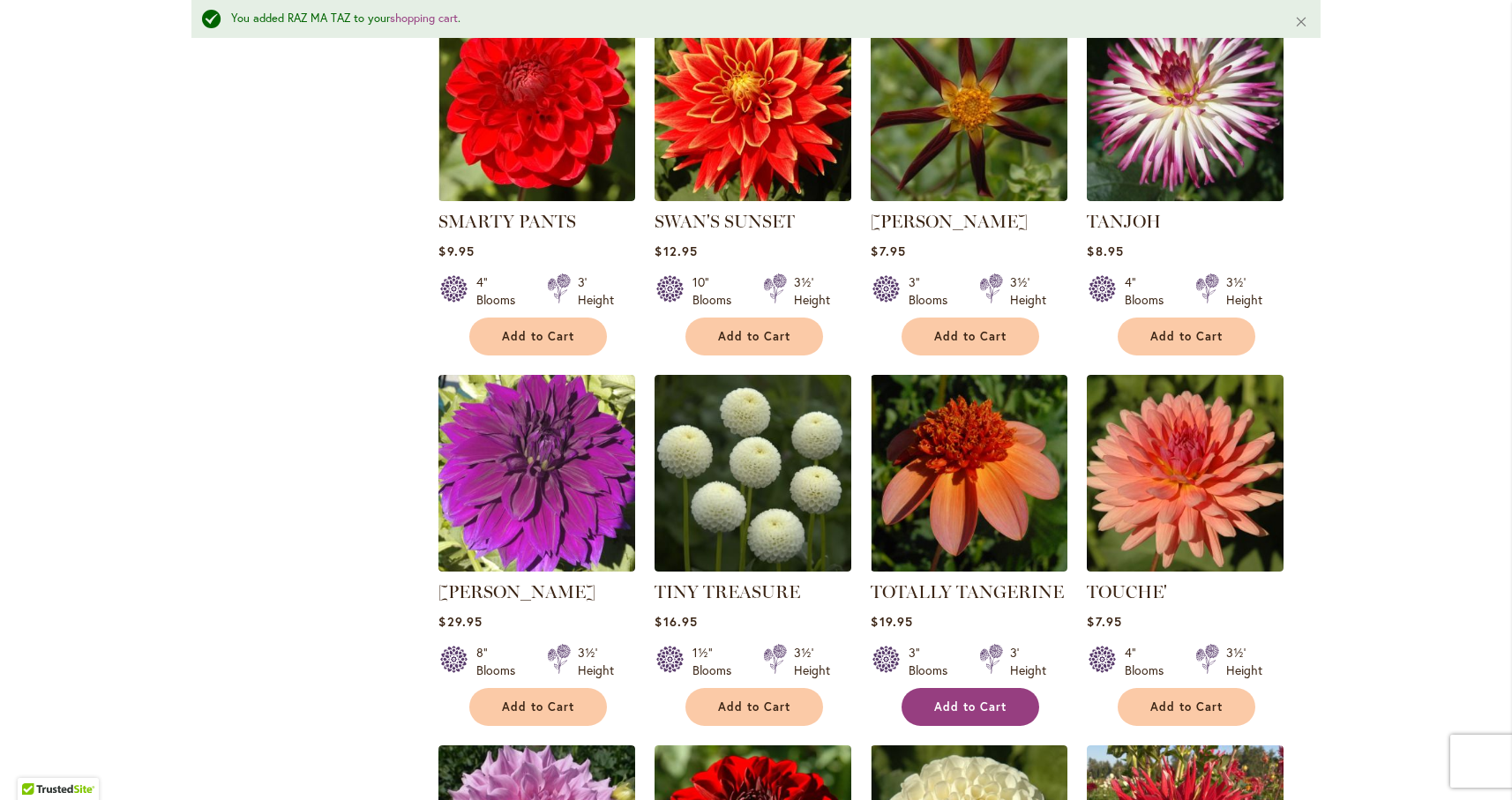
click at [956, 700] on span "Add to Cart" at bounding box center [970, 707] width 72 height 15
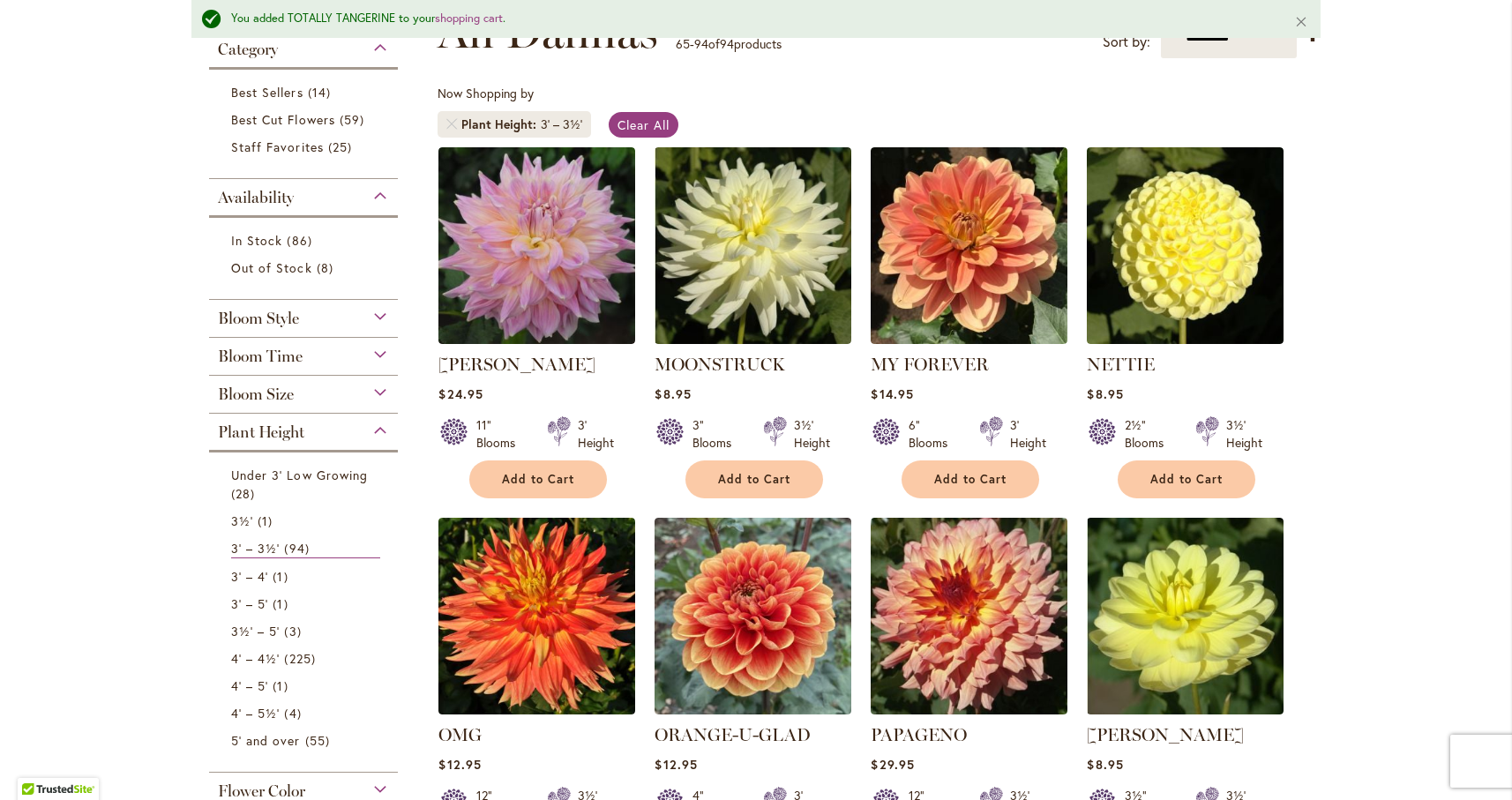
scroll to position [0, 0]
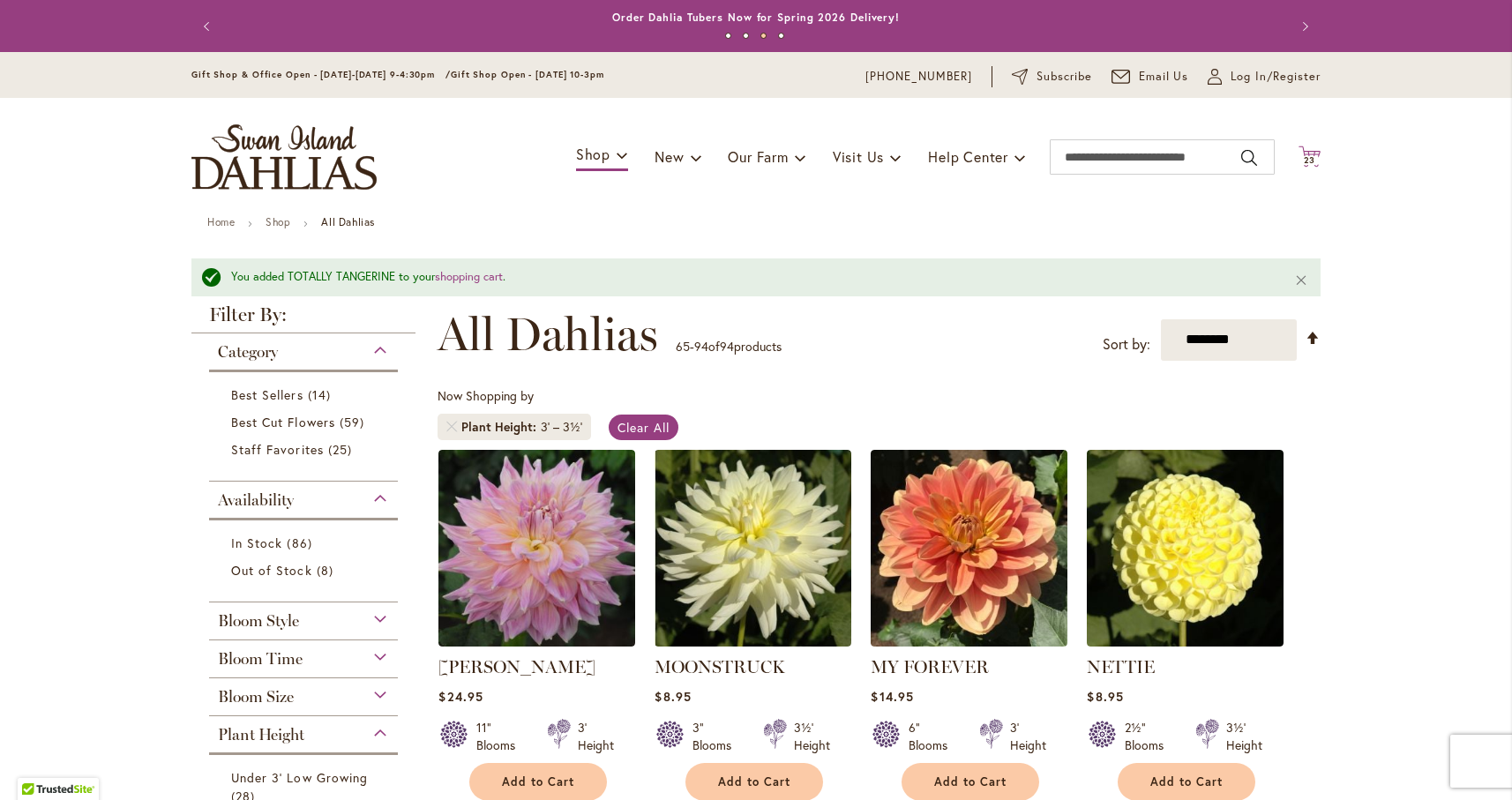
click at [1308, 155] on icon at bounding box center [1309, 156] width 22 height 21
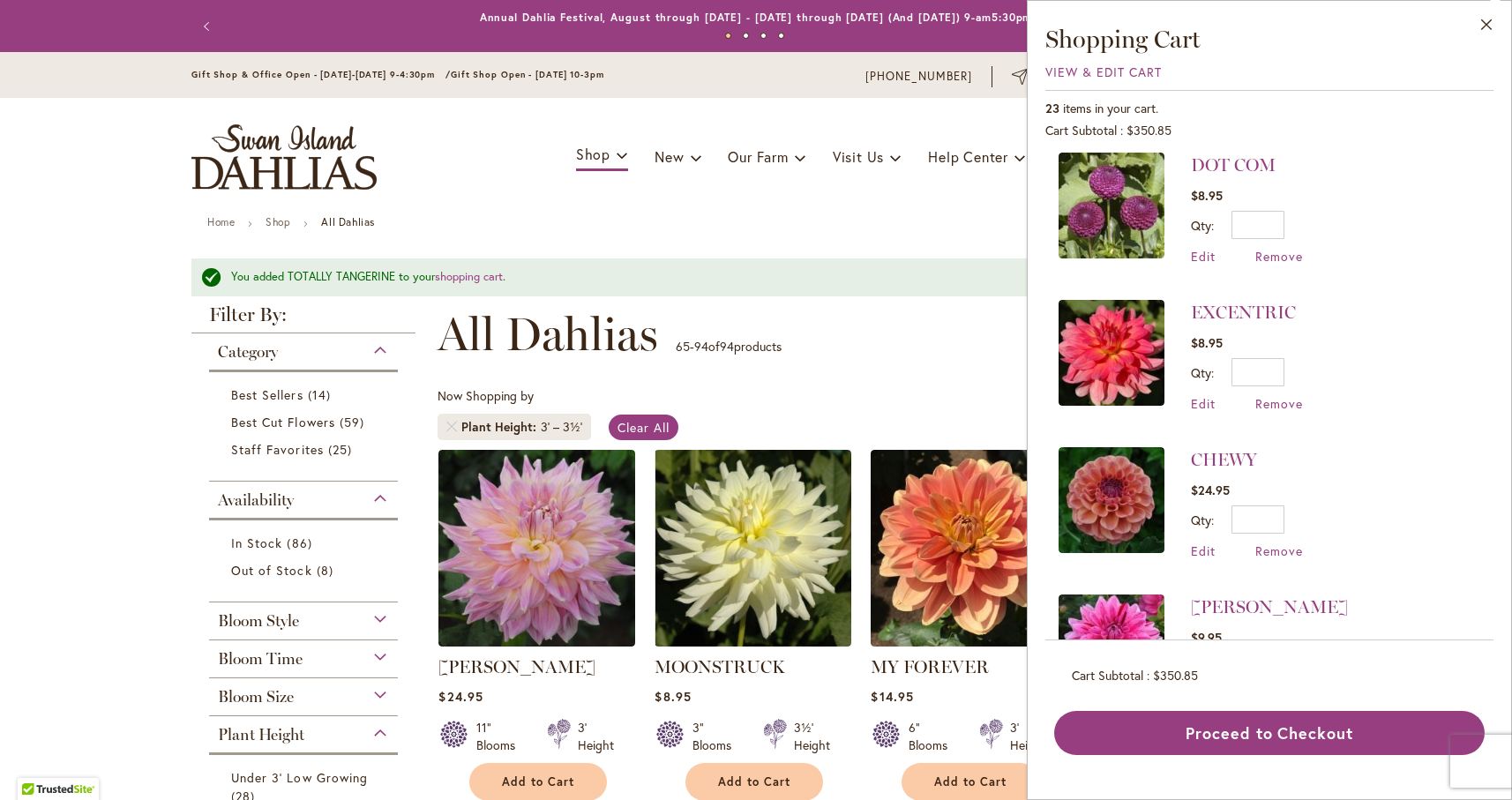
scroll to position [1052, 0]
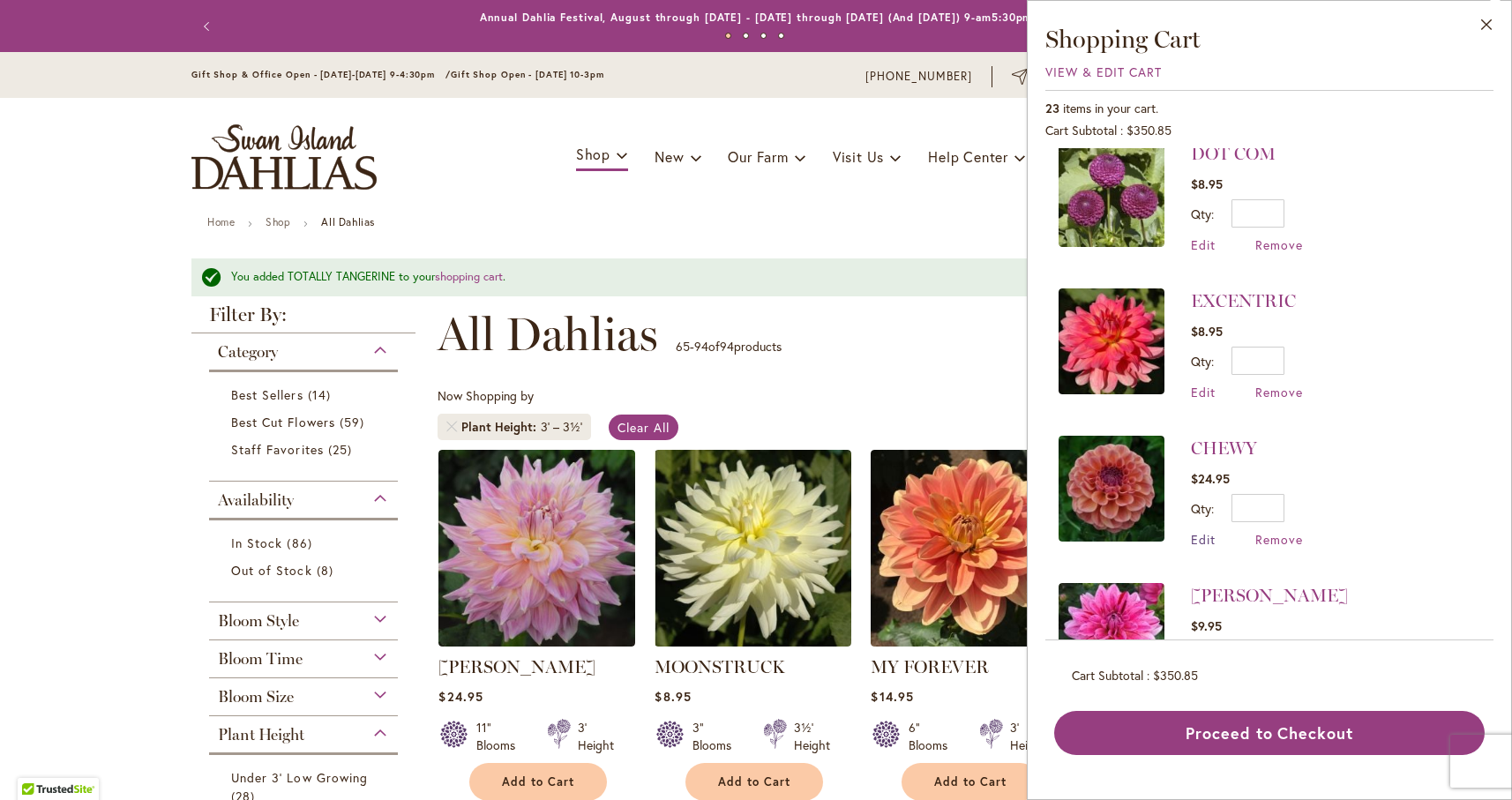
click at [1206, 531] on span "Edit" at bounding box center [1202, 539] width 25 height 17
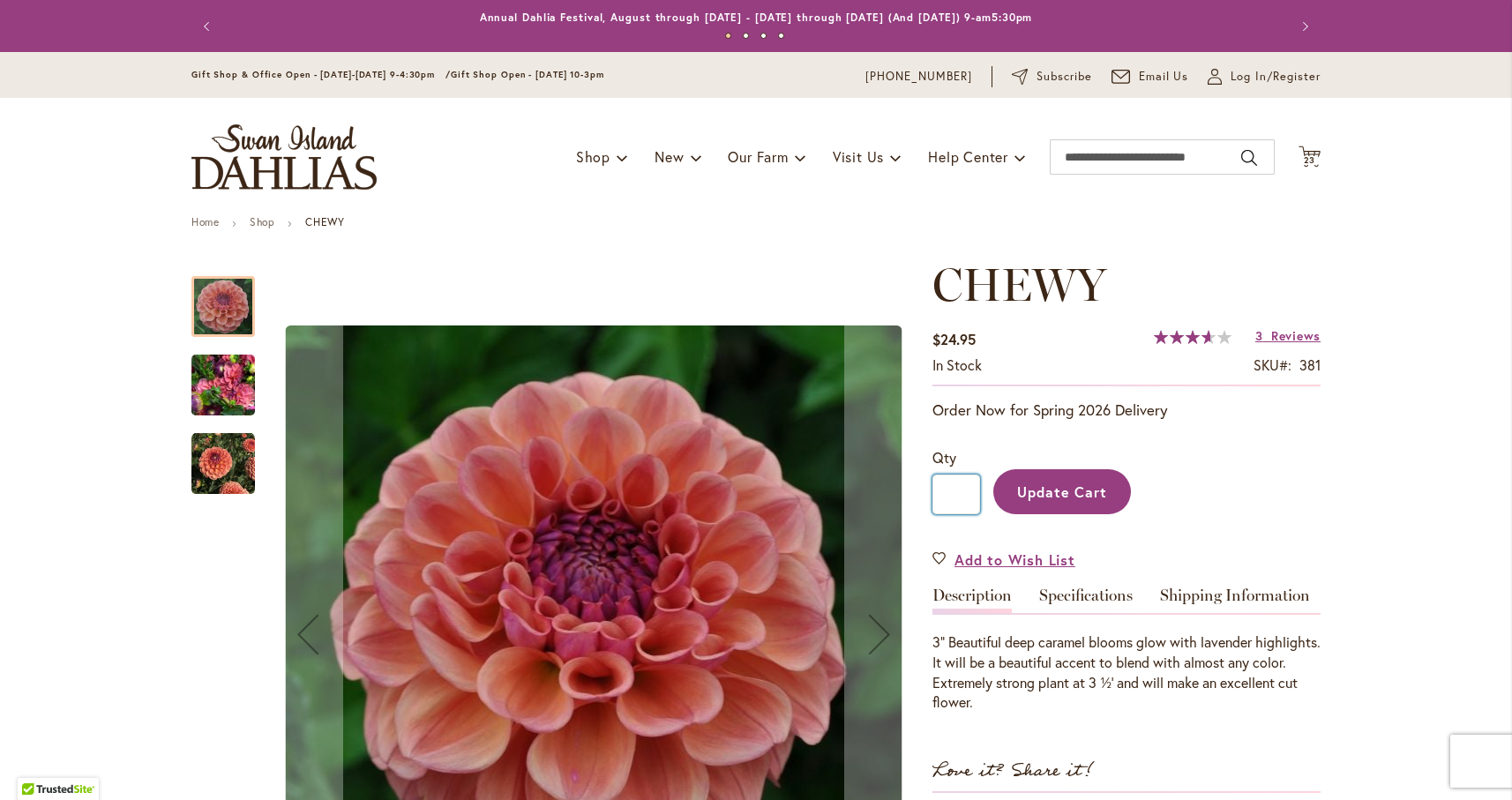
drag, startPoint x: 973, startPoint y: 493, endPoint x: 946, endPoint y: 493, distance: 27.0
click at [946, 493] on input "*" at bounding box center [956, 494] width 48 height 40
type input "*"
click at [1077, 495] on span "Update Cart" at bounding box center [1062, 492] width 91 height 18
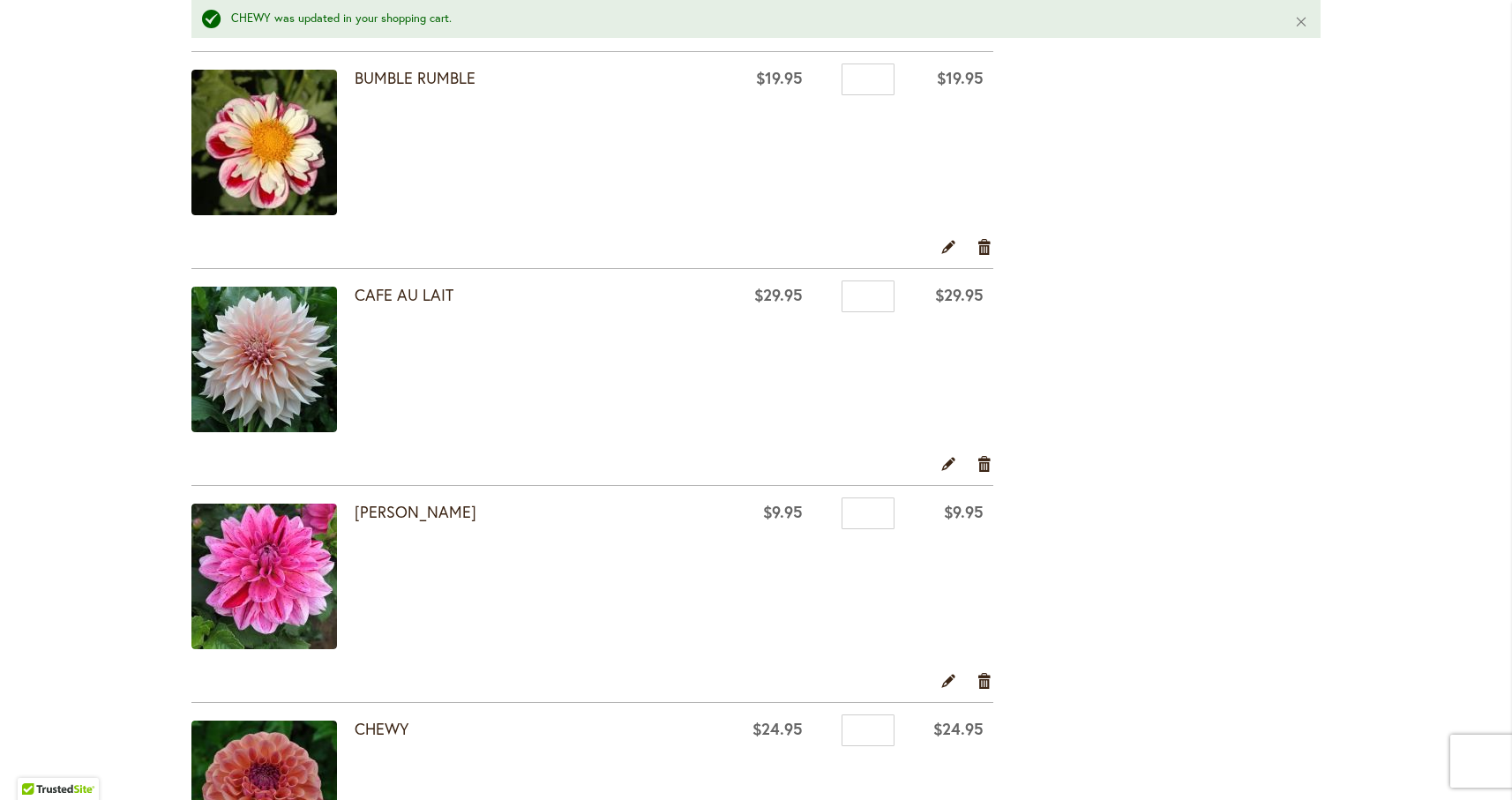
scroll to position [1697, 0]
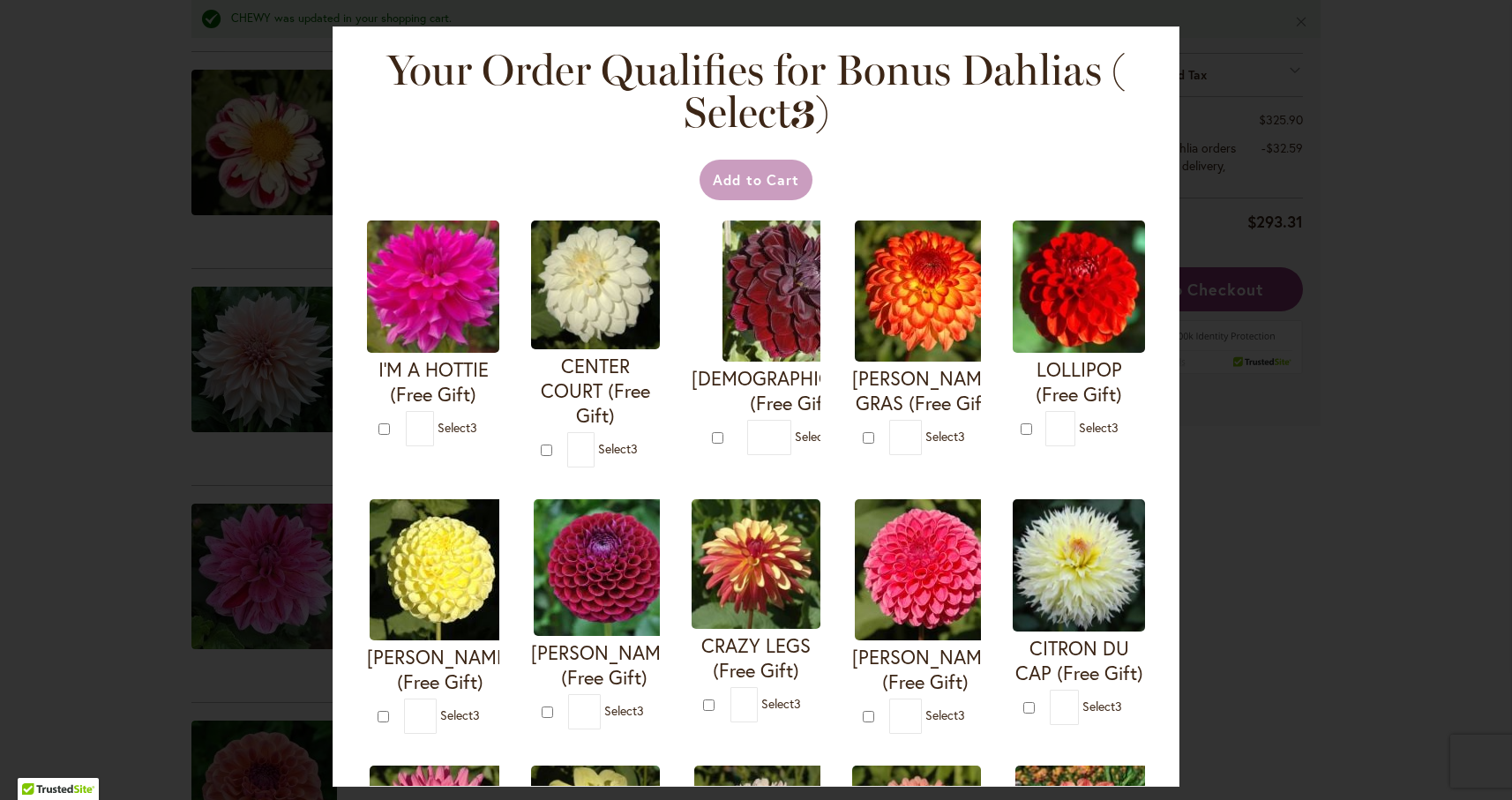
click at [95, 621] on div "Your Order Qualifies for Bonus Dahlias ( Select 3 ) Add to Cart I'M A HOTTIE (F…" at bounding box center [756, 400] width 1512 height 800
click at [0, 799] on div at bounding box center [0, 800] width 0 height 0
type input "*"
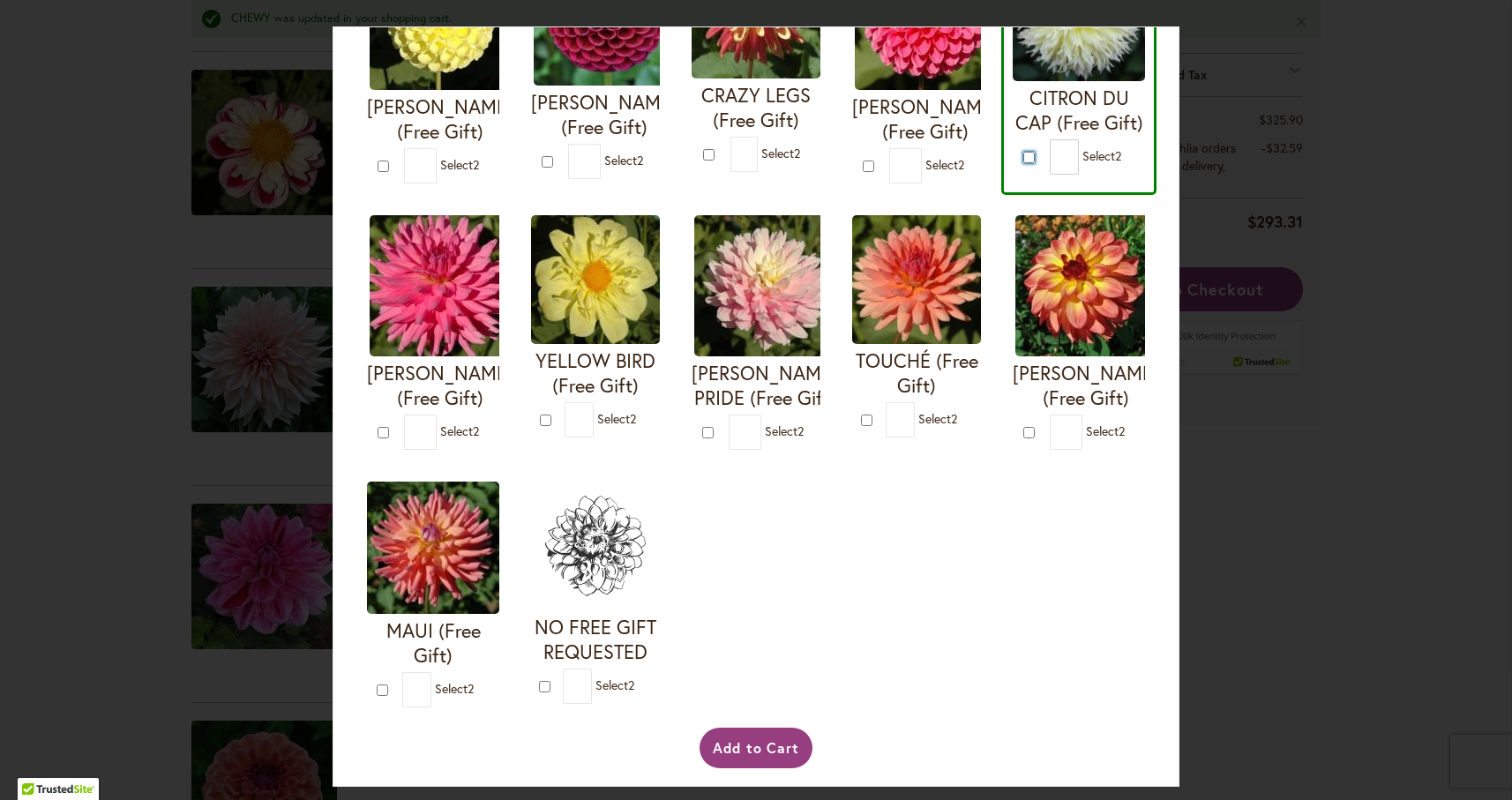
scroll to position [591, 0]
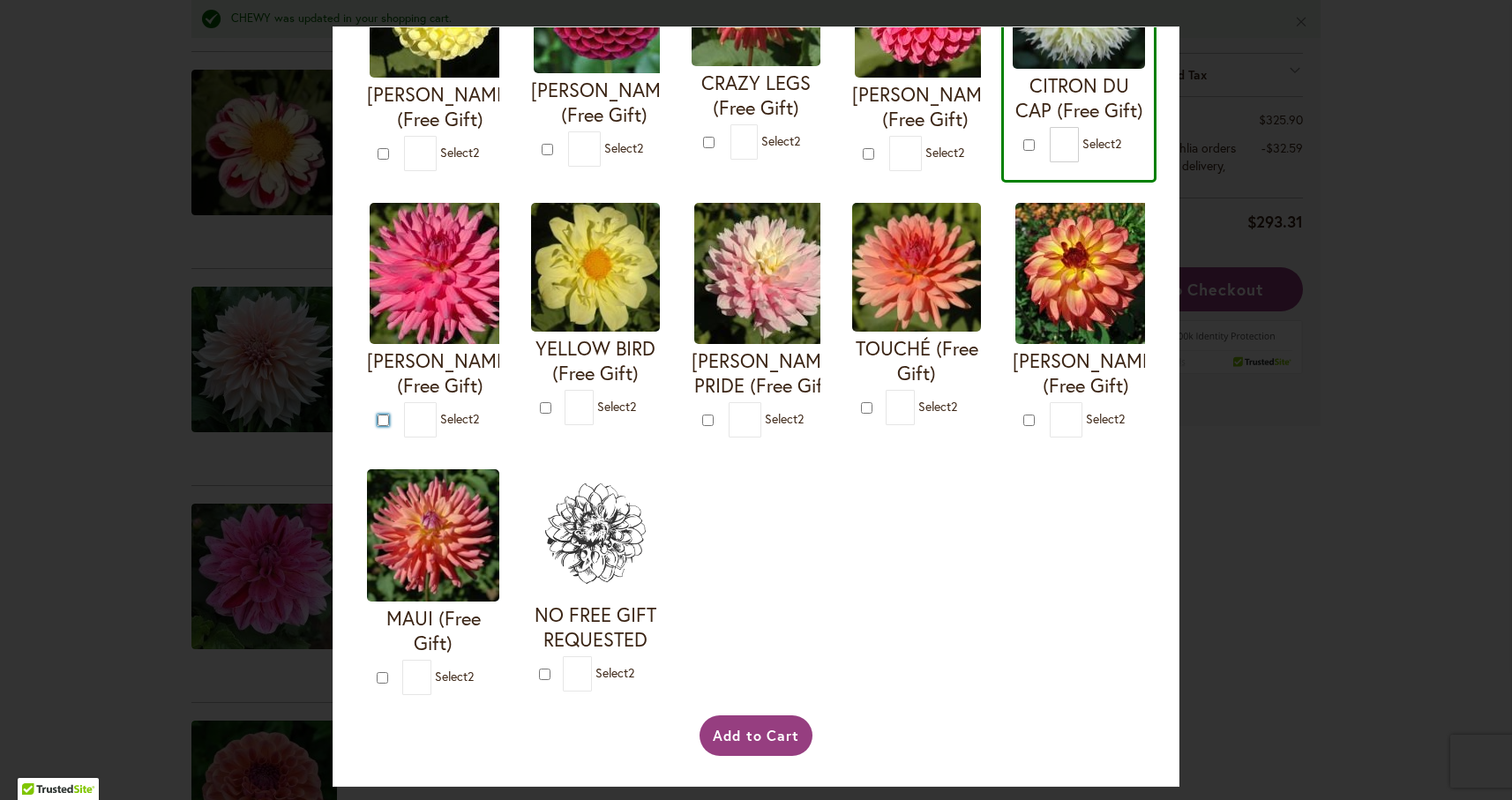
type input "*"
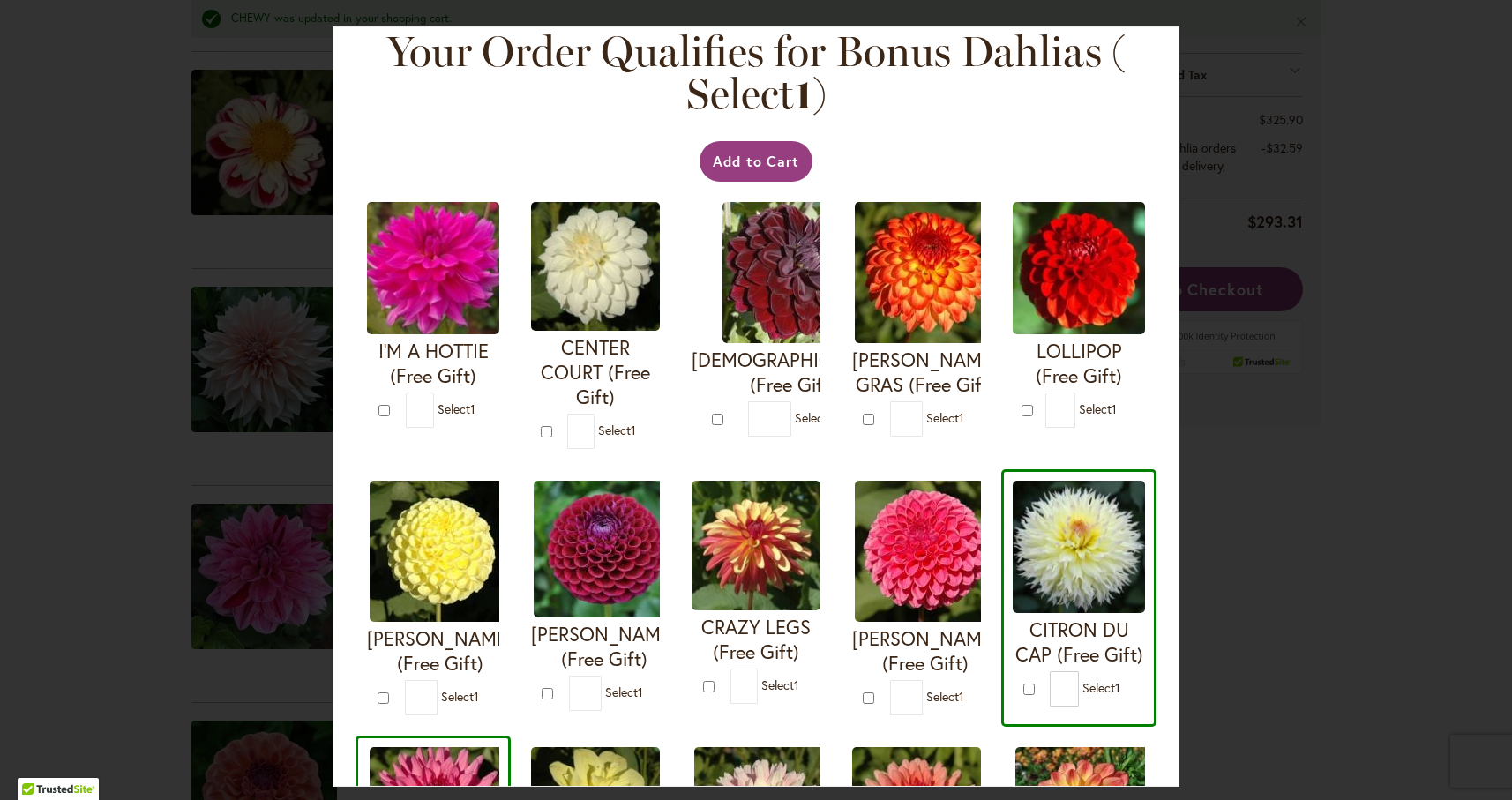
scroll to position [0, 0]
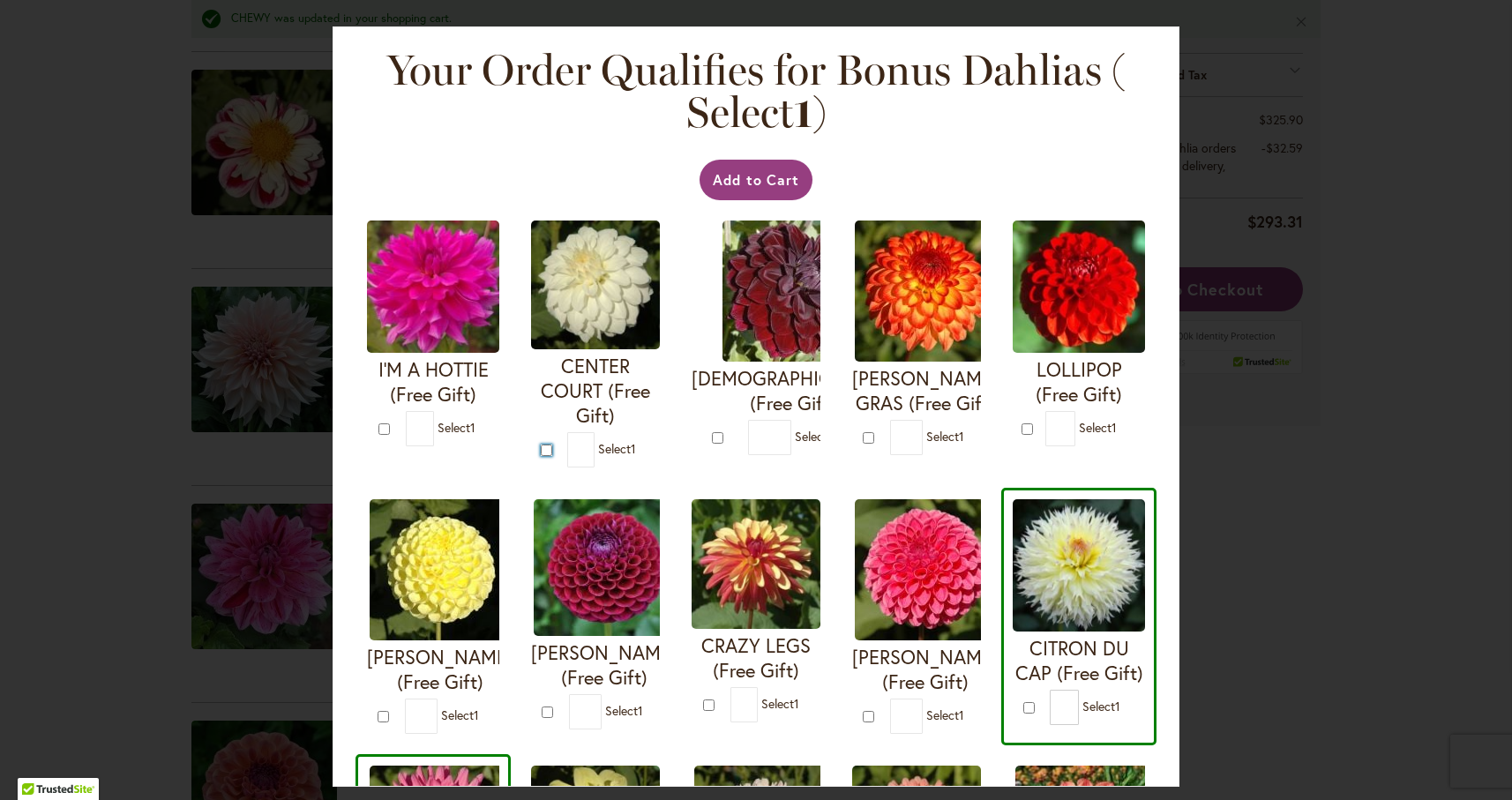
type input "*"
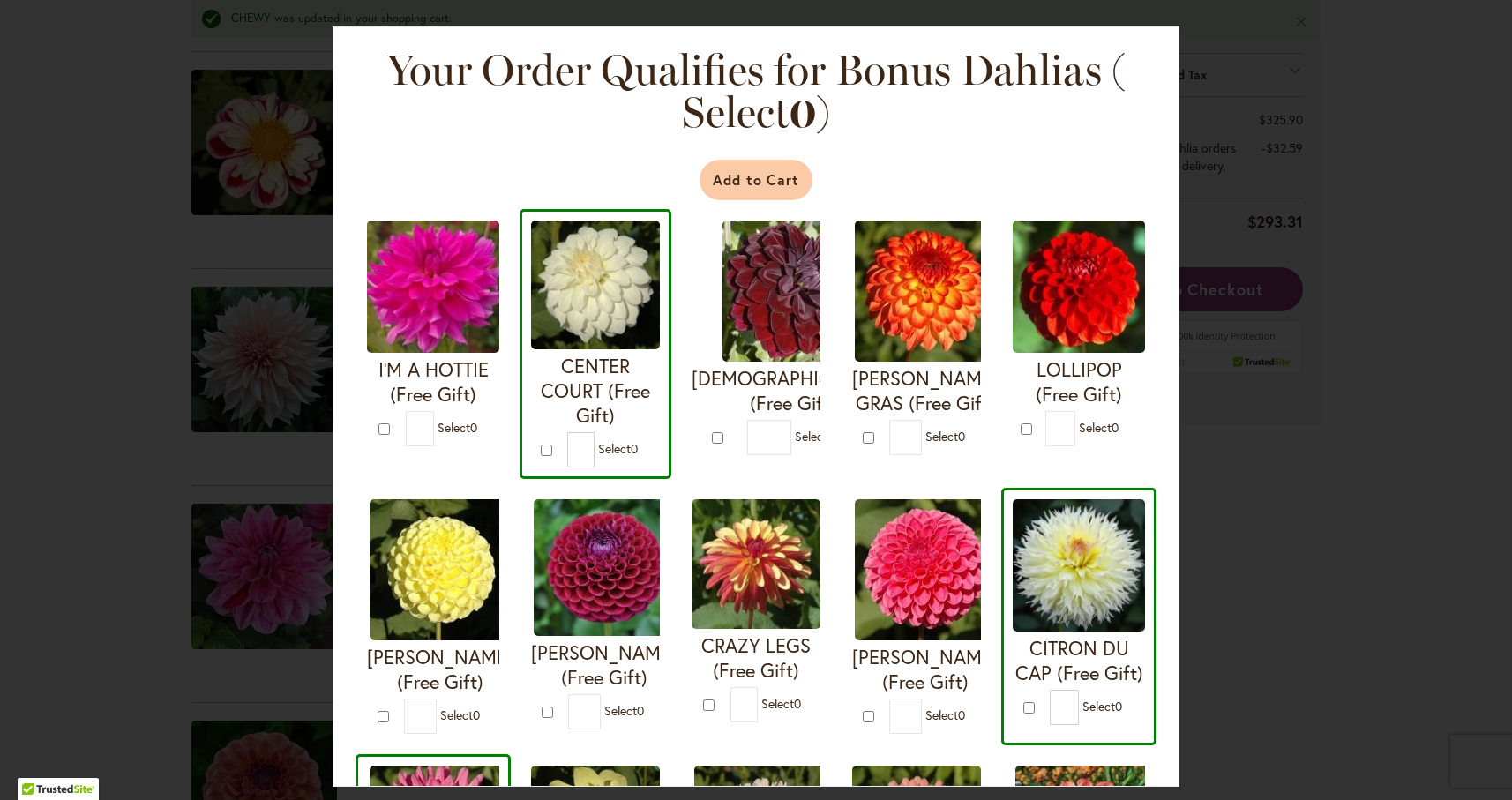
click at [751, 175] on button "Add to Cart" at bounding box center [756, 180] width 113 height 41
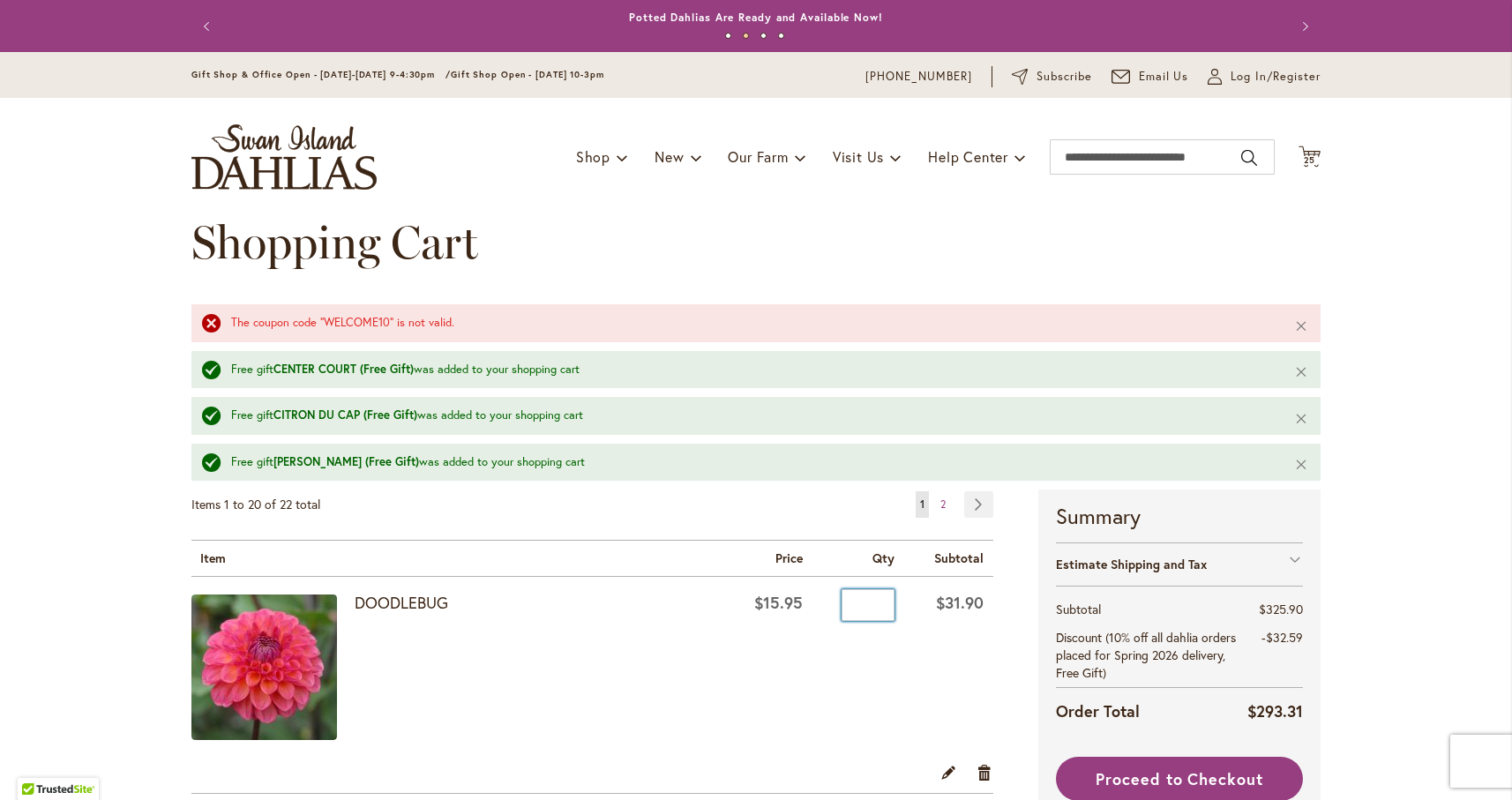
drag, startPoint x: 873, startPoint y: 601, endPoint x: 847, endPoint y: 600, distance: 26.0
click at [847, 600] on input "*" at bounding box center [867, 605] width 53 height 31
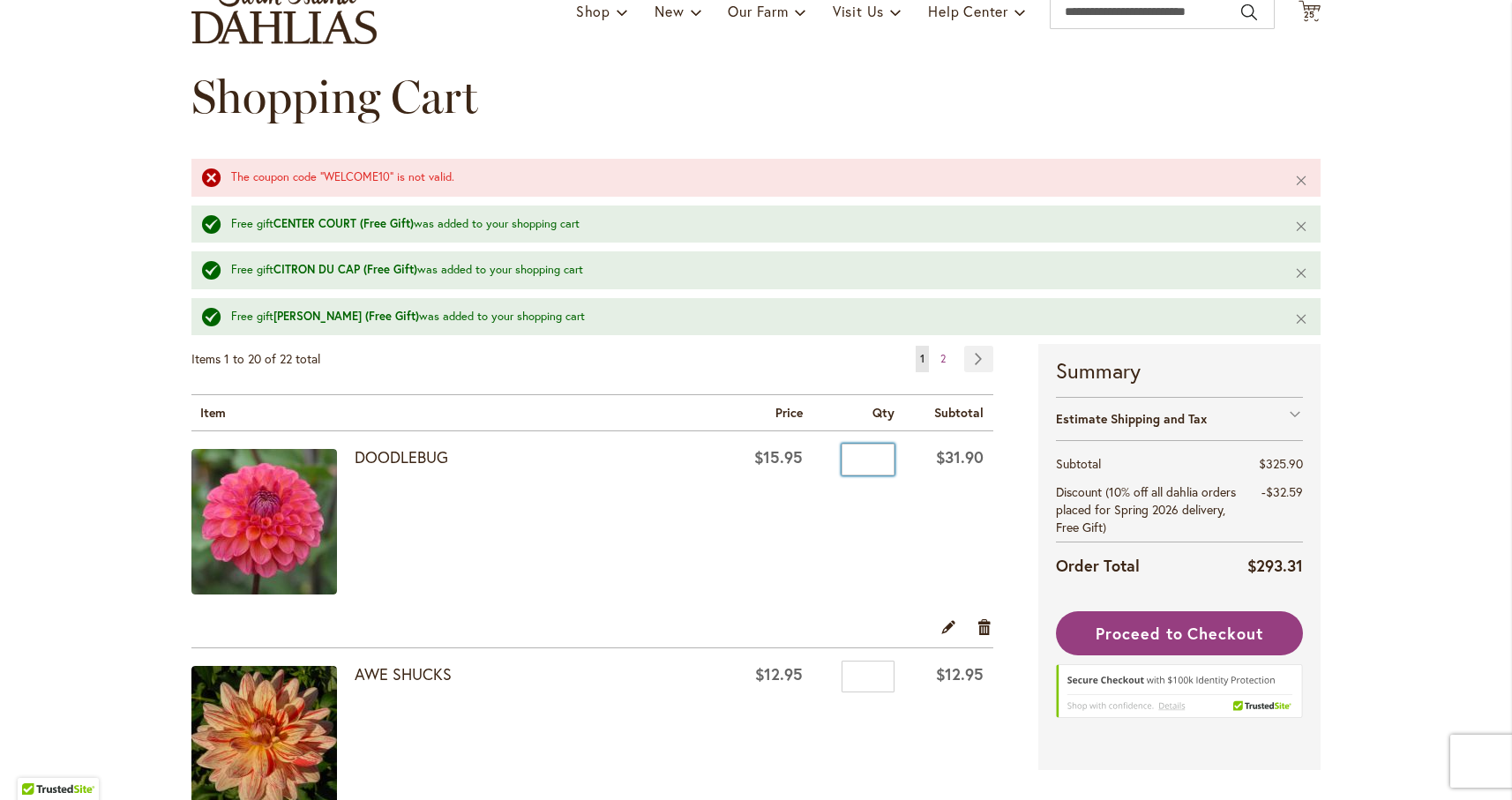
scroll to position [151, 0]
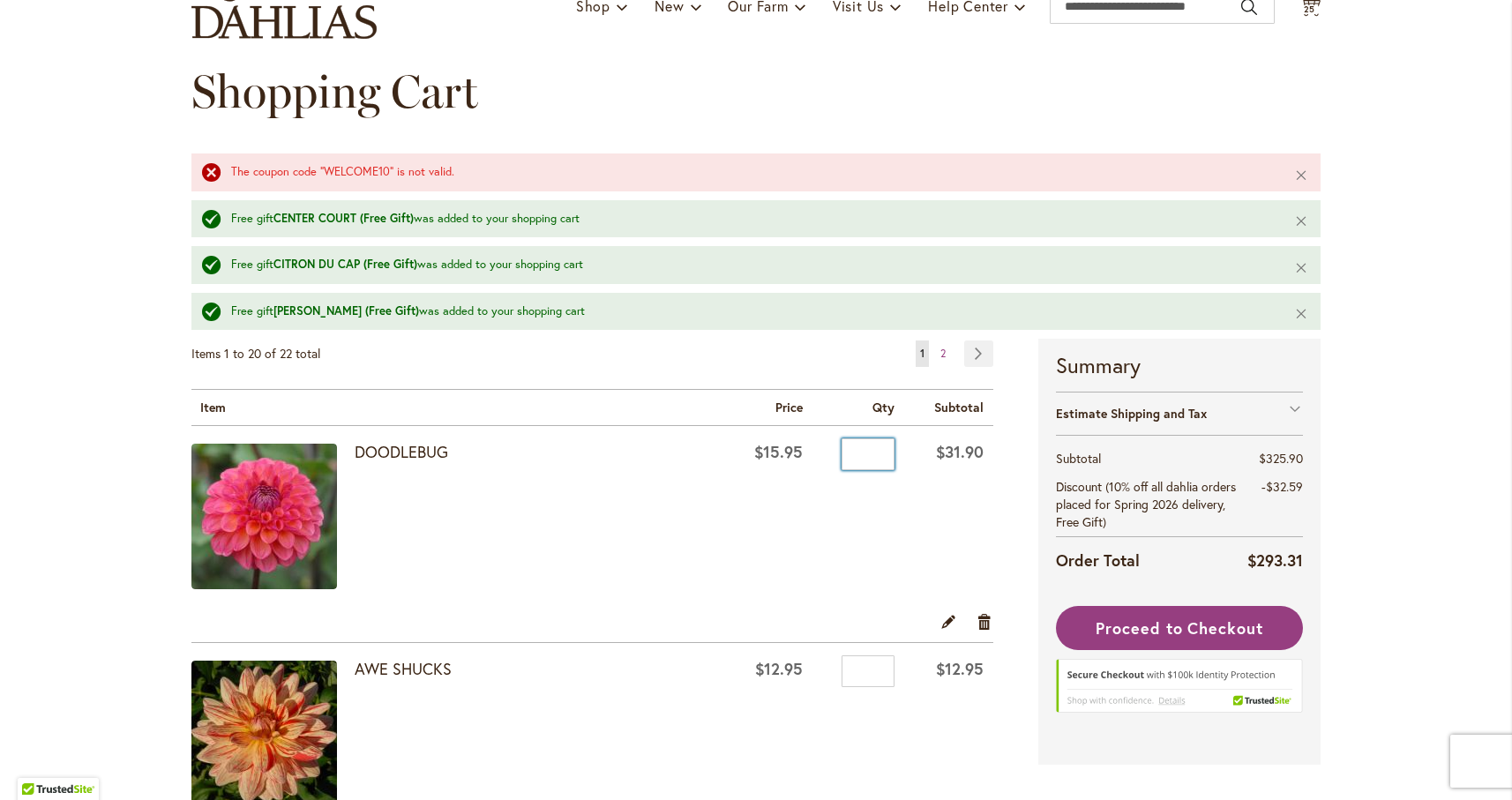
type input "*"
click at [252, 517] on img at bounding box center [264, 516] width 146 height 146
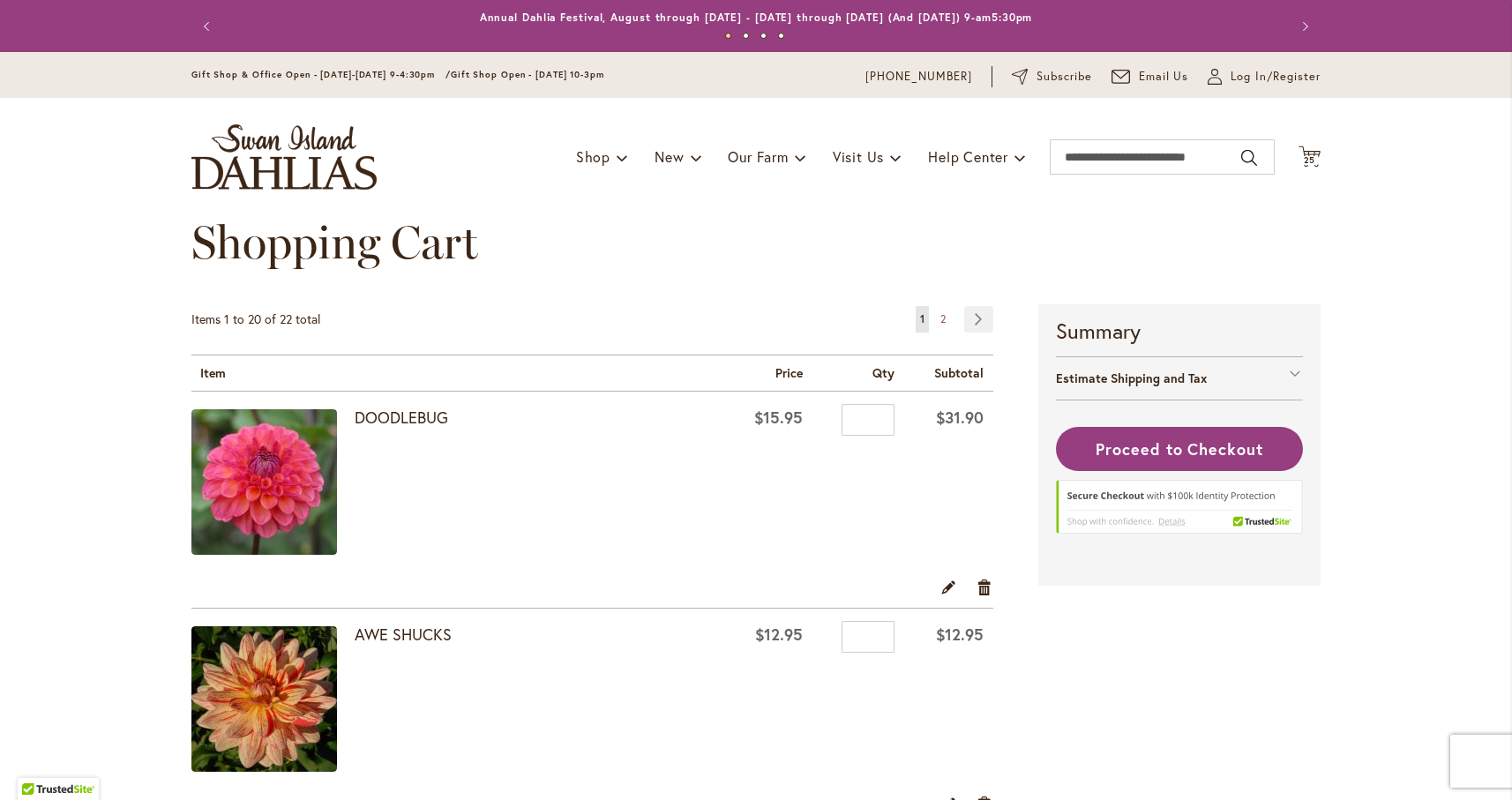
scroll to position [300, 0]
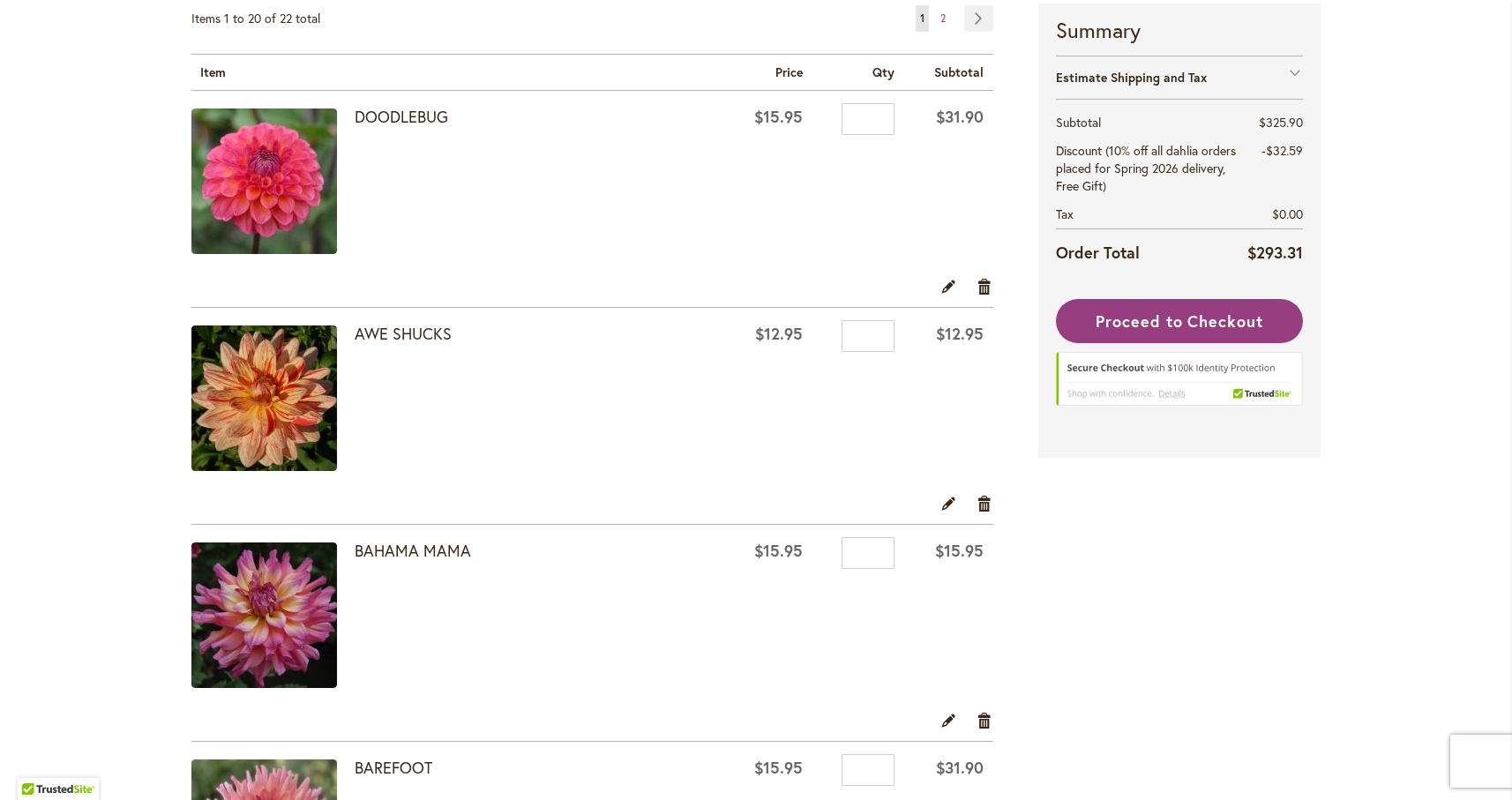
click at [282, 399] on img at bounding box center [264, 398] width 146 height 146
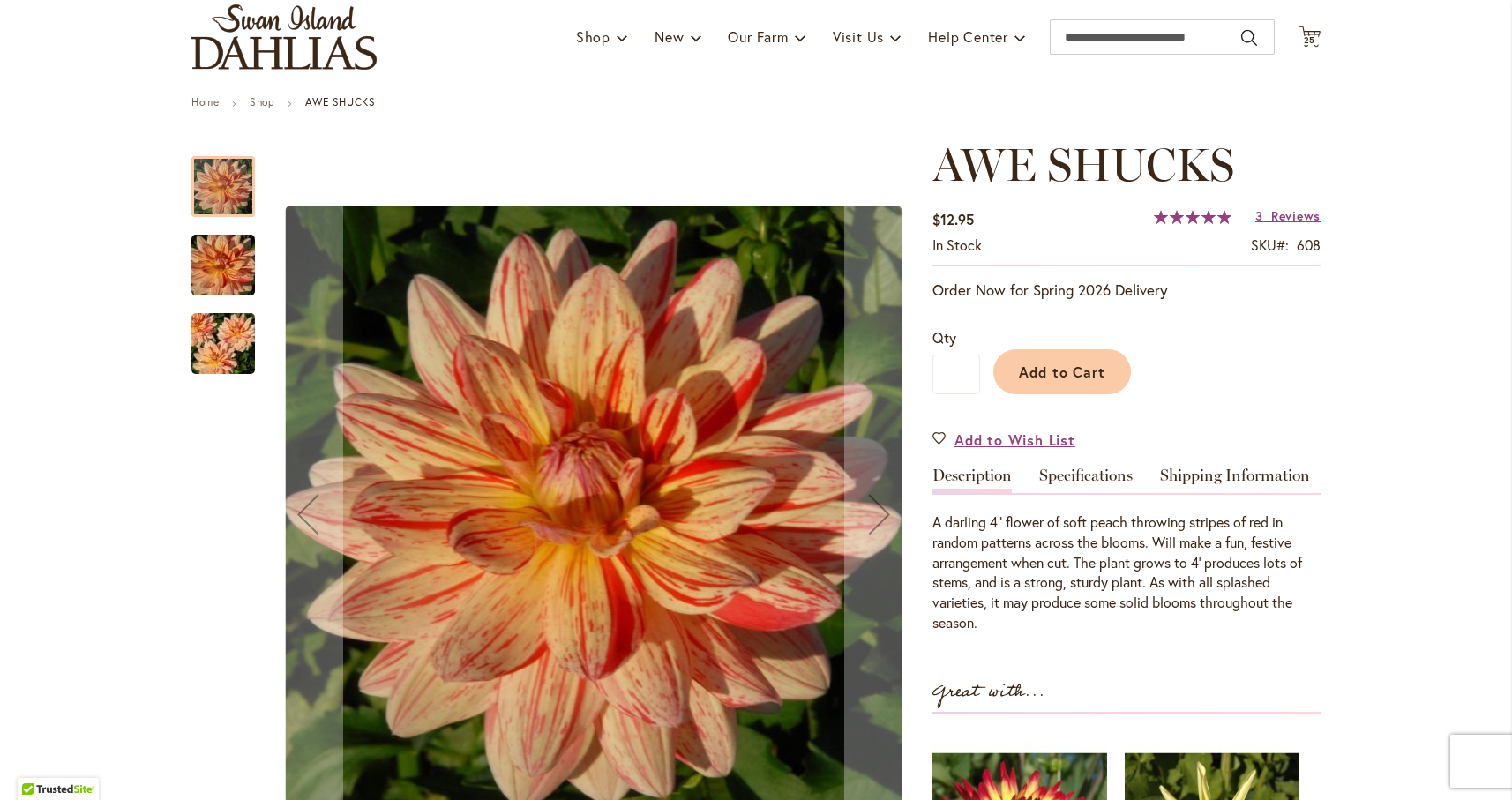
scroll to position [134, 0]
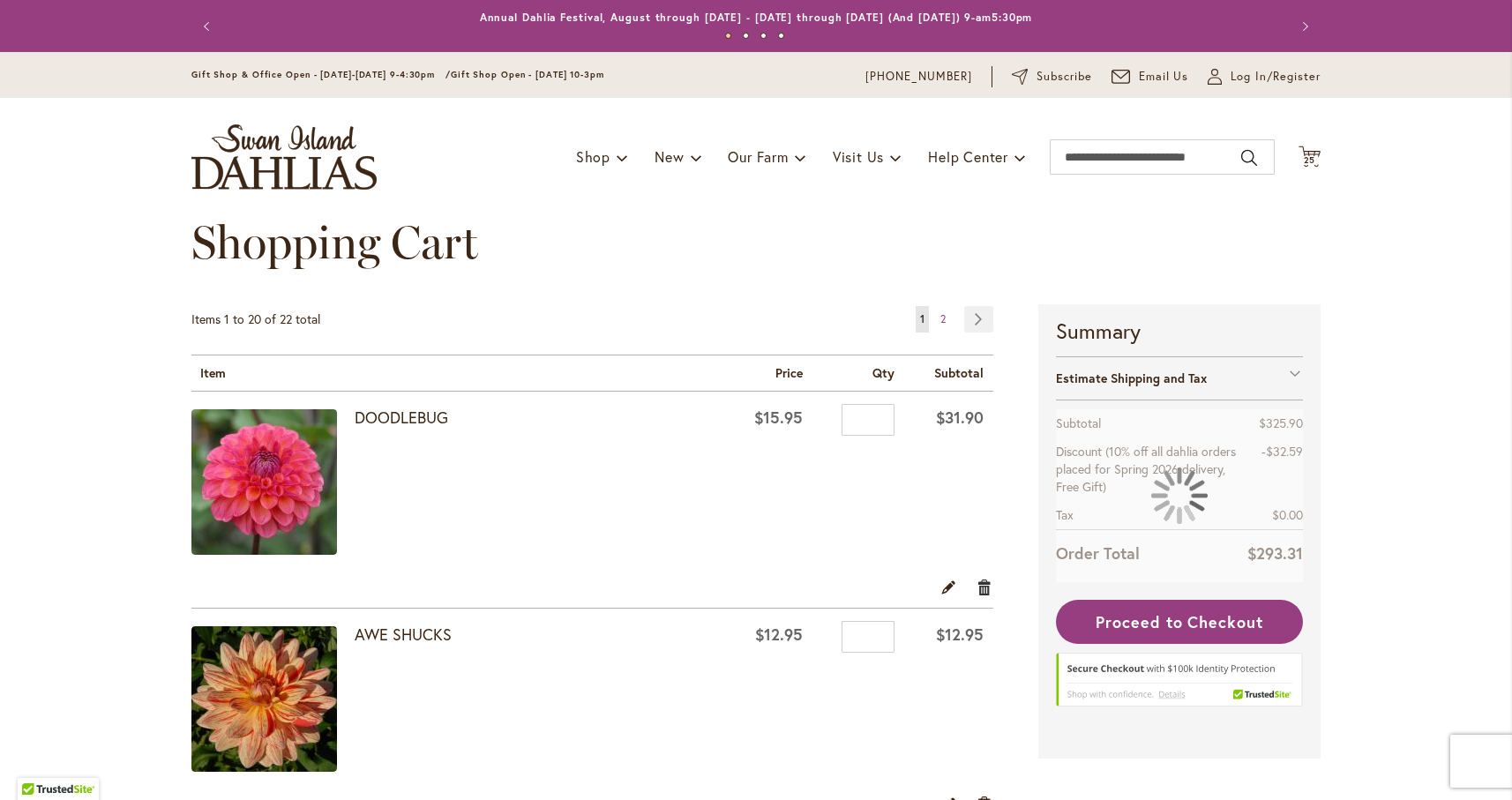
click at [983, 589] on link "Remove item" at bounding box center [985, 586] width 17 height 19
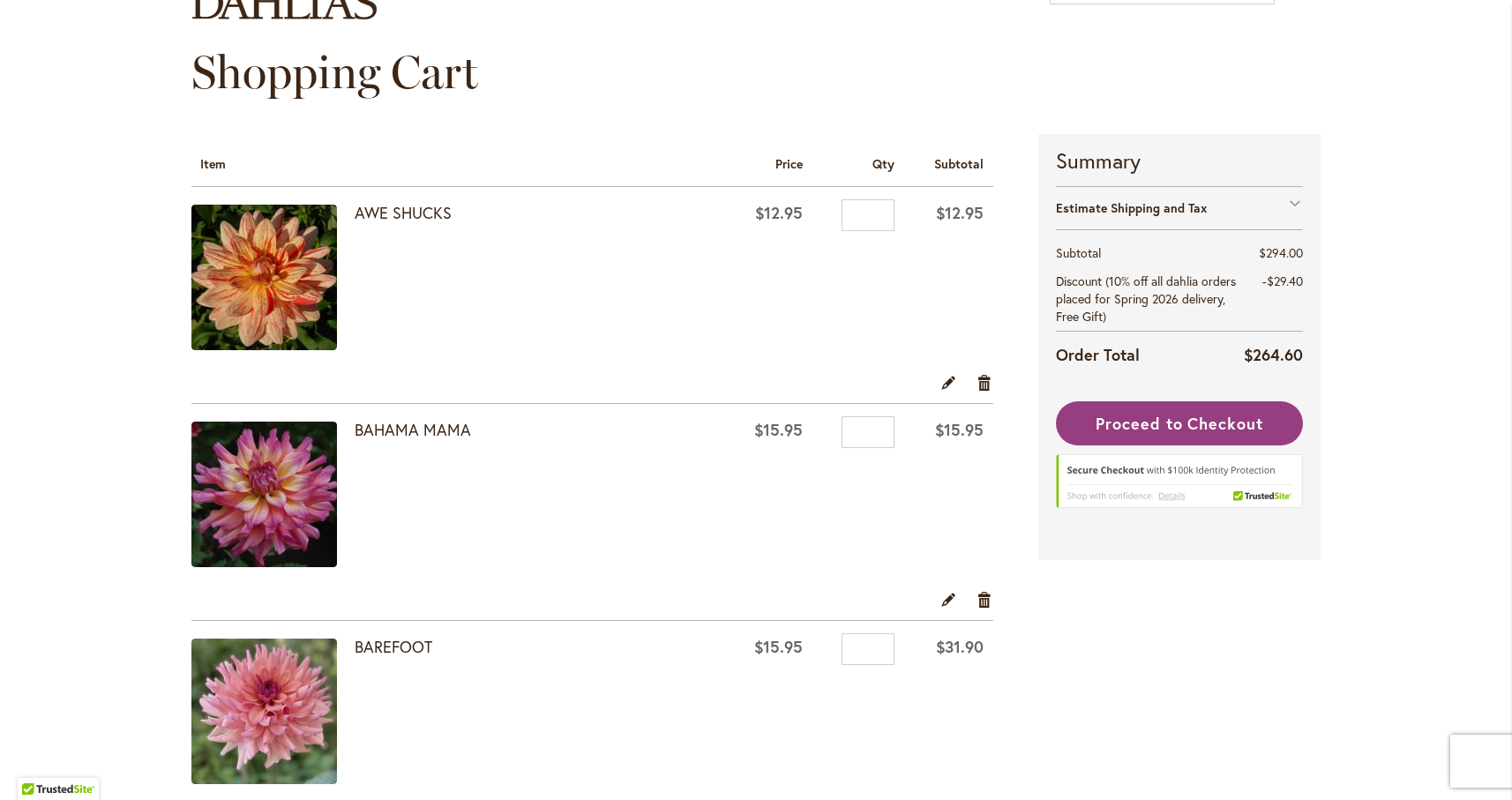
scroll to position [174, 0]
